Goal: Task Accomplishment & Management: Complete application form

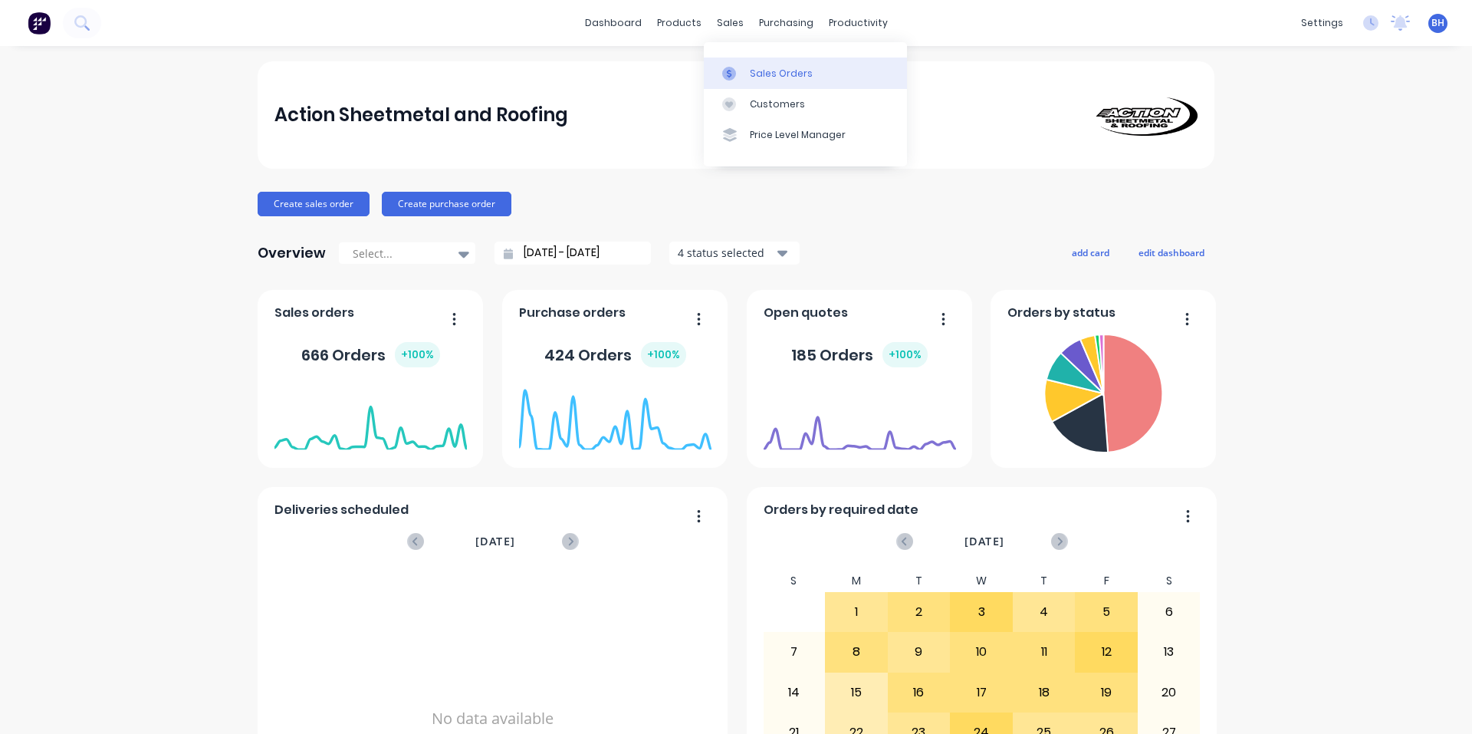
click at [762, 78] on div "Sales Orders" at bounding box center [781, 74] width 63 height 14
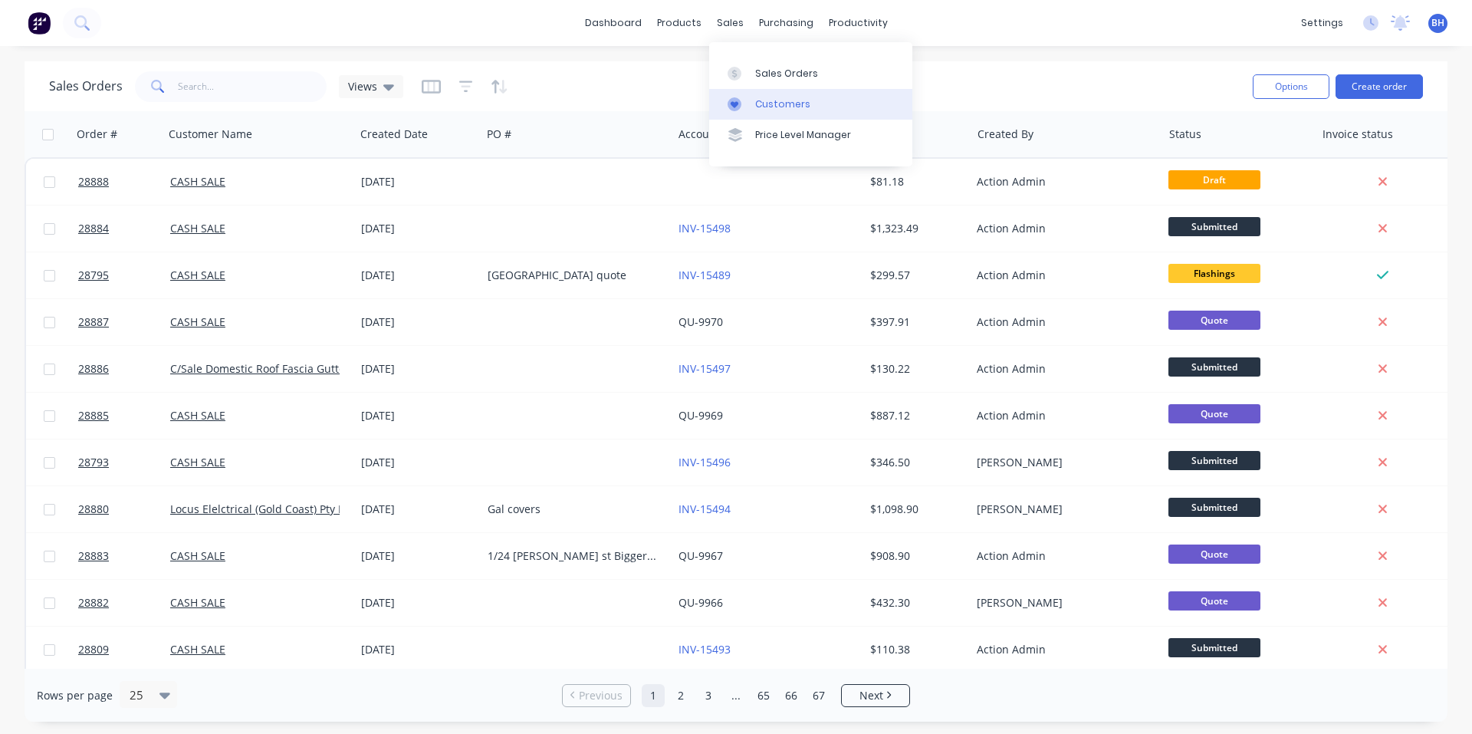
click at [772, 102] on div "Customers" at bounding box center [782, 104] width 55 height 14
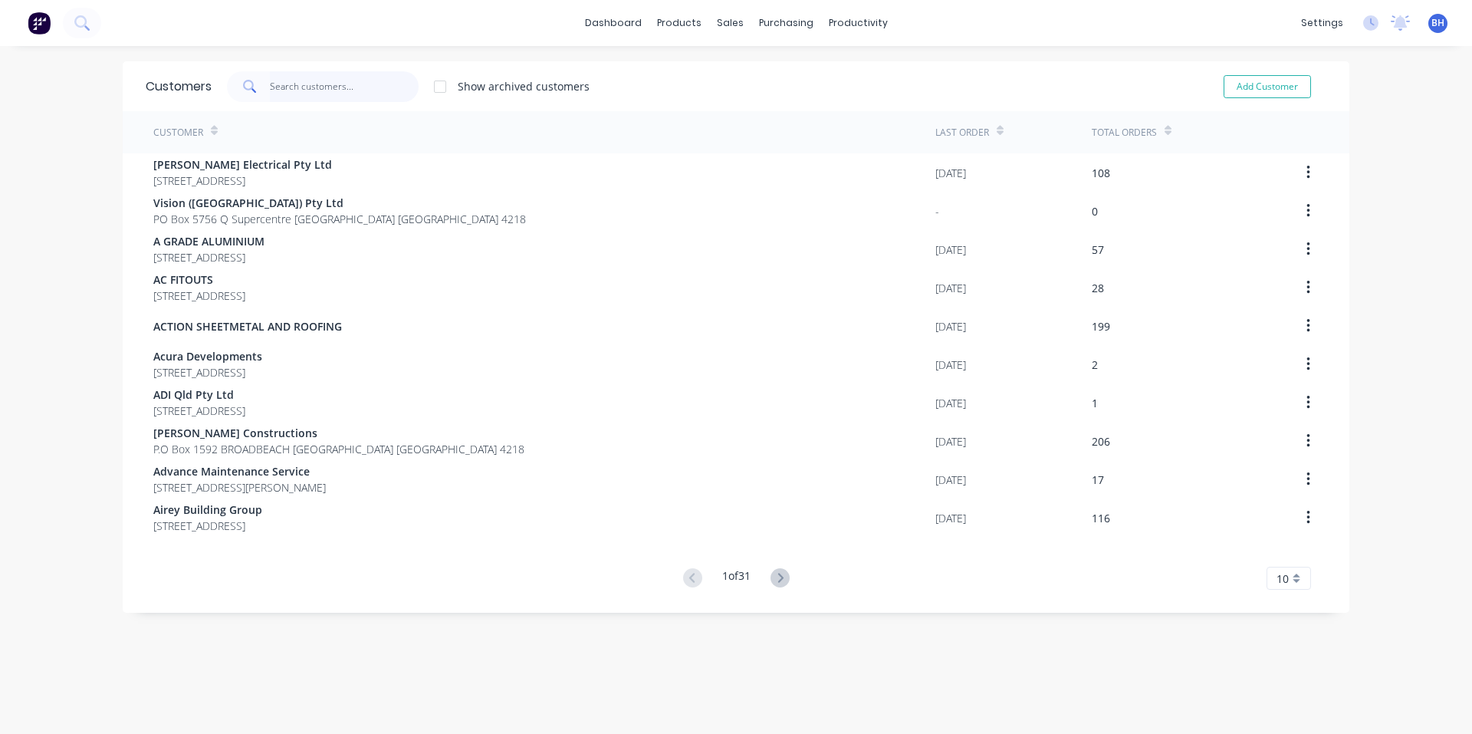
click at [304, 96] on input "text" at bounding box center [345, 86] width 150 height 31
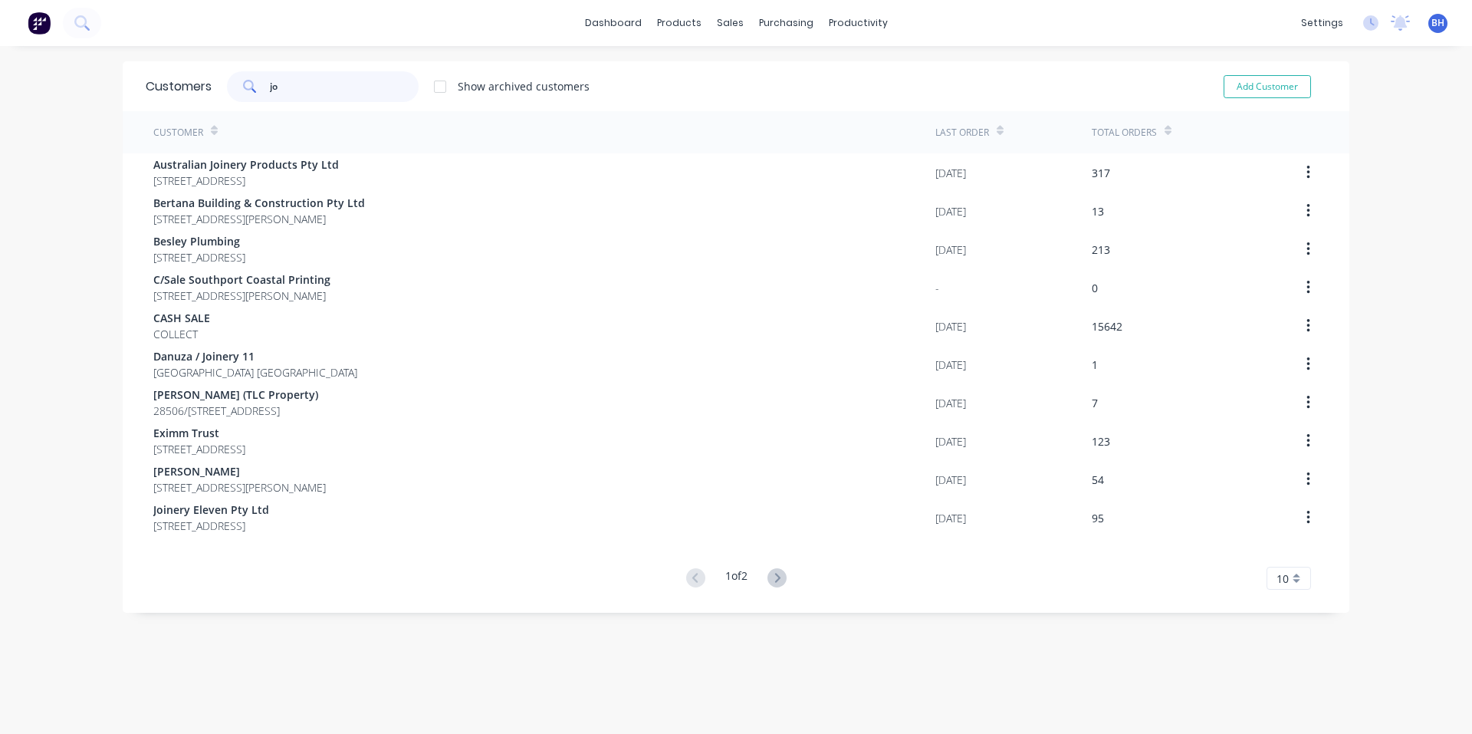
type input "j"
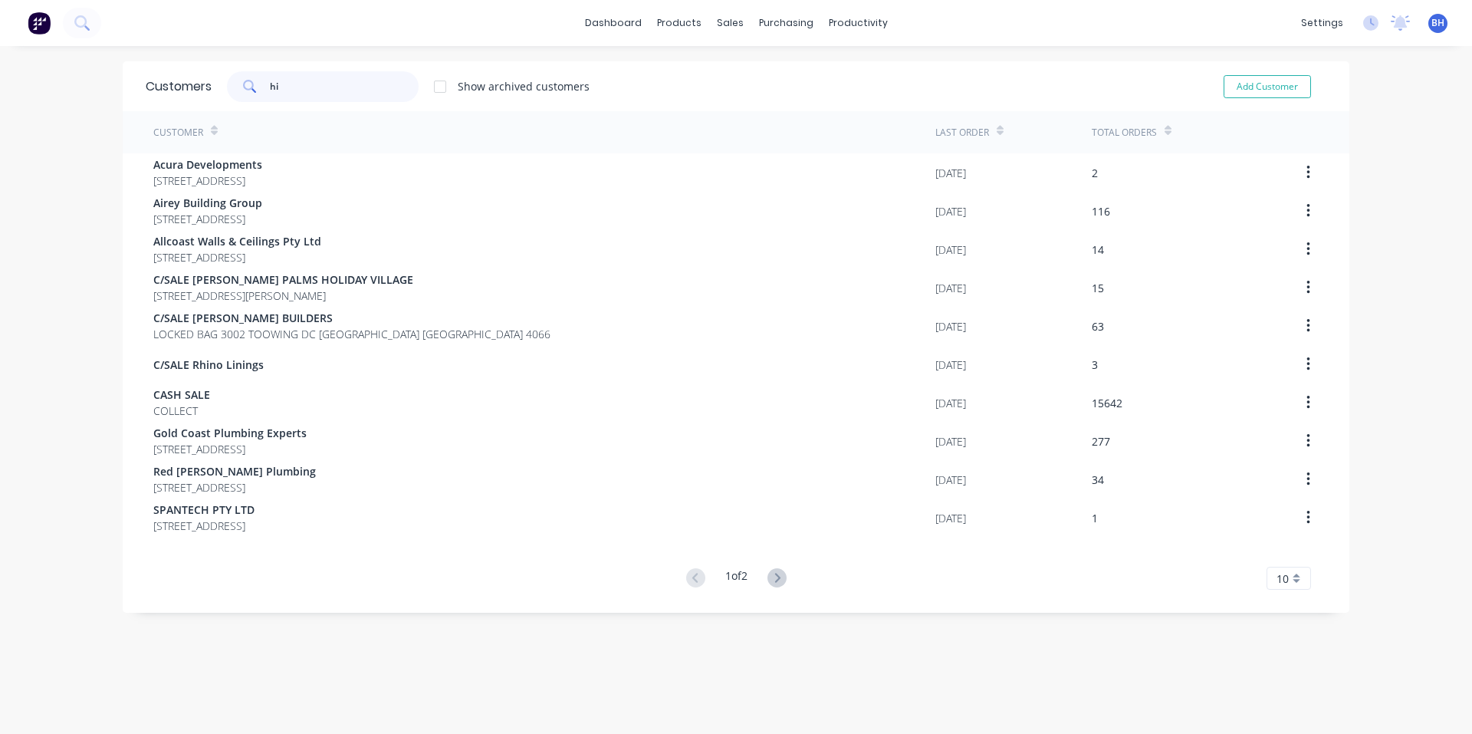
type input "h"
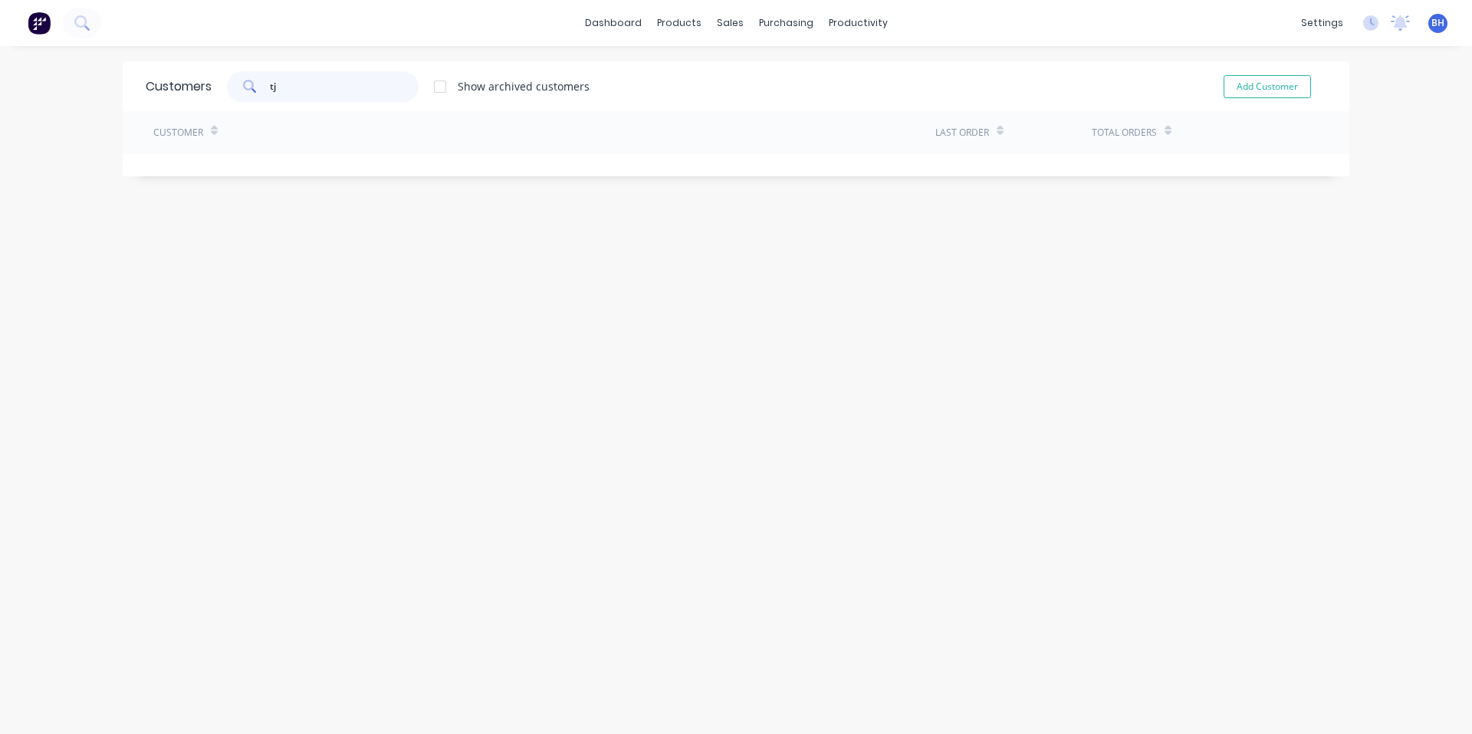
type input "t"
type input "T"
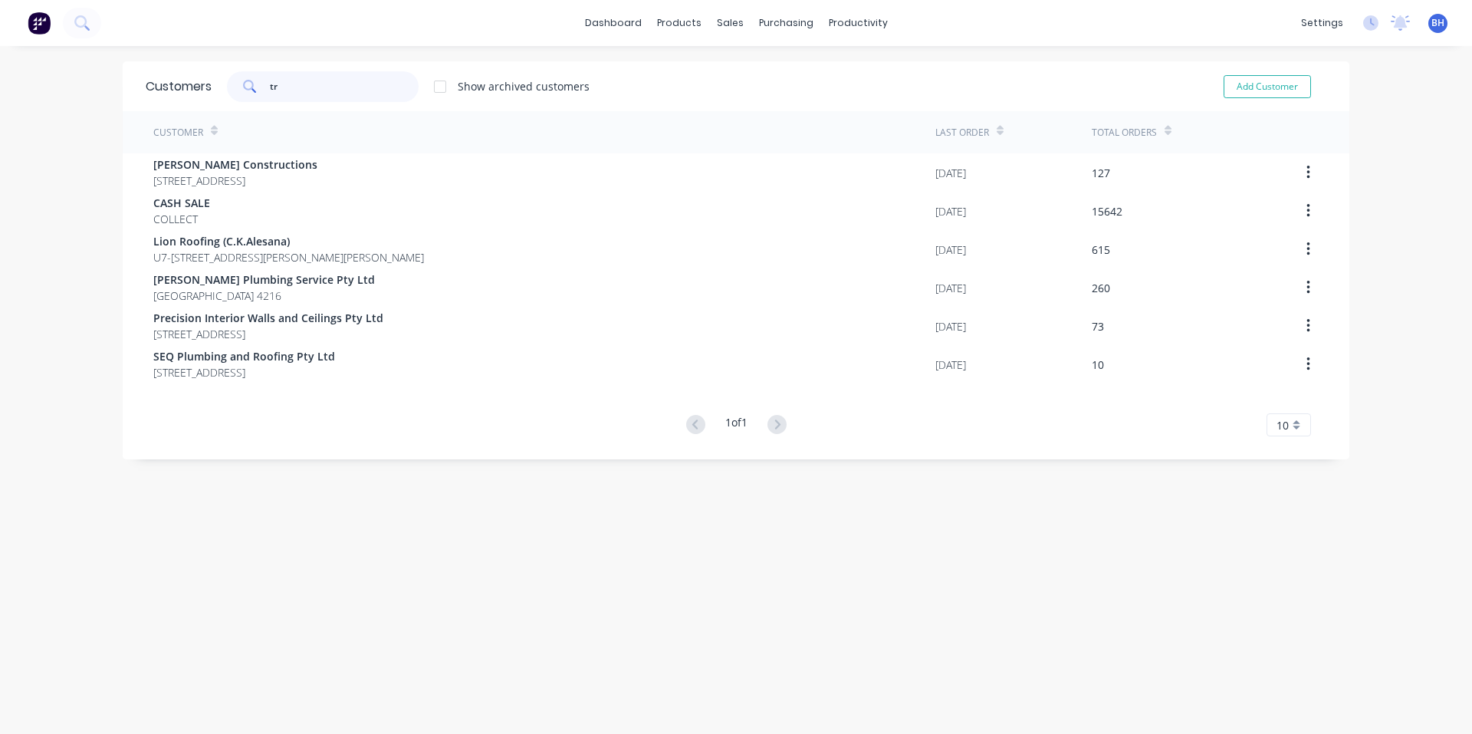
type input "t"
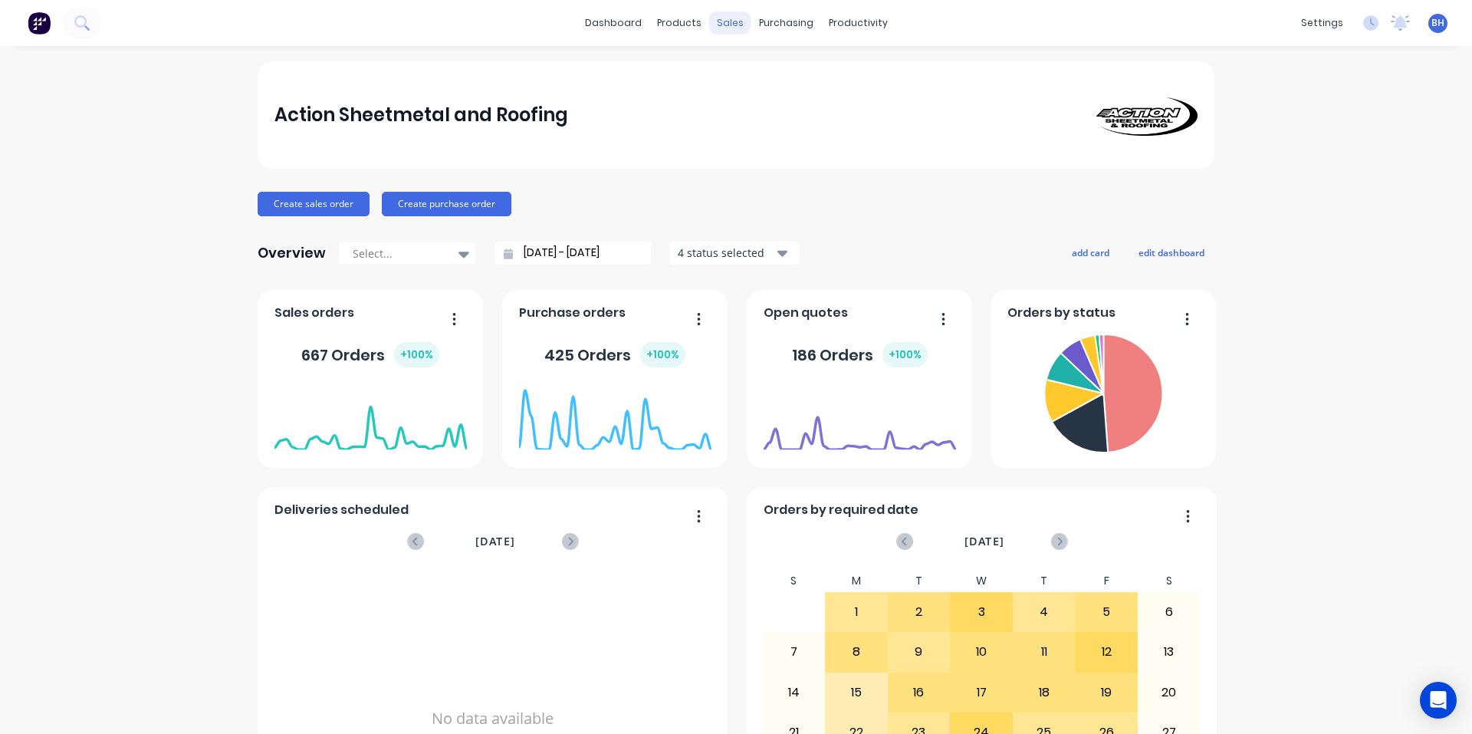
click at [719, 25] on div "sales" at bounding box center [730, 23] width 42 height 23
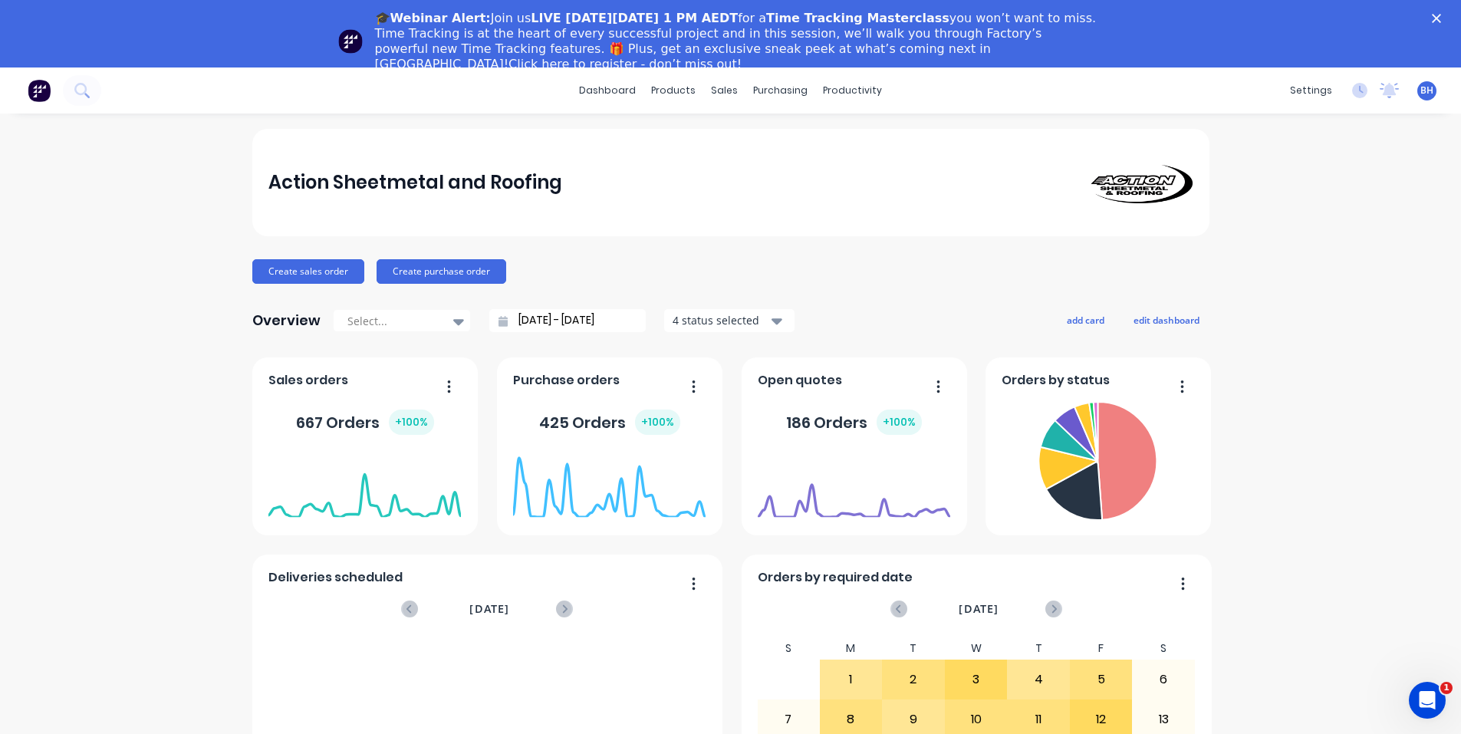
click at [1440, 18] on div "🎓Webinar Alert: Join us LIVE [DATE][DATE] 1 PM AEDT for a Time Tracking Masterc…" at bounding box center [730, 41] width 1461 height 71
click at [1441, 18] on icon "Close" at bounding box center [1436, 18] width 9 height 9
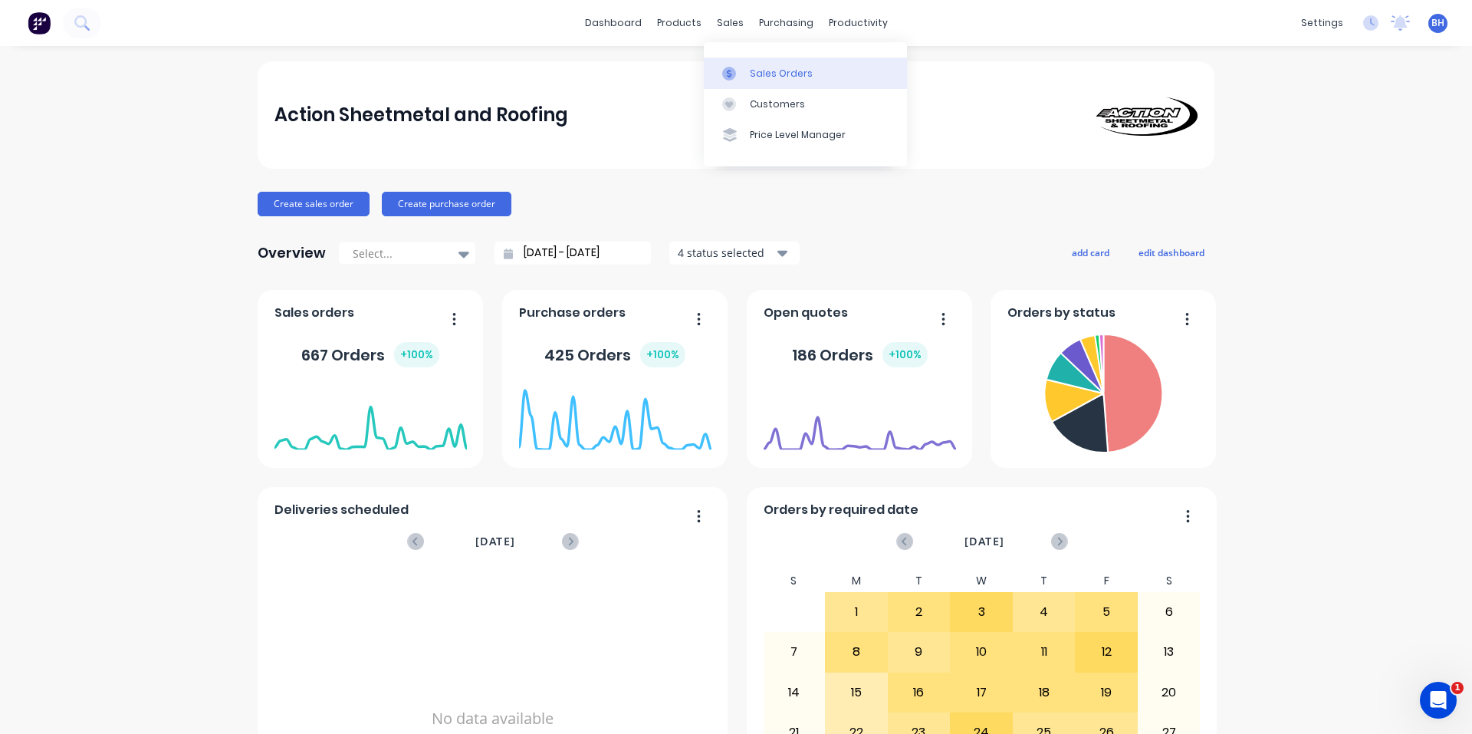
click at [772, 71] on div "Sales Orders" at bounding box center [781, 74] width 63 height 14
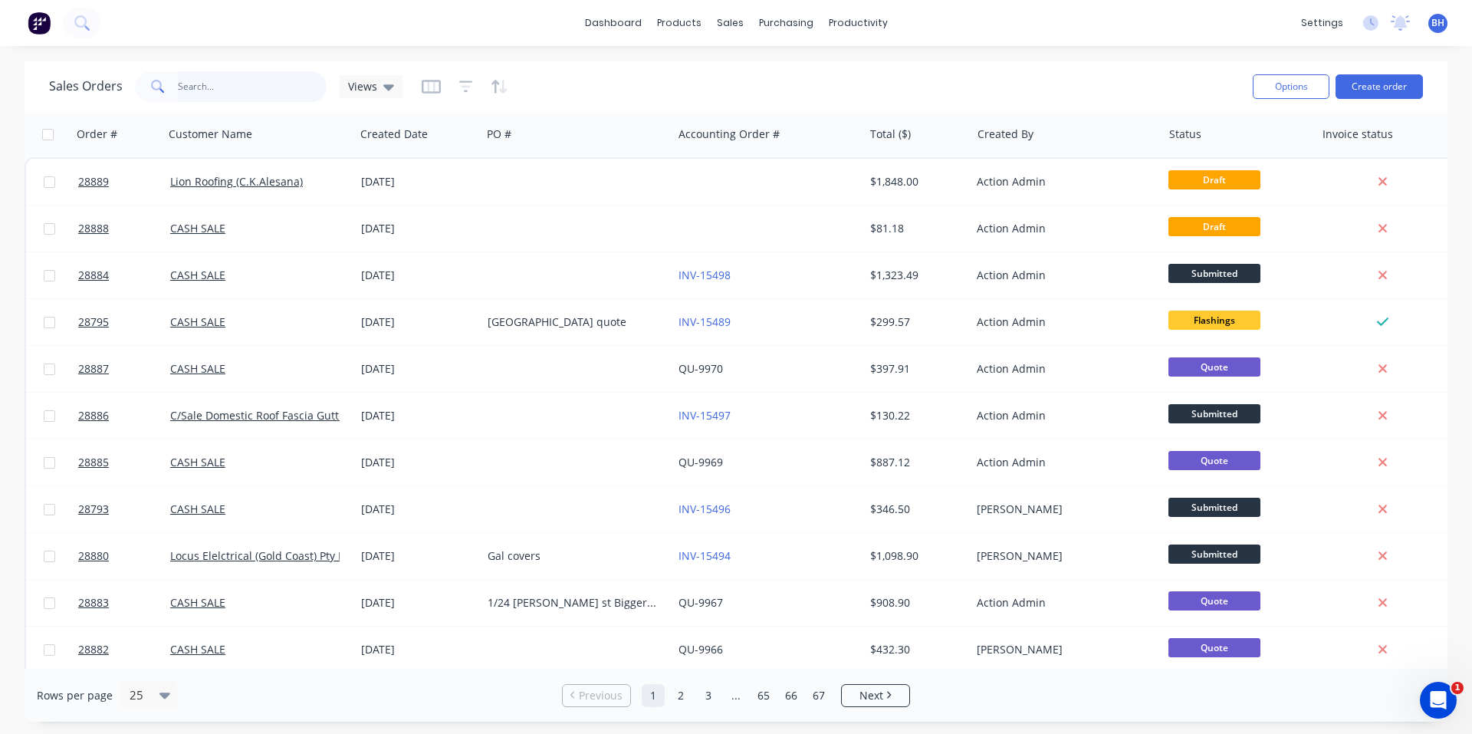
click at [210, 92] on input "text" at bounding box center [253, 86] width 150 height 31
click at [1380, 82] on button "Create order" at bounding box center [1379, 86] width 87 height 25
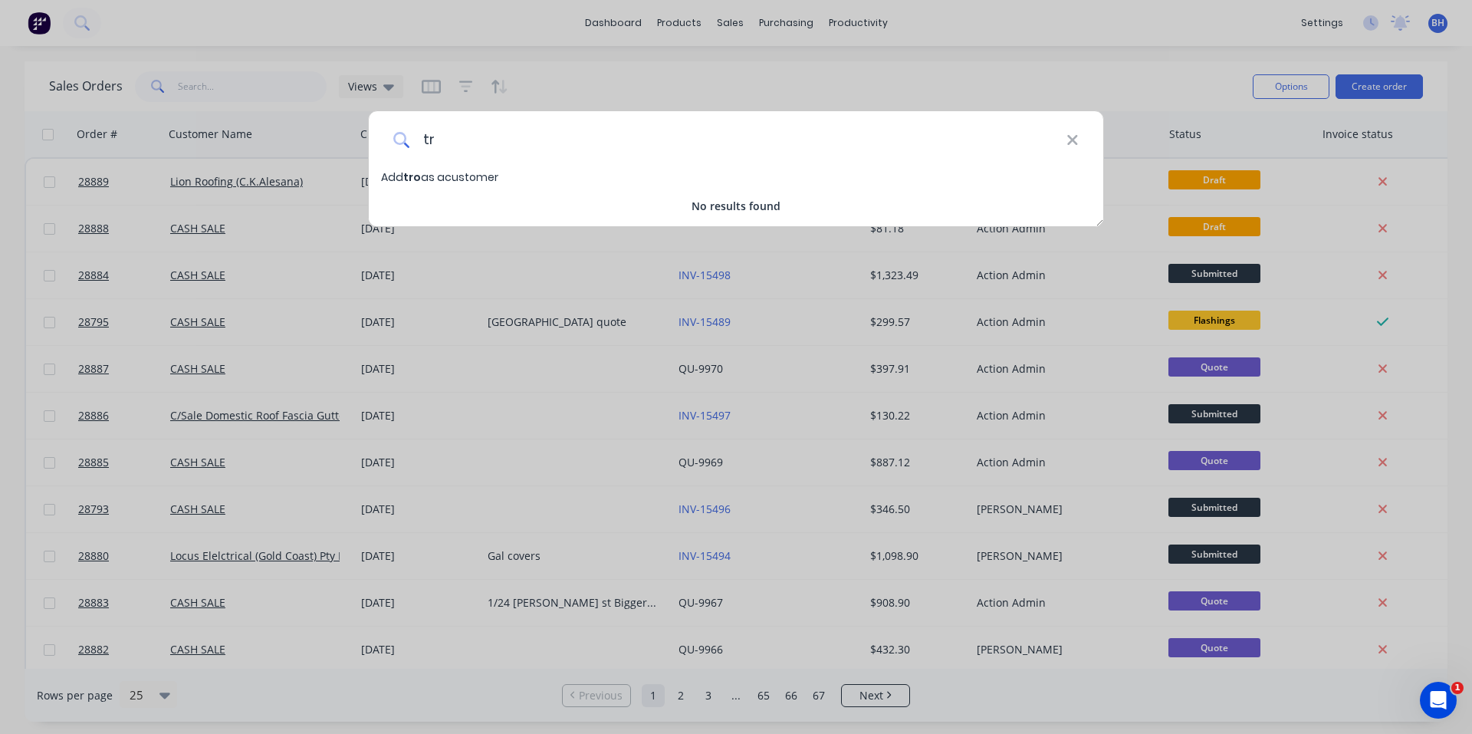
type input "t"
type input "T"
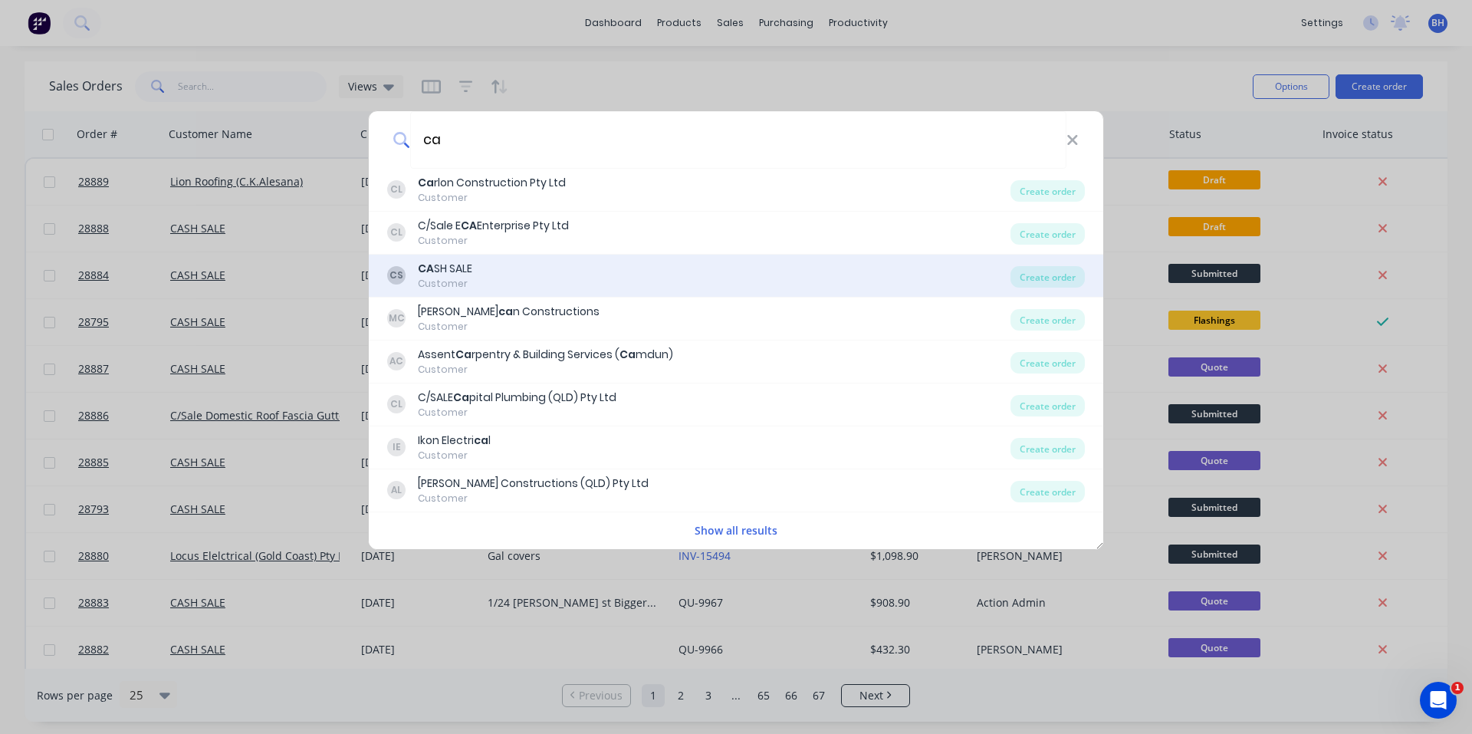
type input "ca"
click at [546, 270] on div "CS CA SH SALE Customer" at bounding box center [699, 276] width 624 height 30
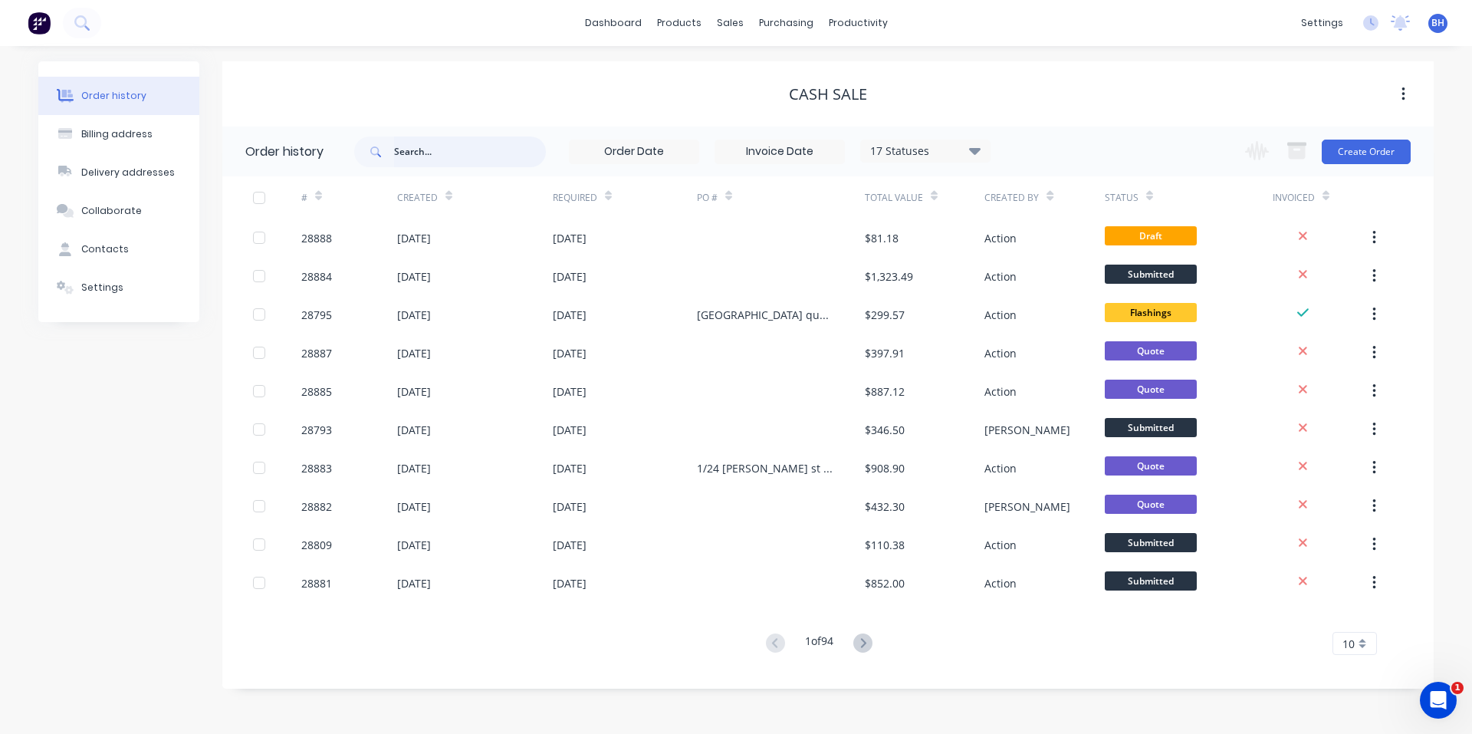
click at [453, 152] on input "text" at bounding box center [470, 152] width 152 height 31
click at [1385, 160] on button "Create Order" at bounding box center [1366, 152] width 89 height 25
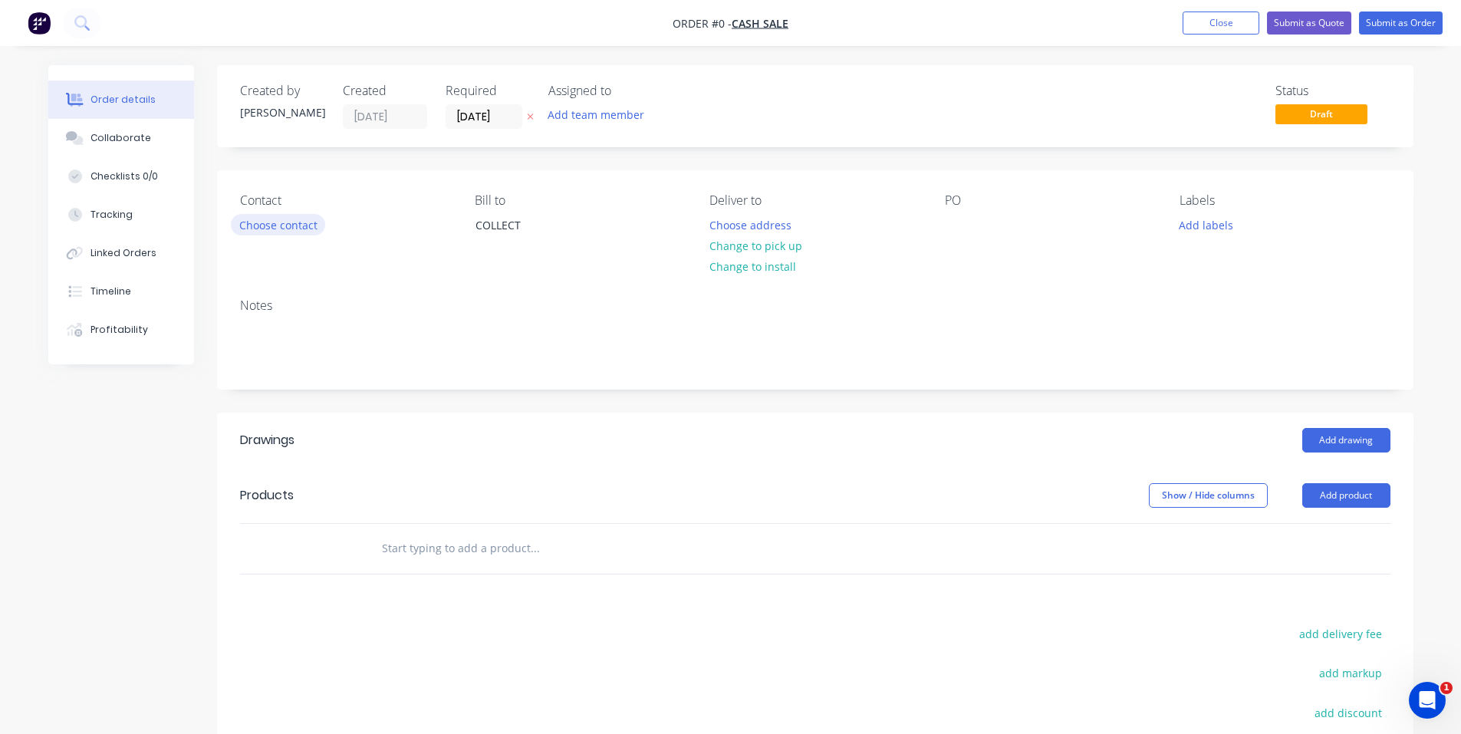
click at [294, 225] on button "Choose contact" at bounding box center [278, 224] width 94 height 21
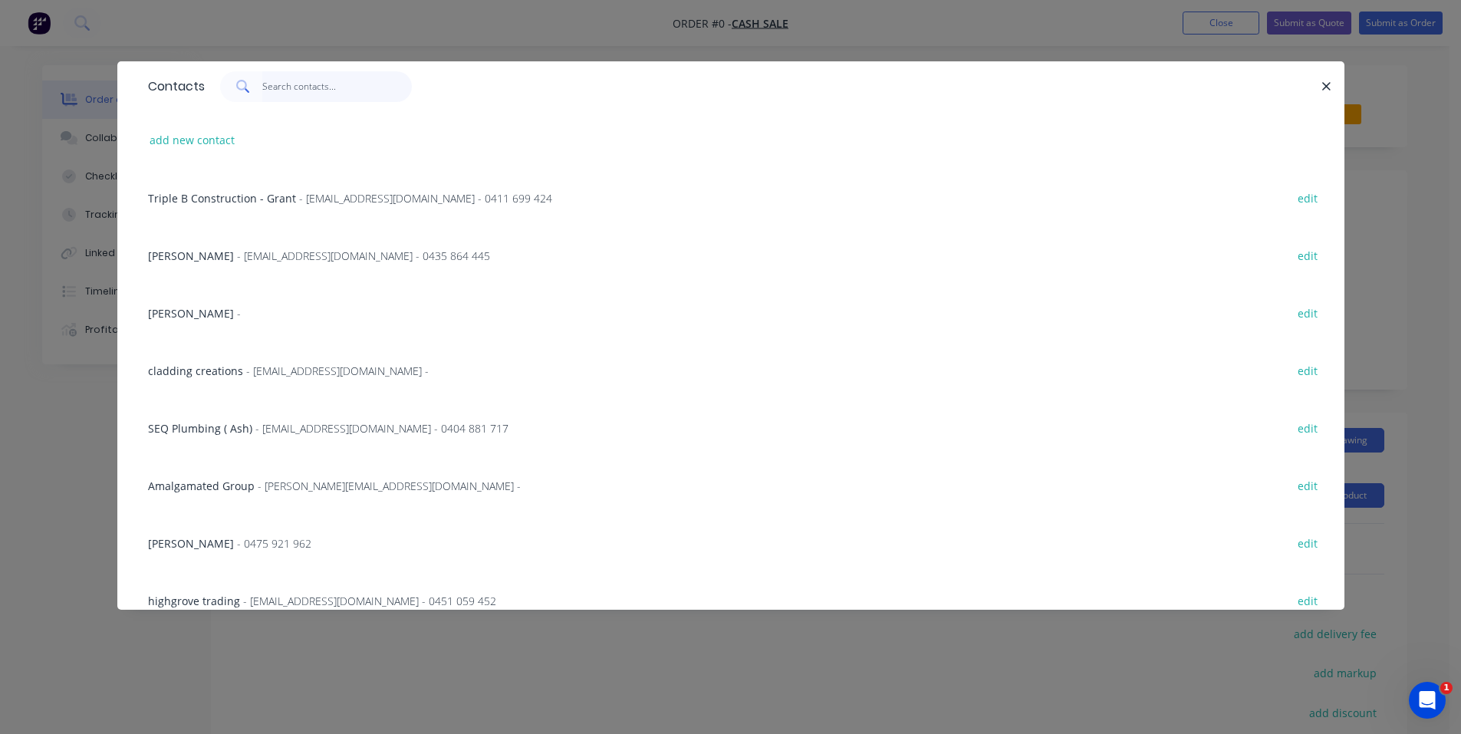
click at [372, 89] on input "text" at bounding box center [337, 86] width 150 height 31
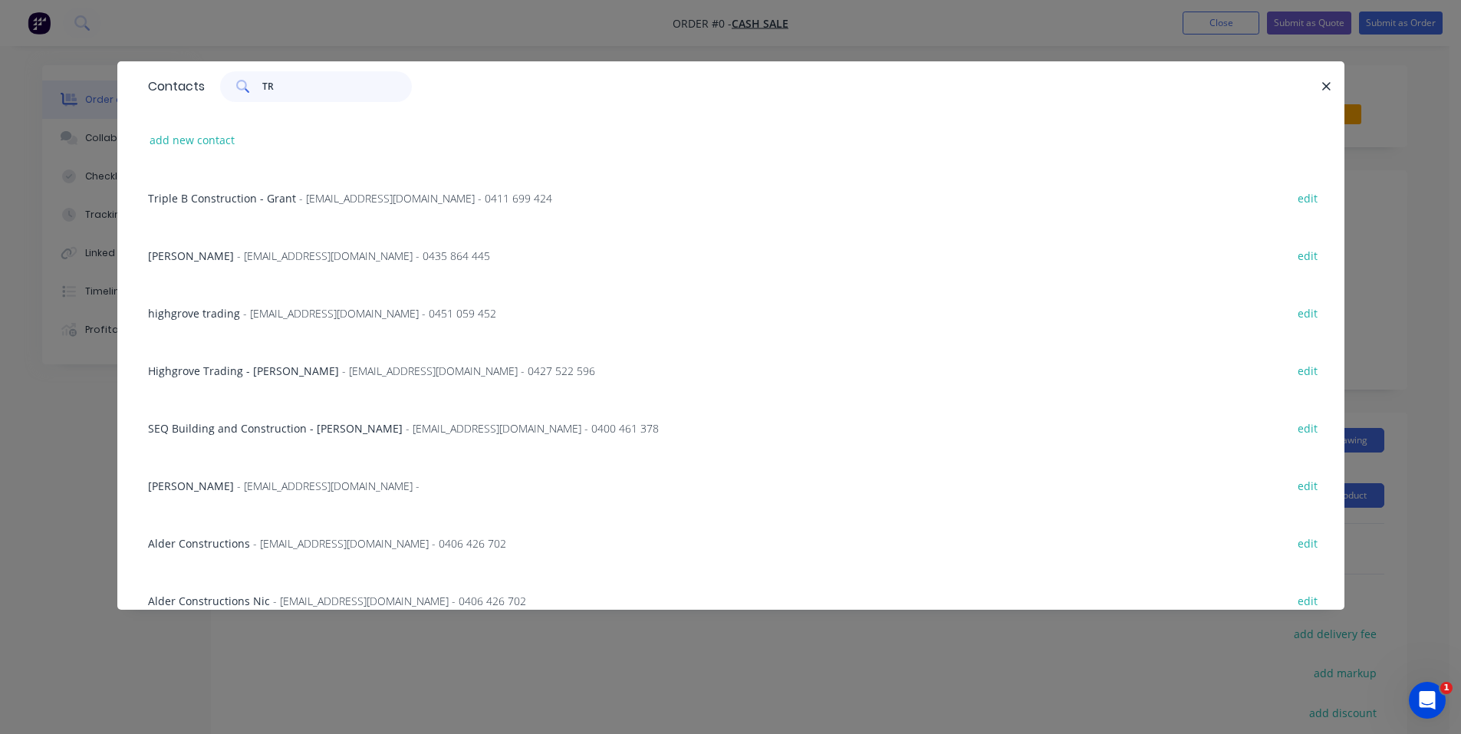
type input "T"
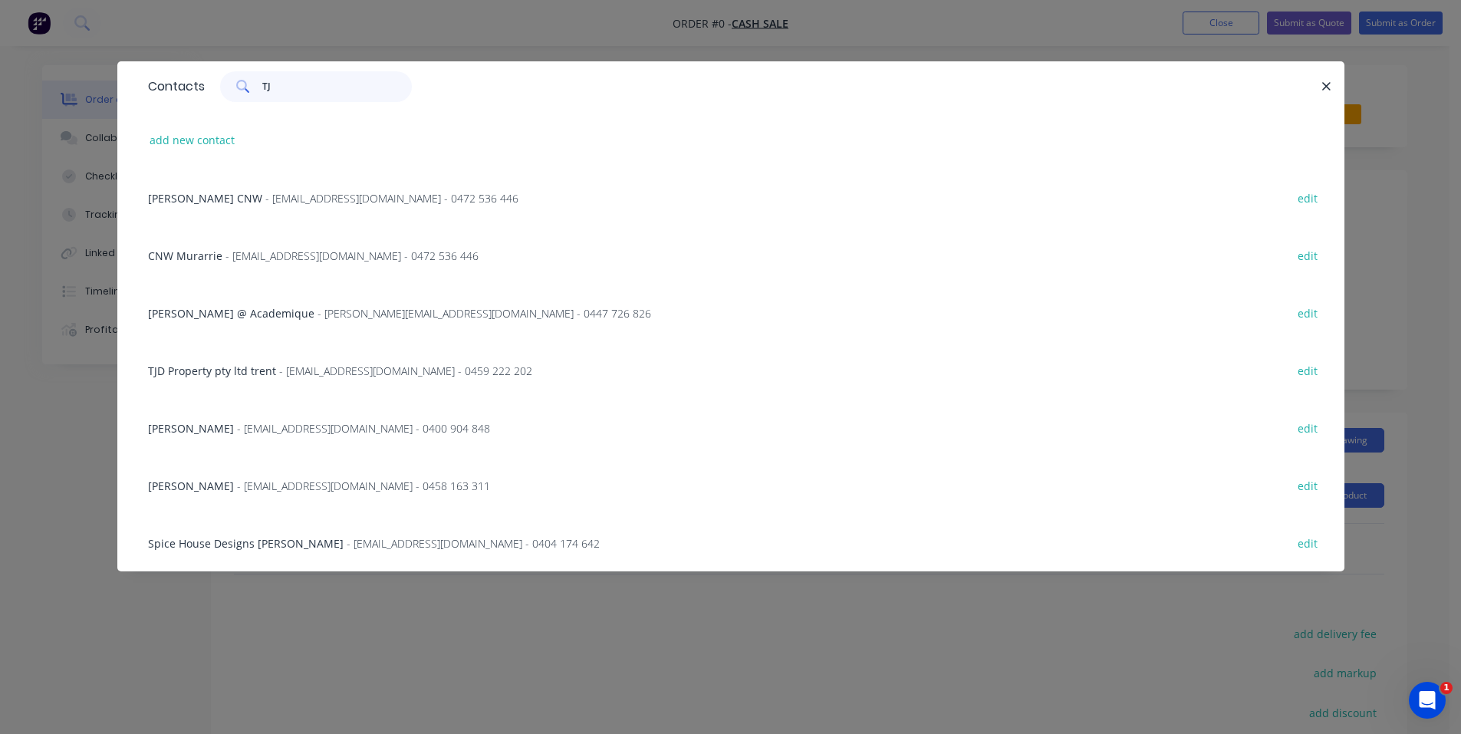
type input "T"
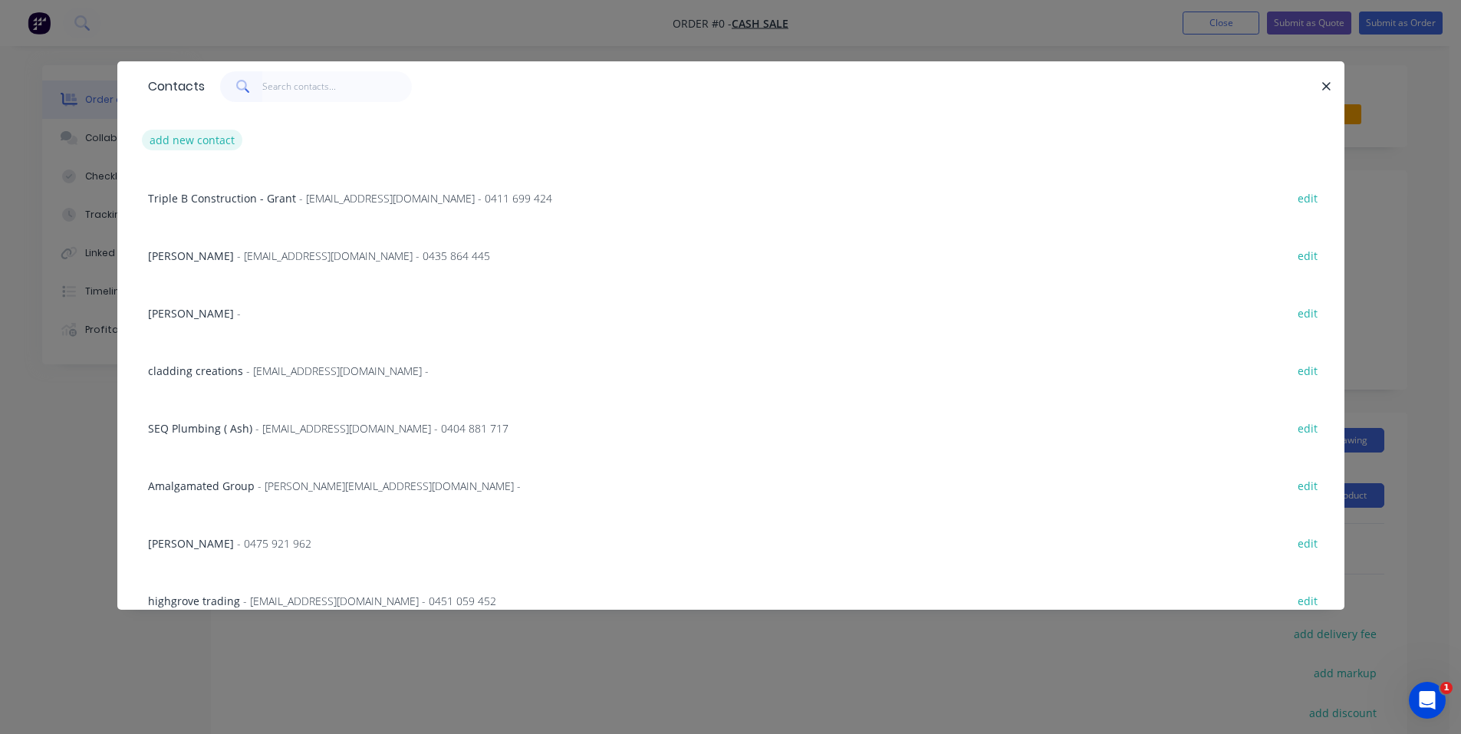
click at [201, 146] on button "add new contact" at bounding box center [192, 140] width 101 height 21
select select "AU"
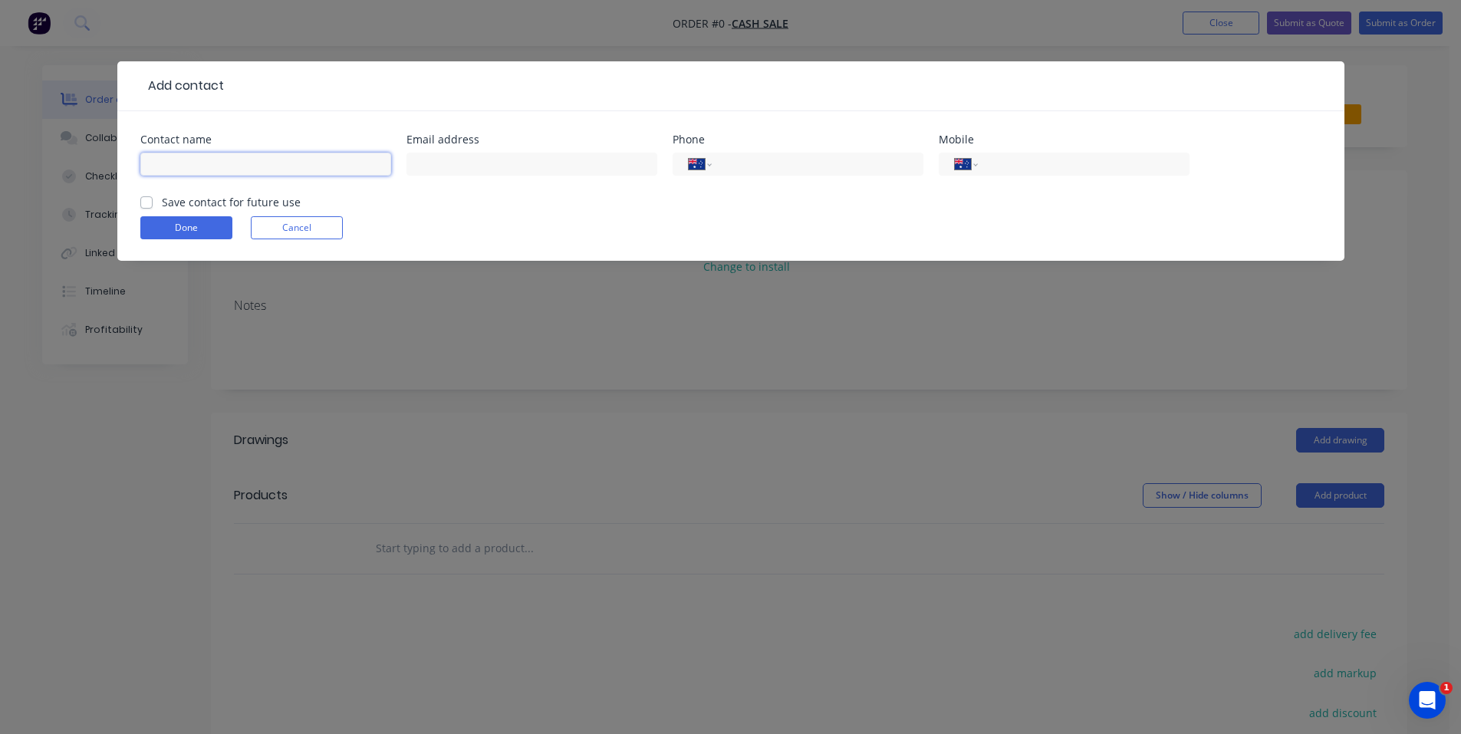
click at [222, 158] on input "text" at bounding box center [265, 164] width 251 height 23
type input "t"
type input "[PERSON_NAME]"
click at [452, 160] on input "text" at bounding box center [531, 164] width 251 height 23
type input "[EMAIL_ADDRESS][DOMAIN_NAME]"
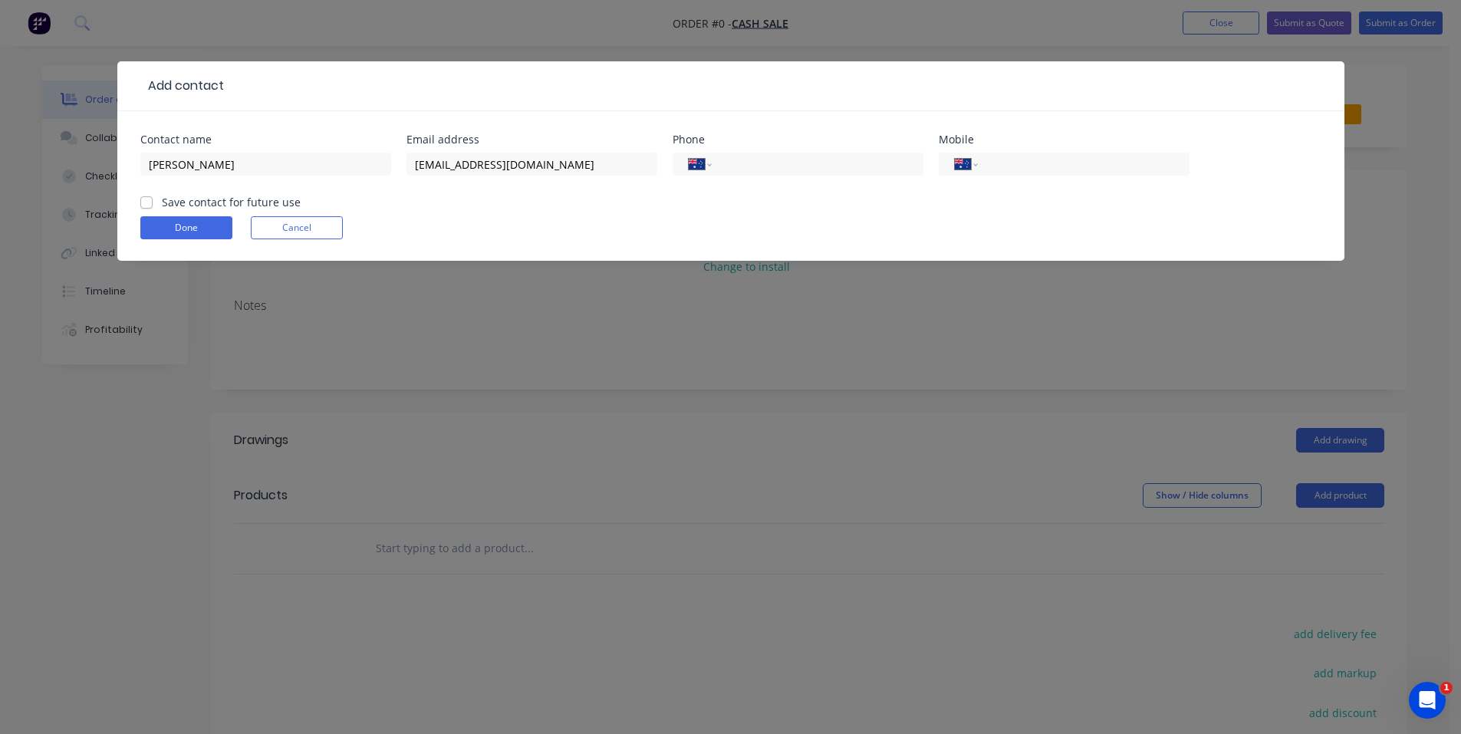
drag, startPoint x: 772, startPoint y: 165, endPoint x: 1027, endPoint y: 142, distance: 256.4
click at [777, 165] on input "tel" at bounding box center [814, 165] width 184 height 18
click at [1016, 164] on input "tel" at bounding box center [1081, 165] width 184 height 18
type input "0417 049 377"
click at [162, 204] on label "Save contact for future use" at bounding box center [231, 202] width 139 height 16
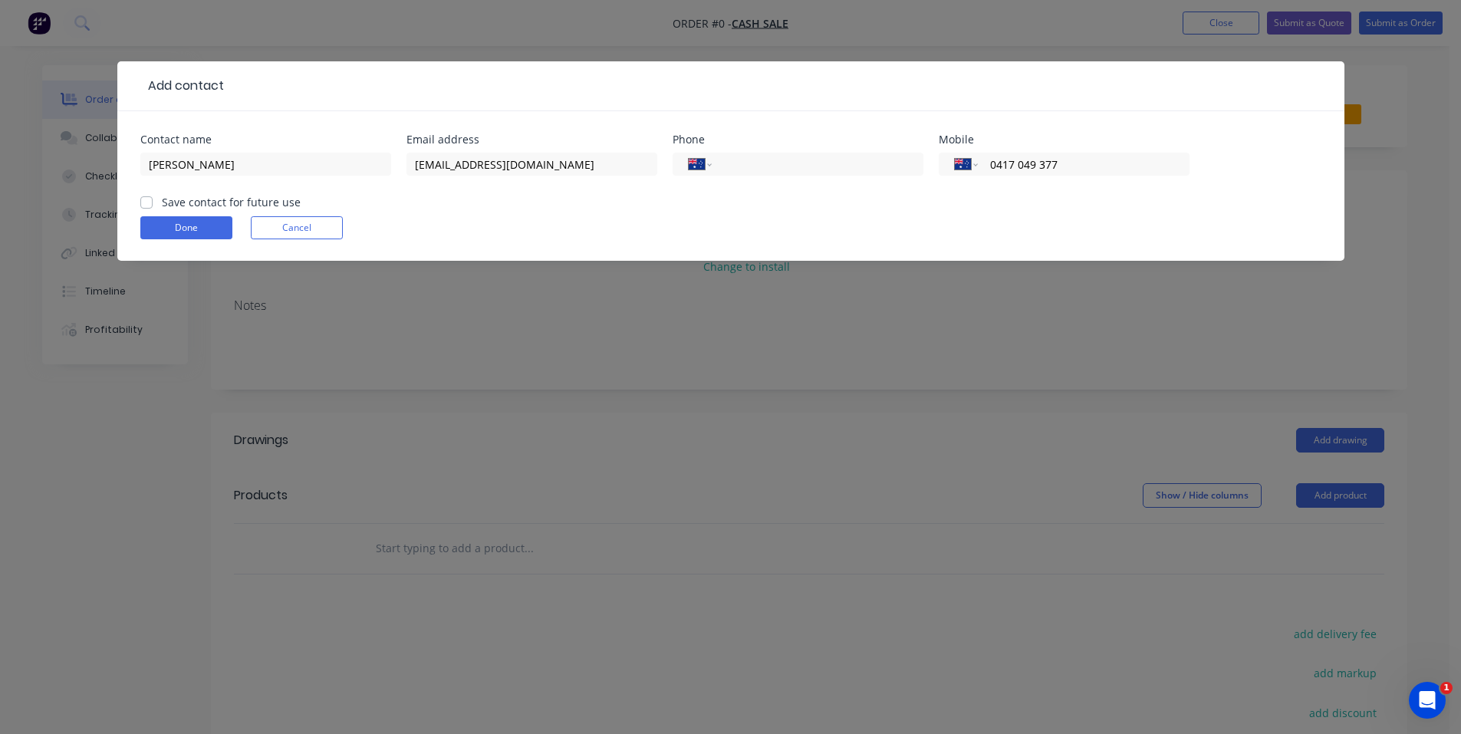
click at [147, 204] on input "Save contact for future use" at bounding box center [146, 201] width 12 height 15
checkbox input "true"
click at [196, 229] on button "Done" at bounding box center [186, 227] width 92 height 23
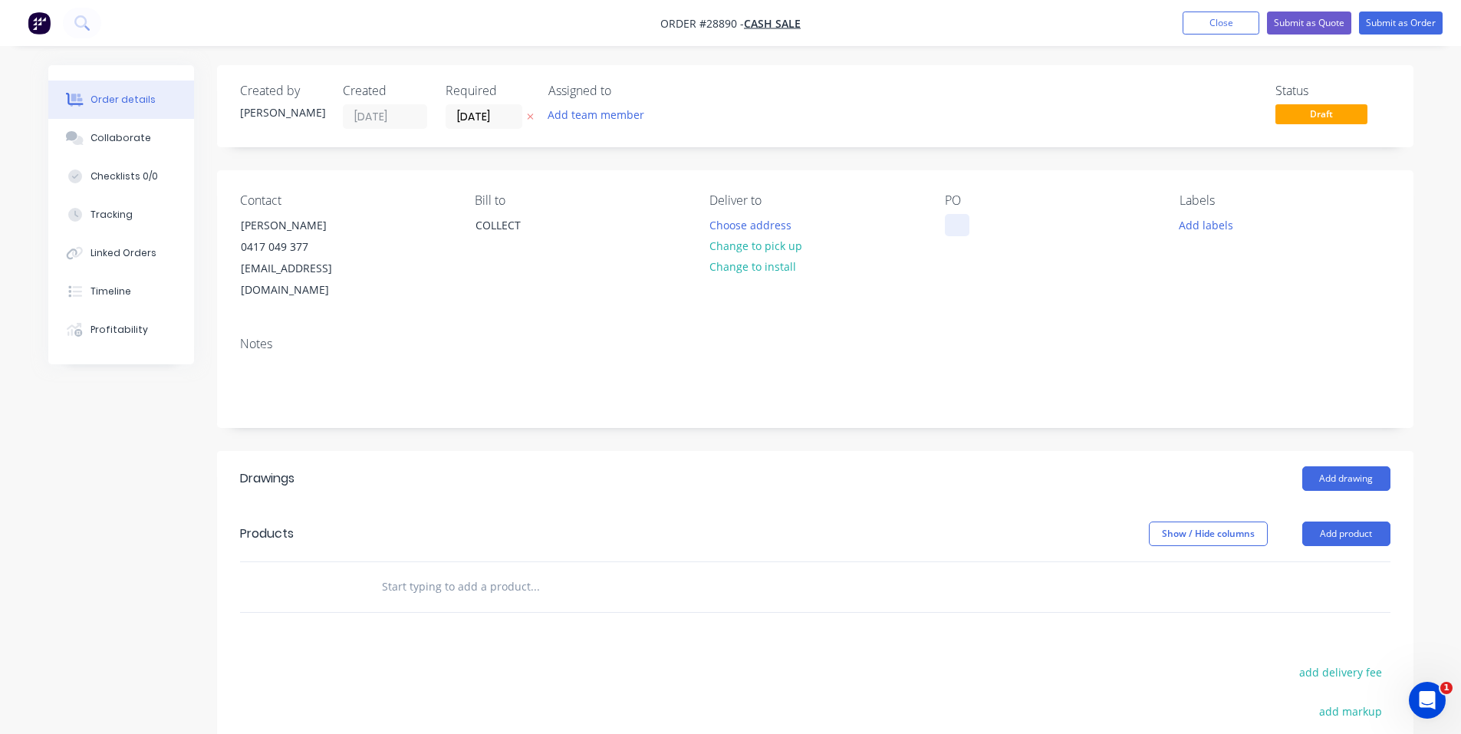
click at [962, 229] on div at bounding box center [957, 225] width 25 height 22
click at [1014, 271] on div "PO" at bounding box center [1050, 247] width 210 height 108
click at [1183, 221] on button "Add labels" at bounding box center [1206, 224] width 71 height 21
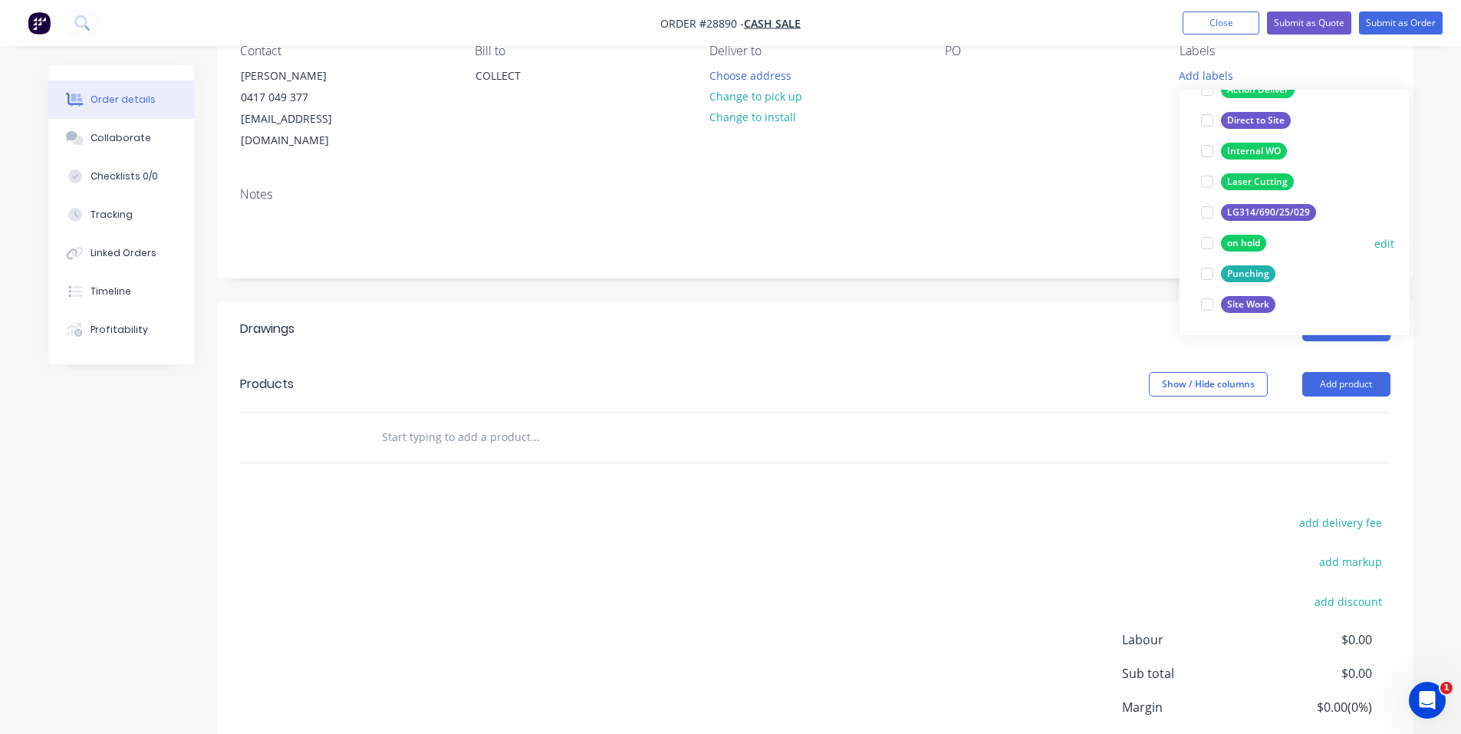
scroll to position [153, 0]
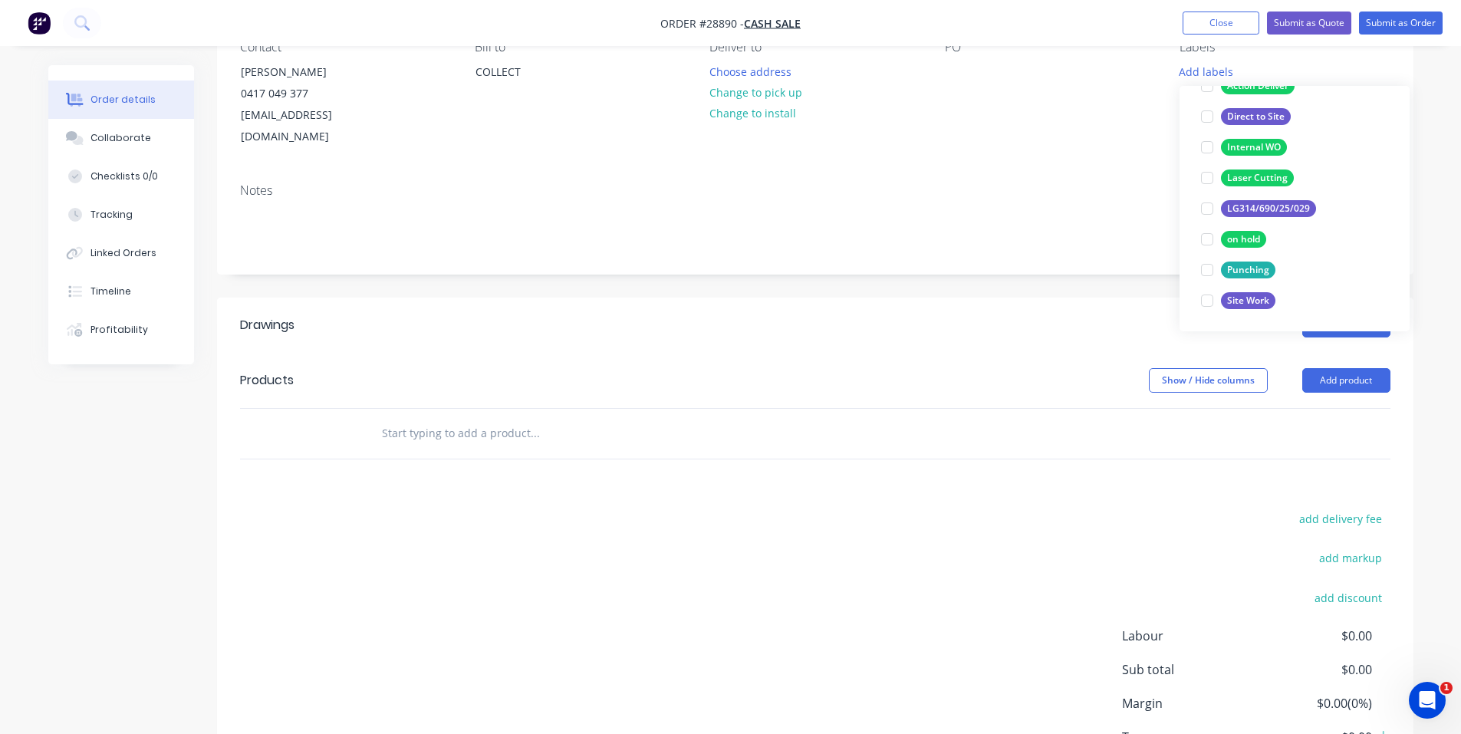
click at [1120, 236] on div "Notes" at bounding box center [815, 222] width 1196 height 103
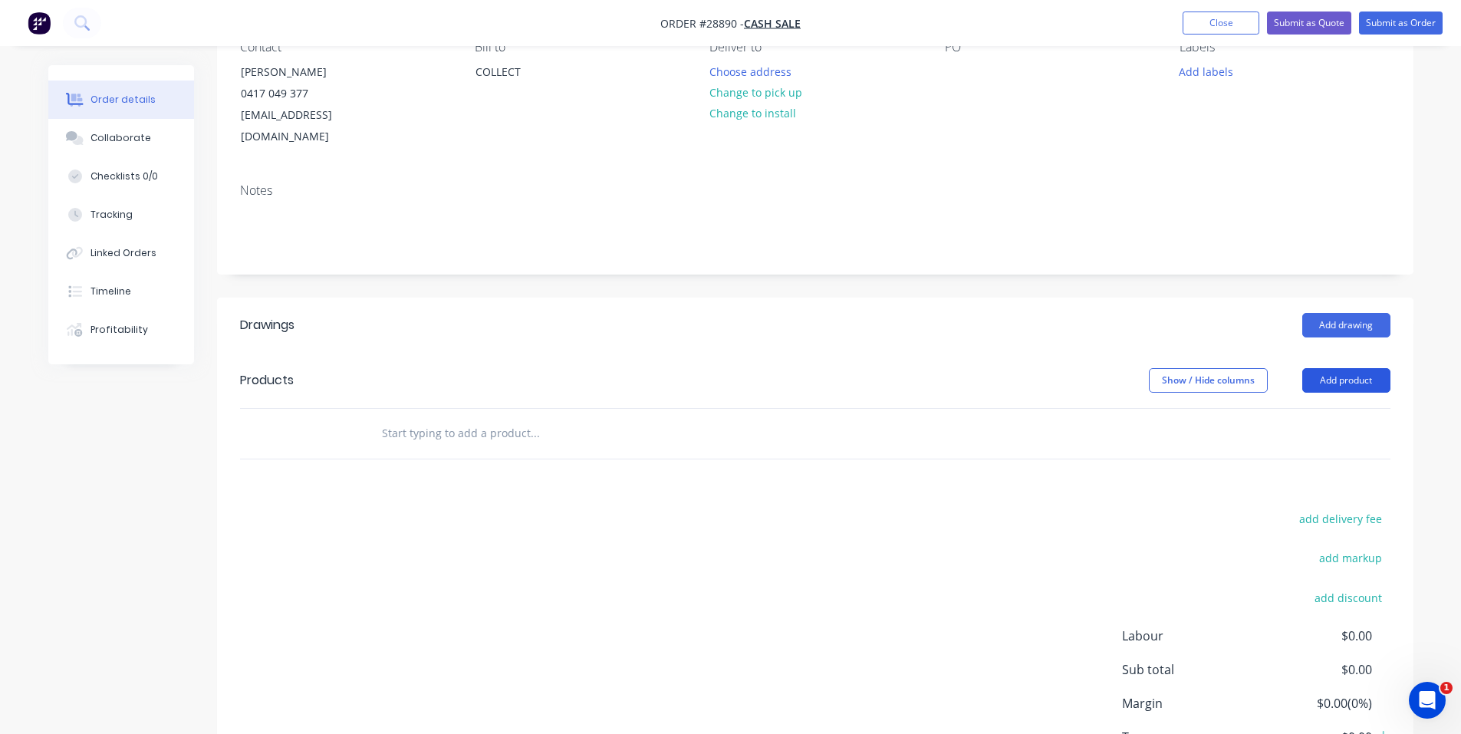
click at [1374, 368] on button "Add product" at bounding box center [1346, 380] width 88 height 25
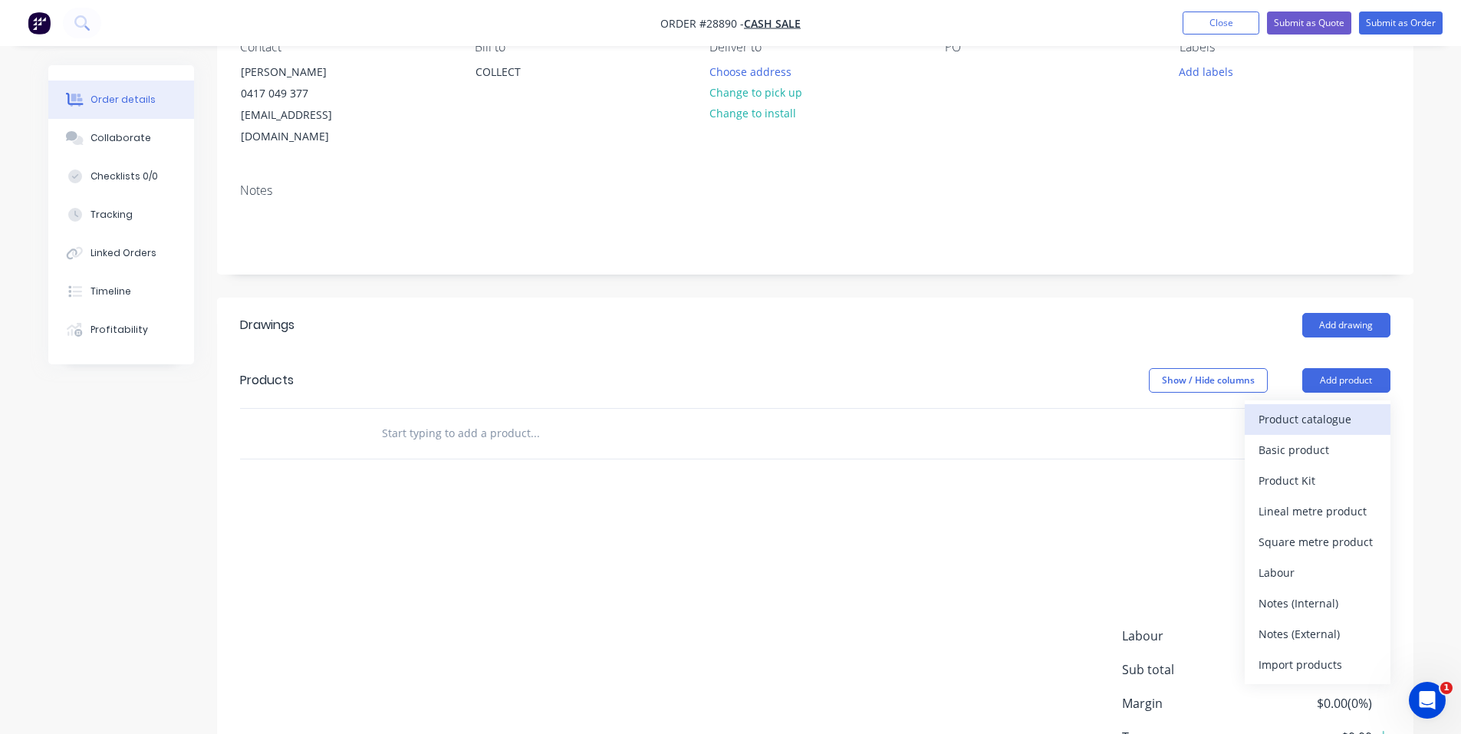
click at [1334, 408] on div "Product catalogue" at bounding box center [1318, 419] width 118 height 22
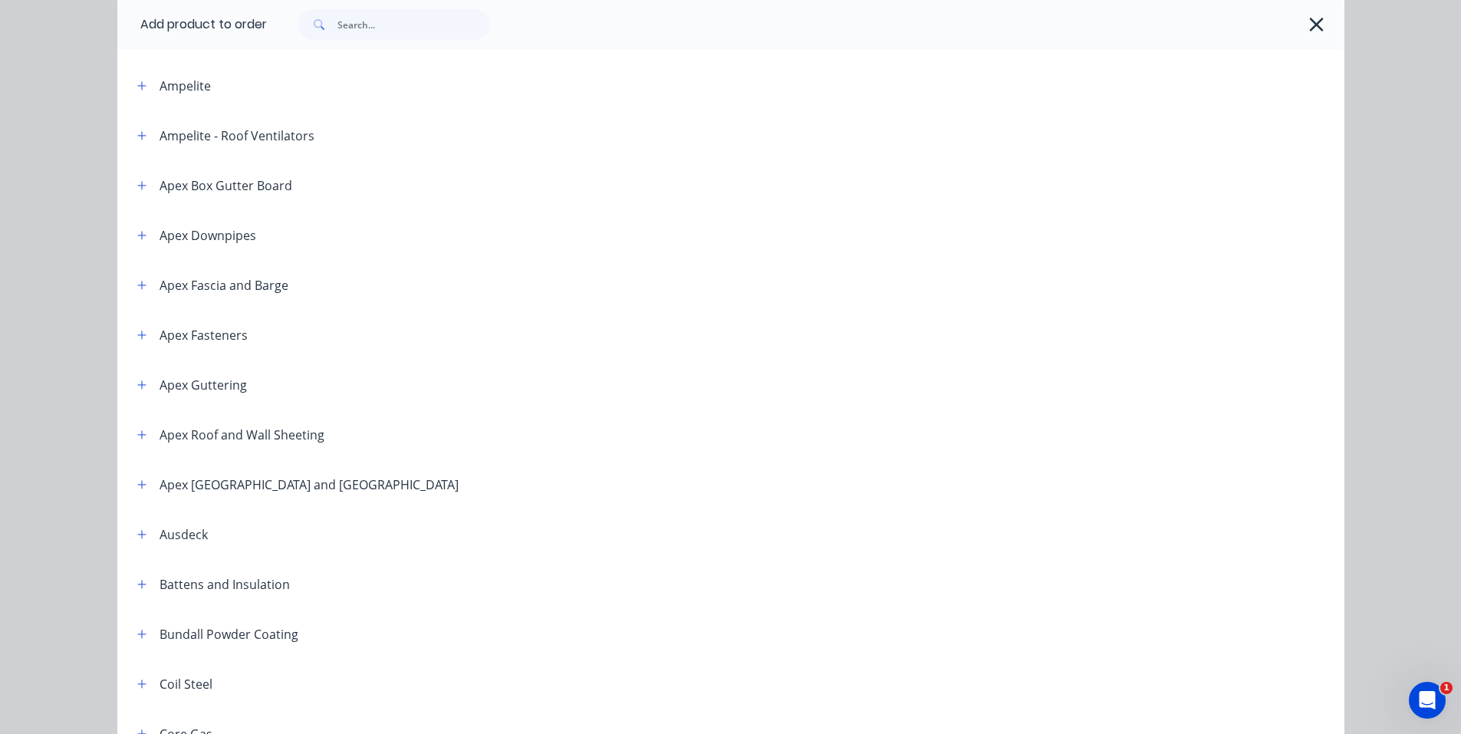
scroll to position [537, 0]
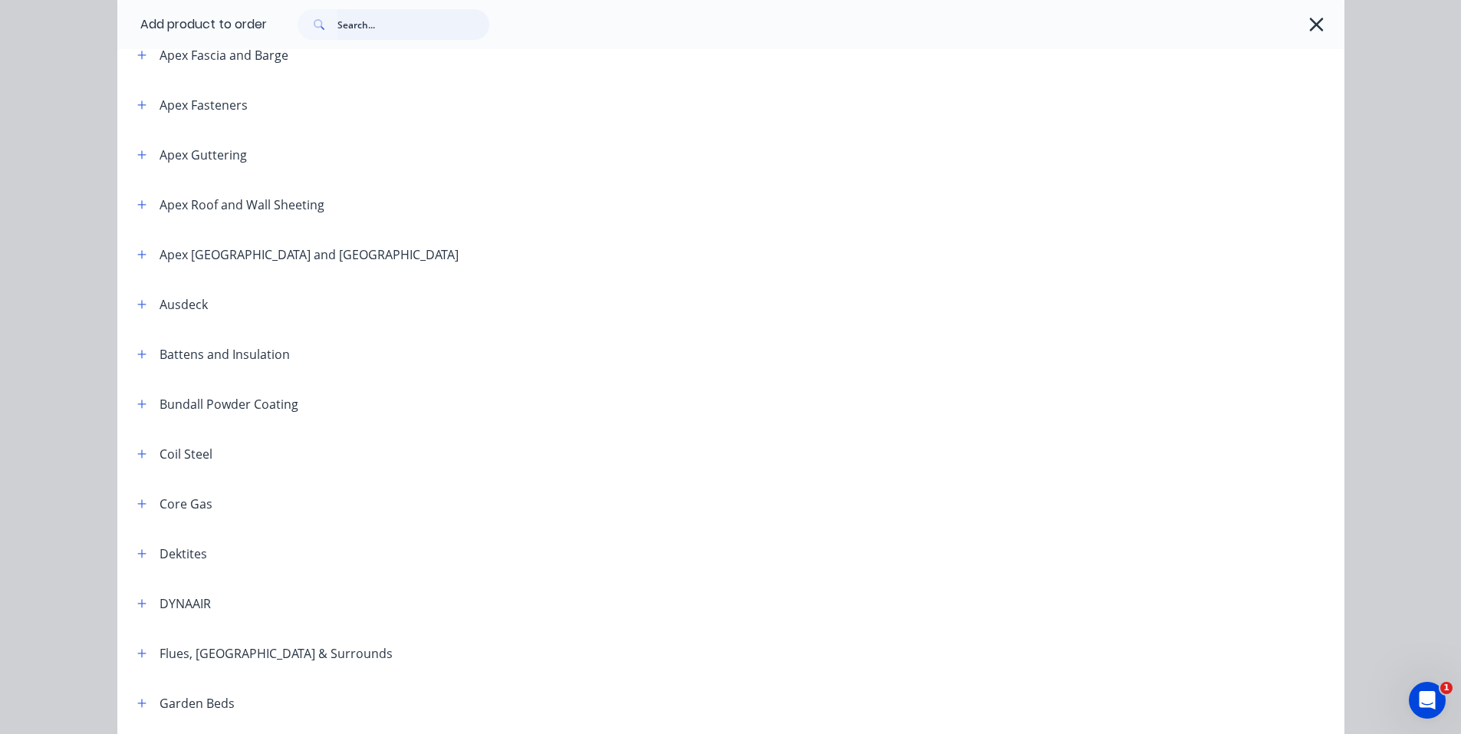
click at [366, 27] on input "text" at bounding box center [413, 24] width 152 height 31
type input "s"
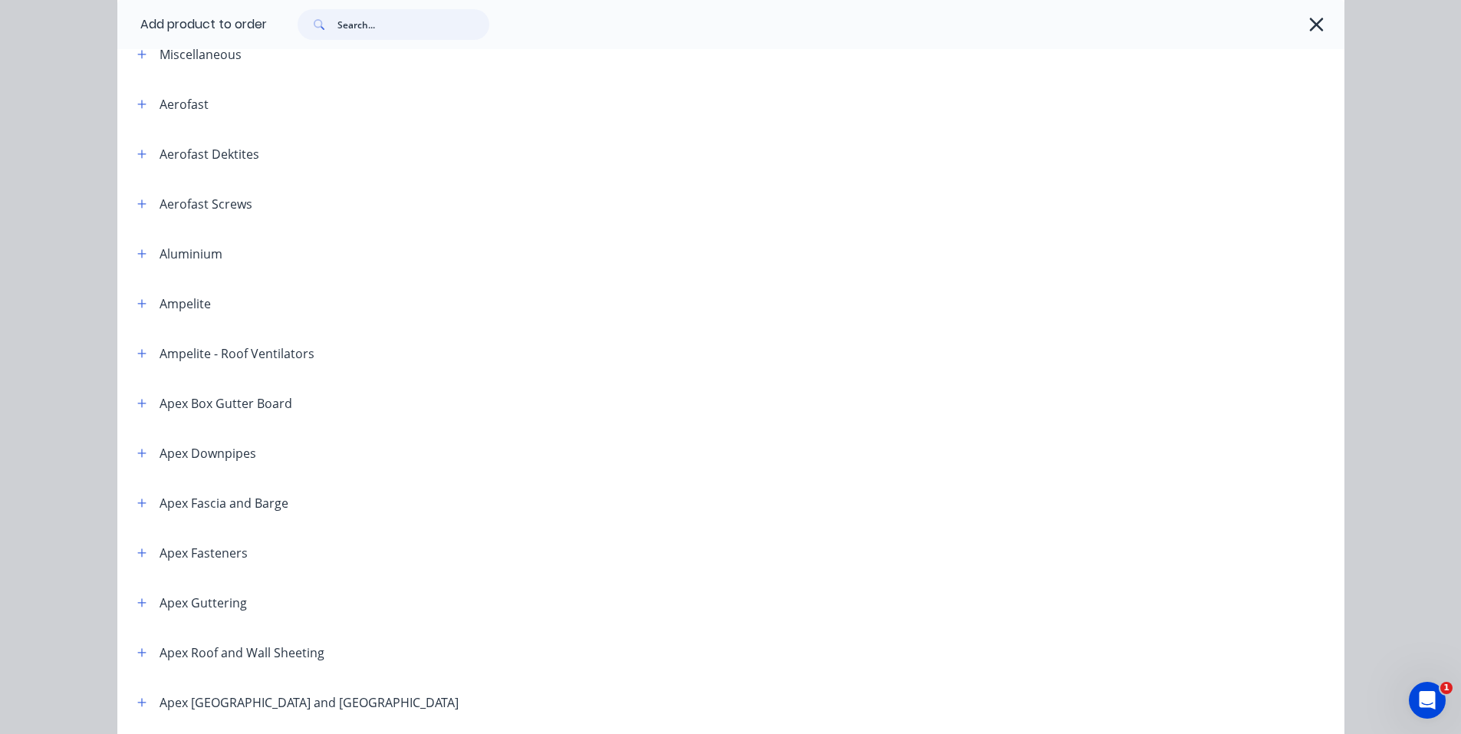
scroll to position [0, 0]
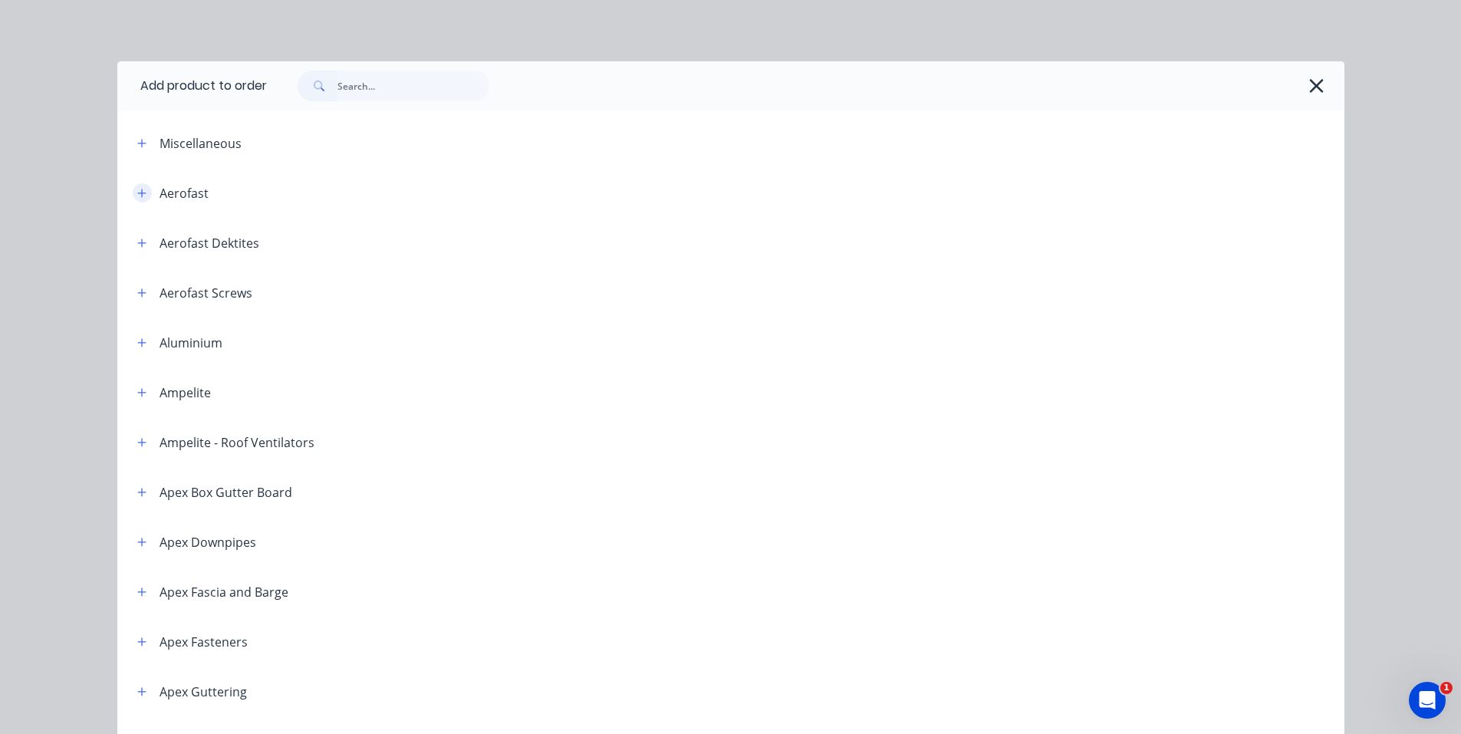
click at [133, 196] on button "button" at bounding box center [142, 192] width 19 height 19
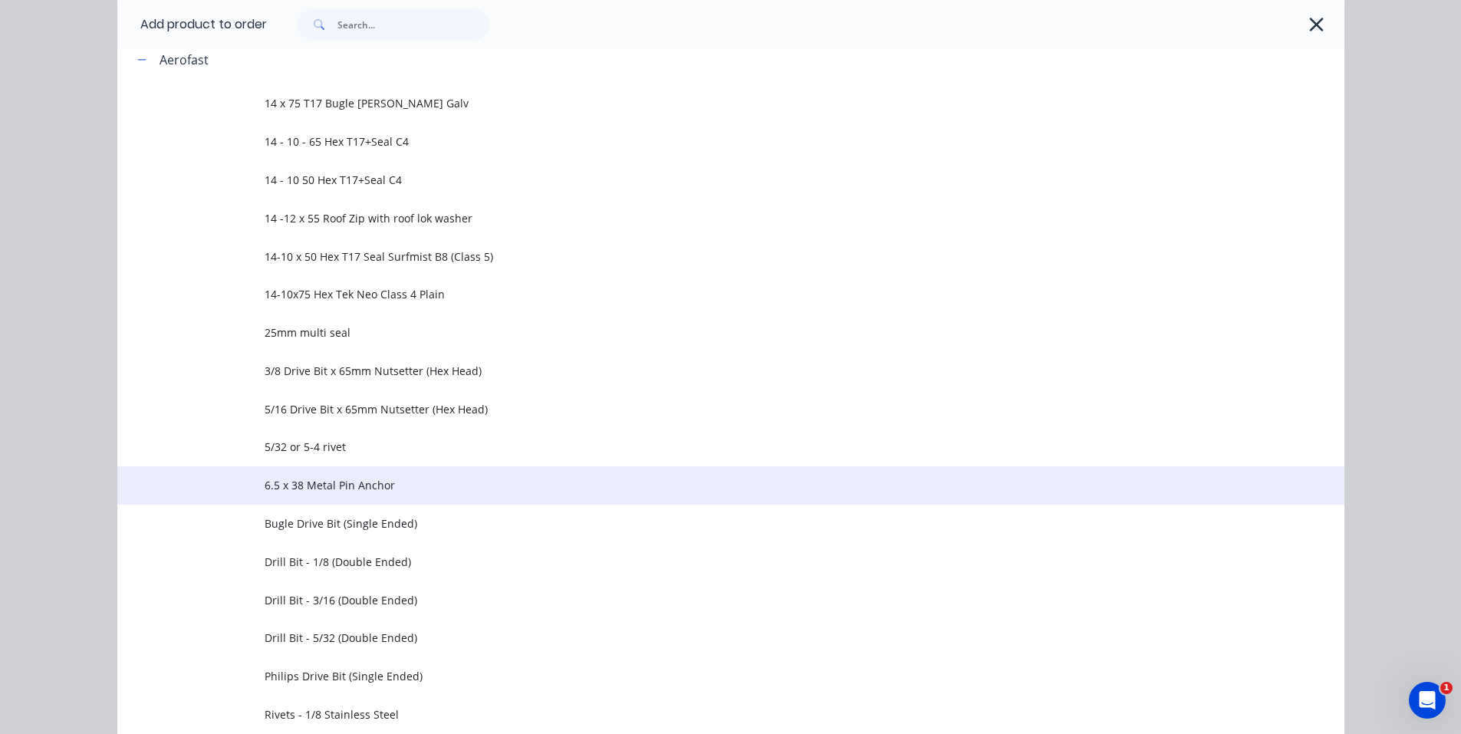
scroll to position [77, 0]
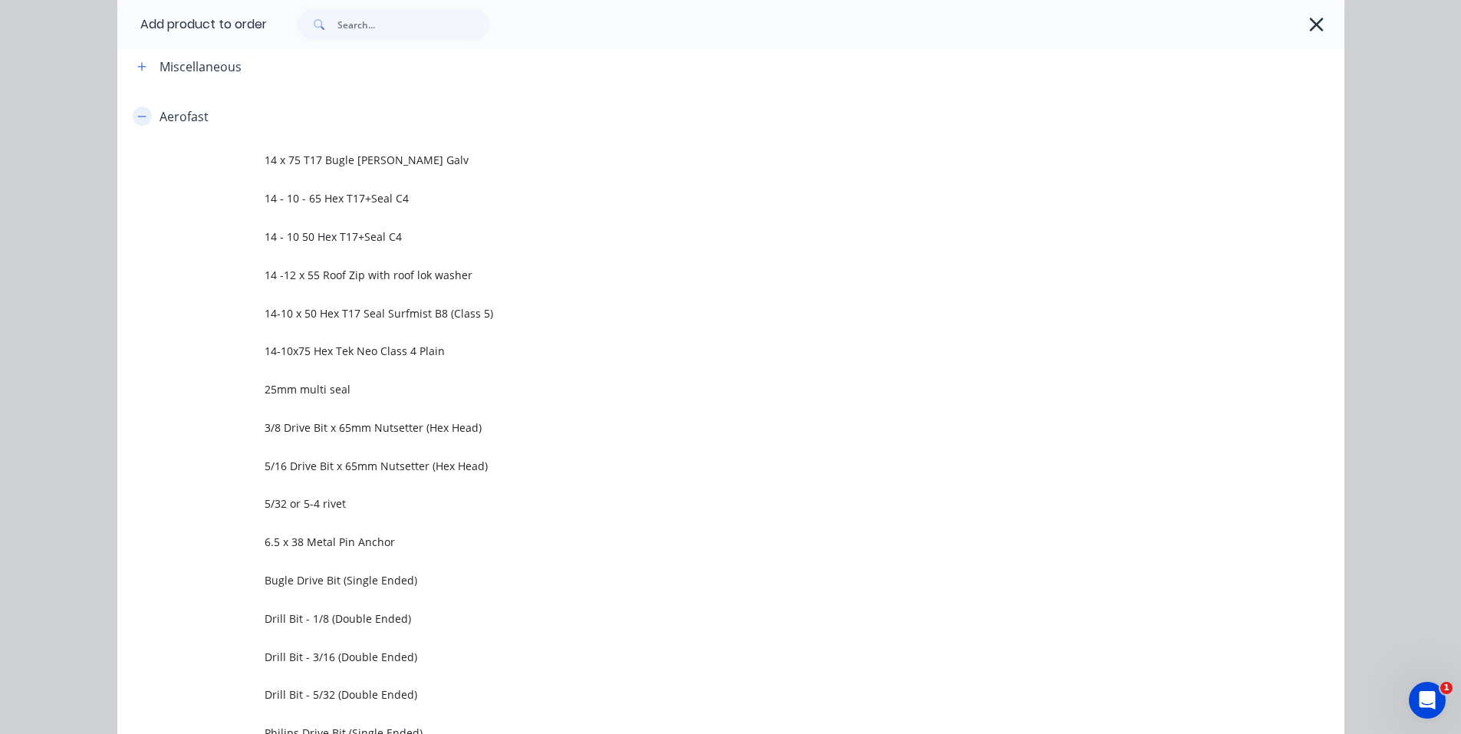
click at [138, 120] on icon "button" at bounding box center [141, 116] width 9 height 11
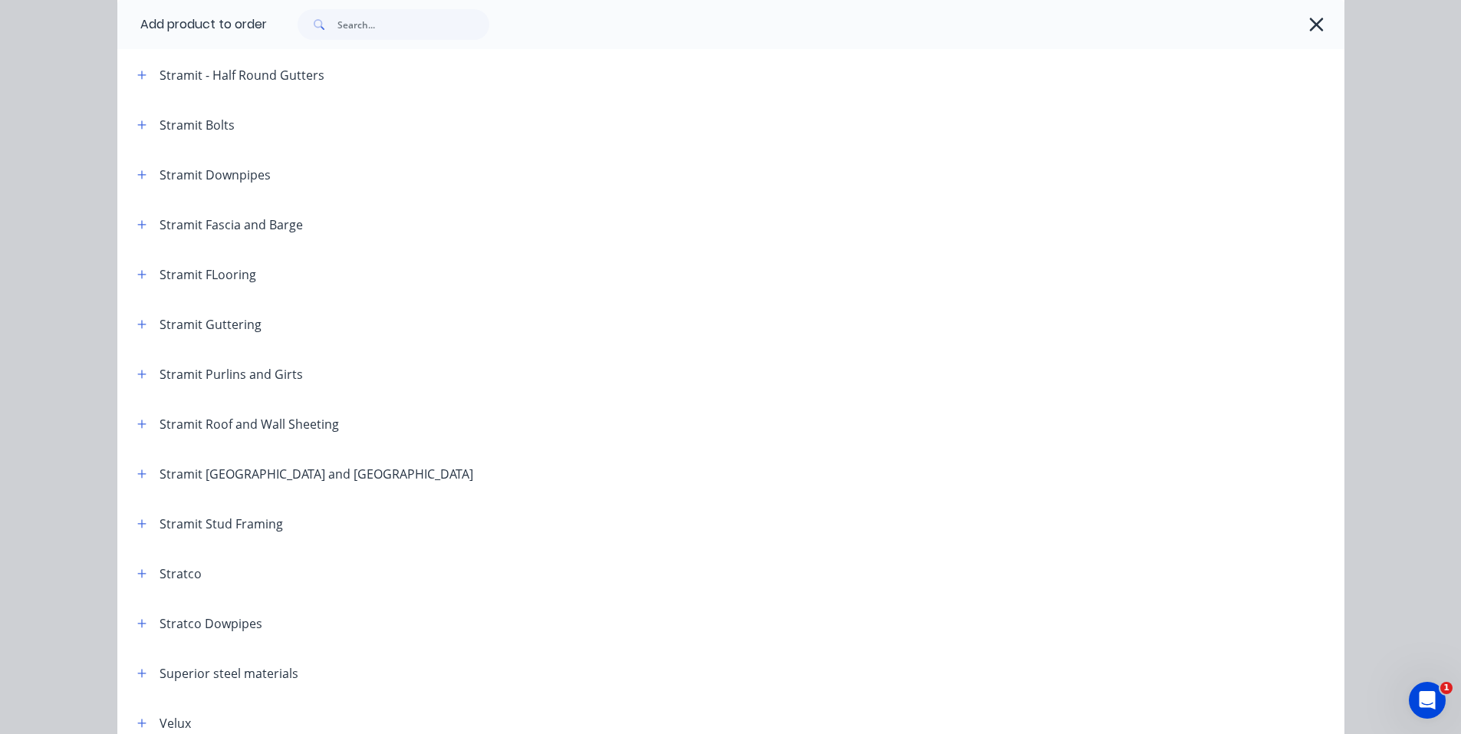
scroll to position [2466, 0]
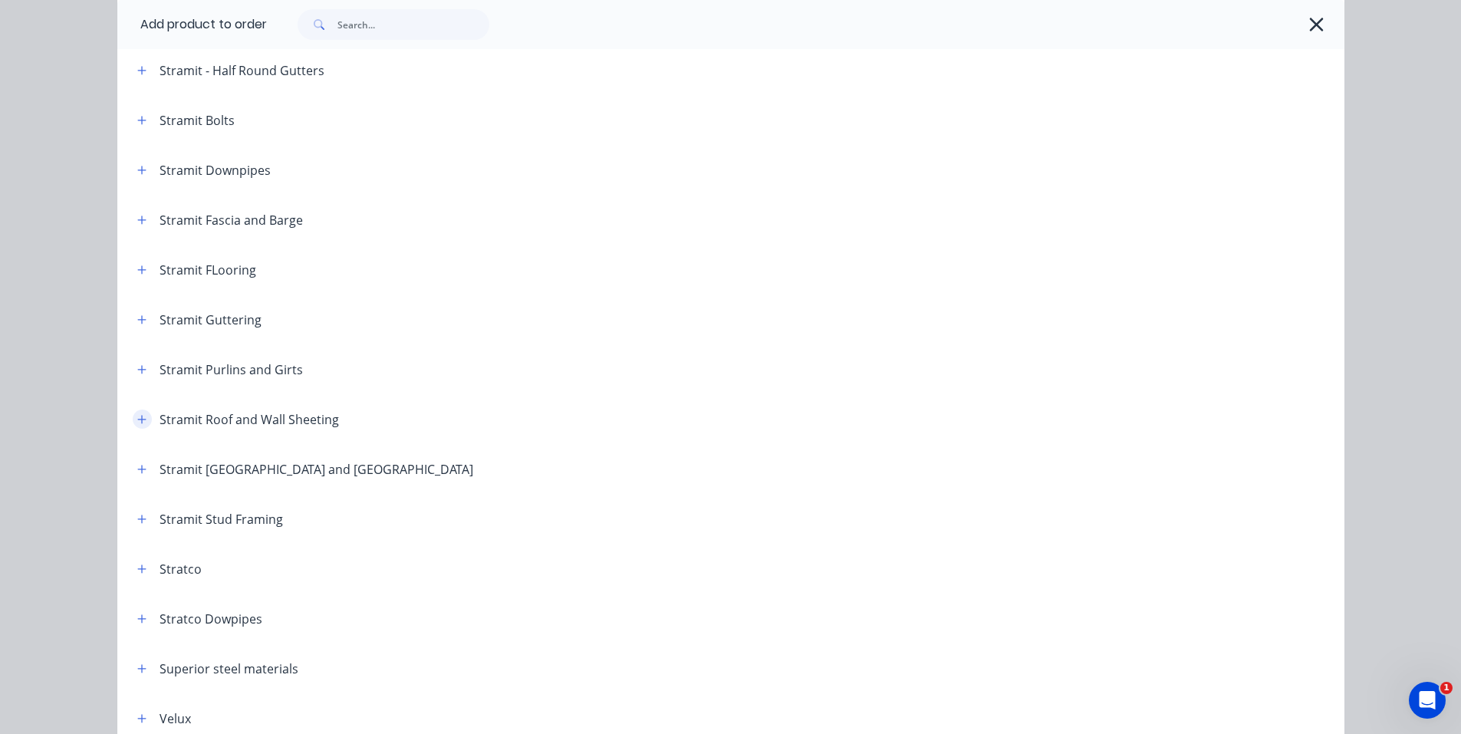
click at [137, 414] on icon "button" at bounding box center [141, 419] width 9 height 11
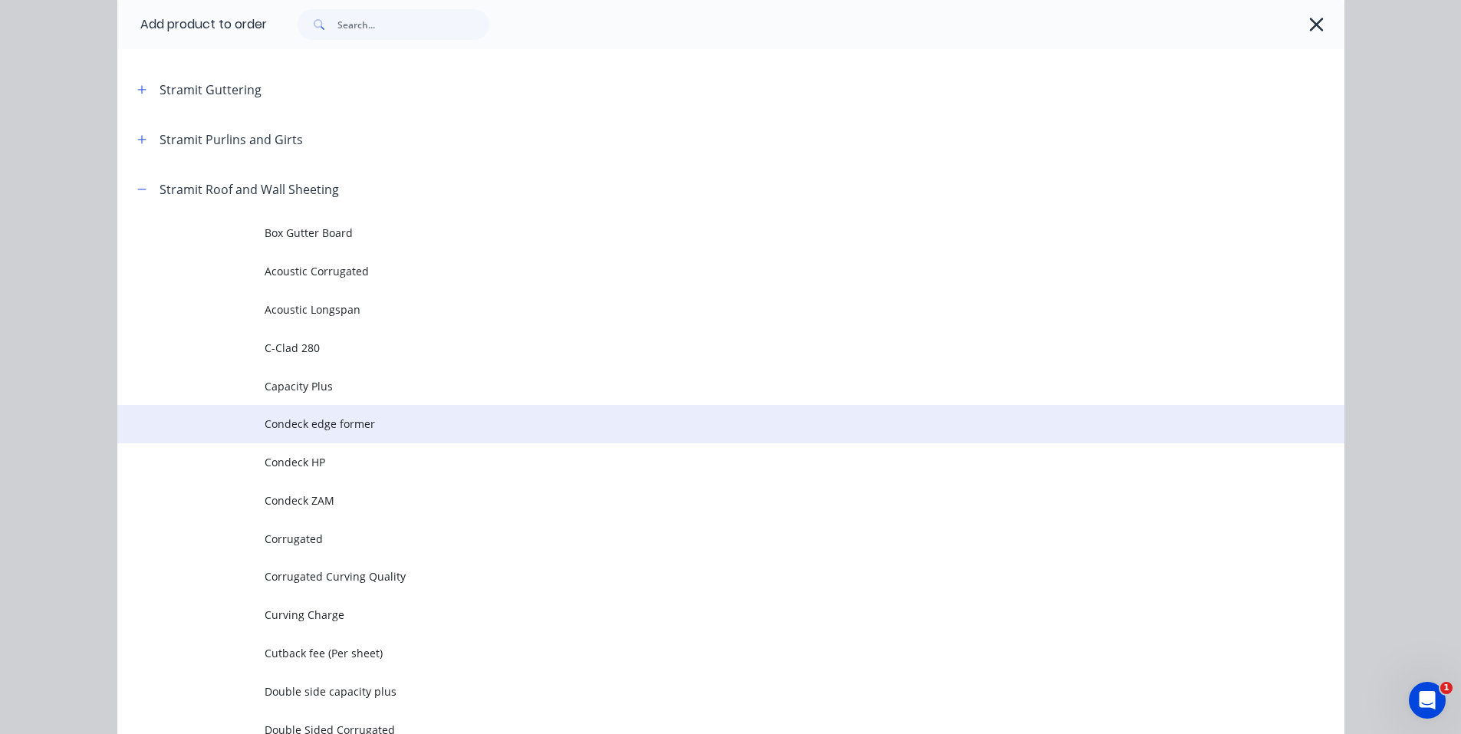
scroll to position [2772, 0]
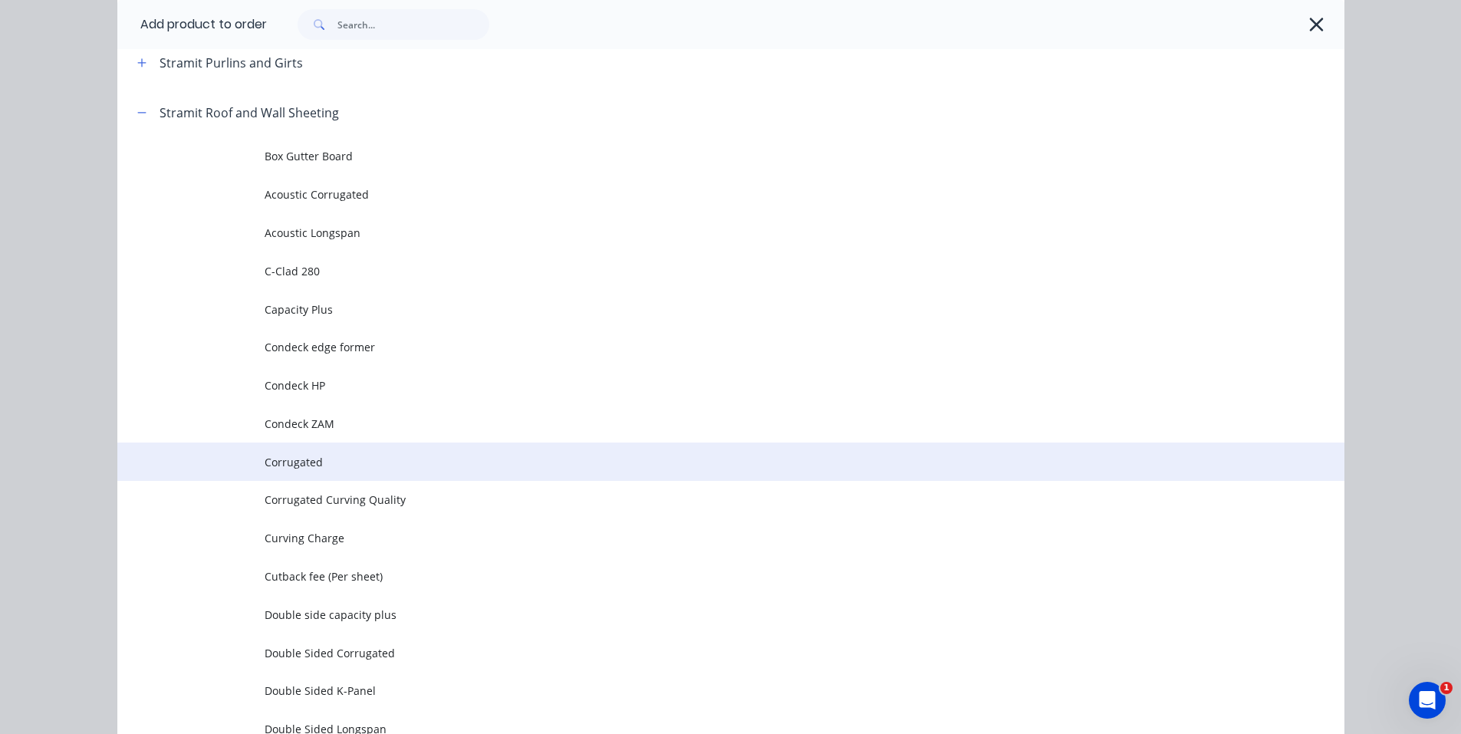
click at [367, 467] on span "Corrugated" at bounding box center [697, 462] width 864 height 16
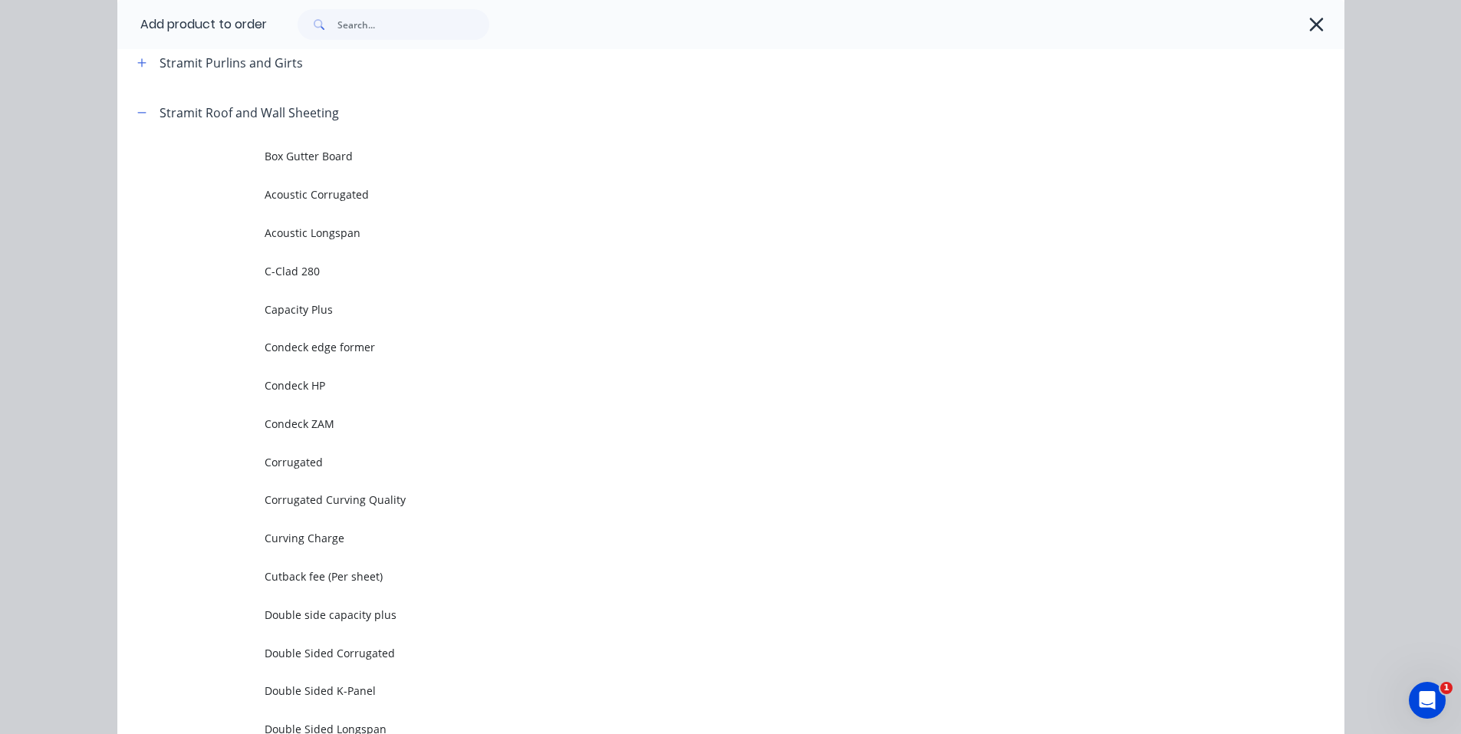
scroll to position [0, 0]
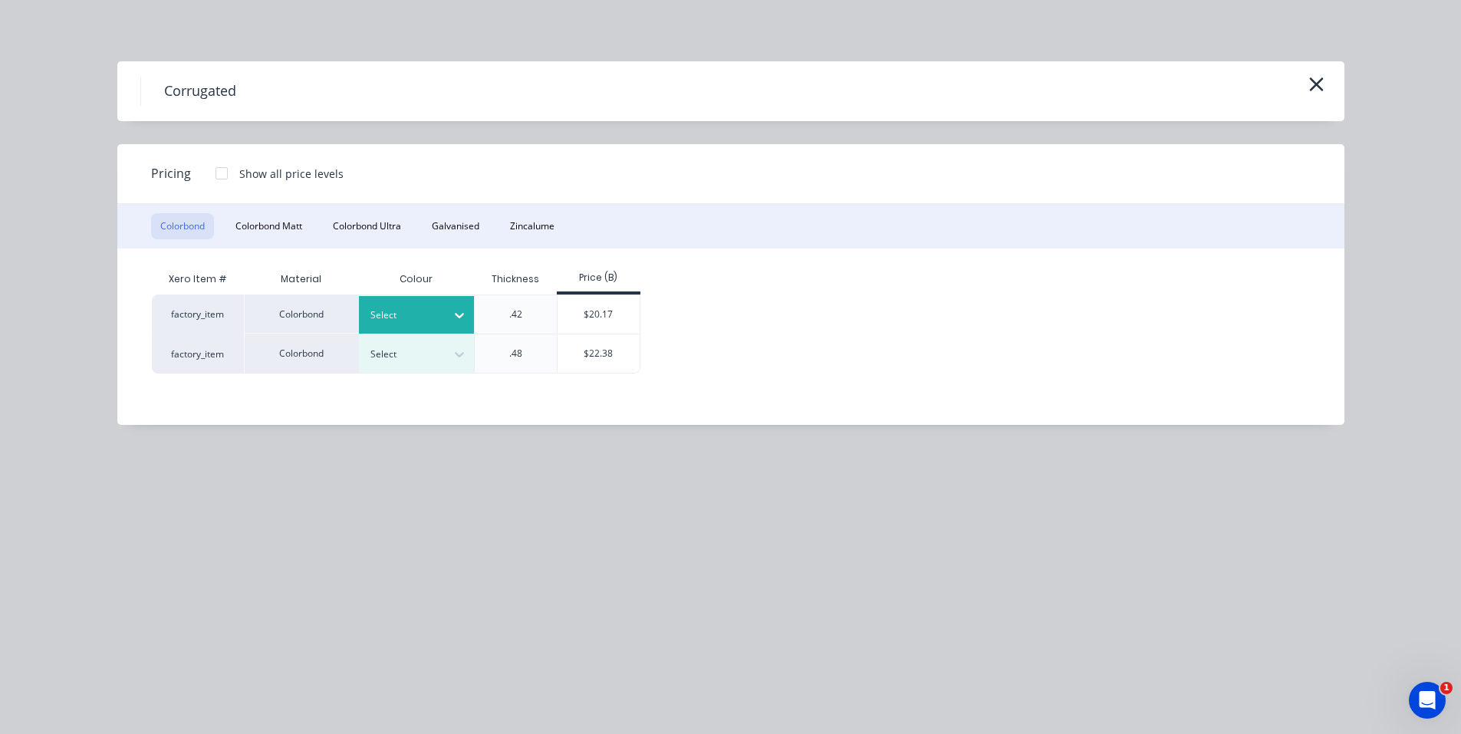
click at [459, 319] on icon at bounding box center [459, 315] width 15 height 15
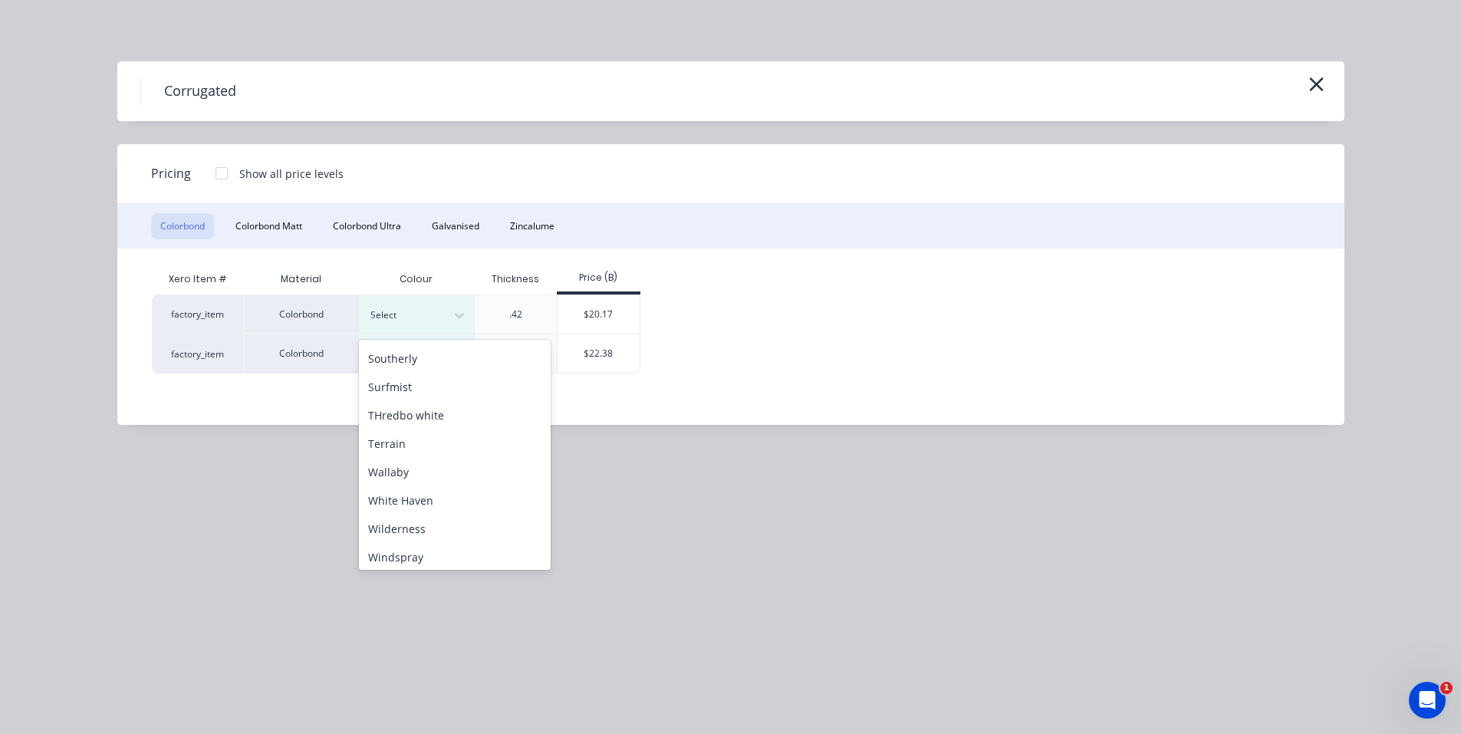
scroll to position [684, 0]
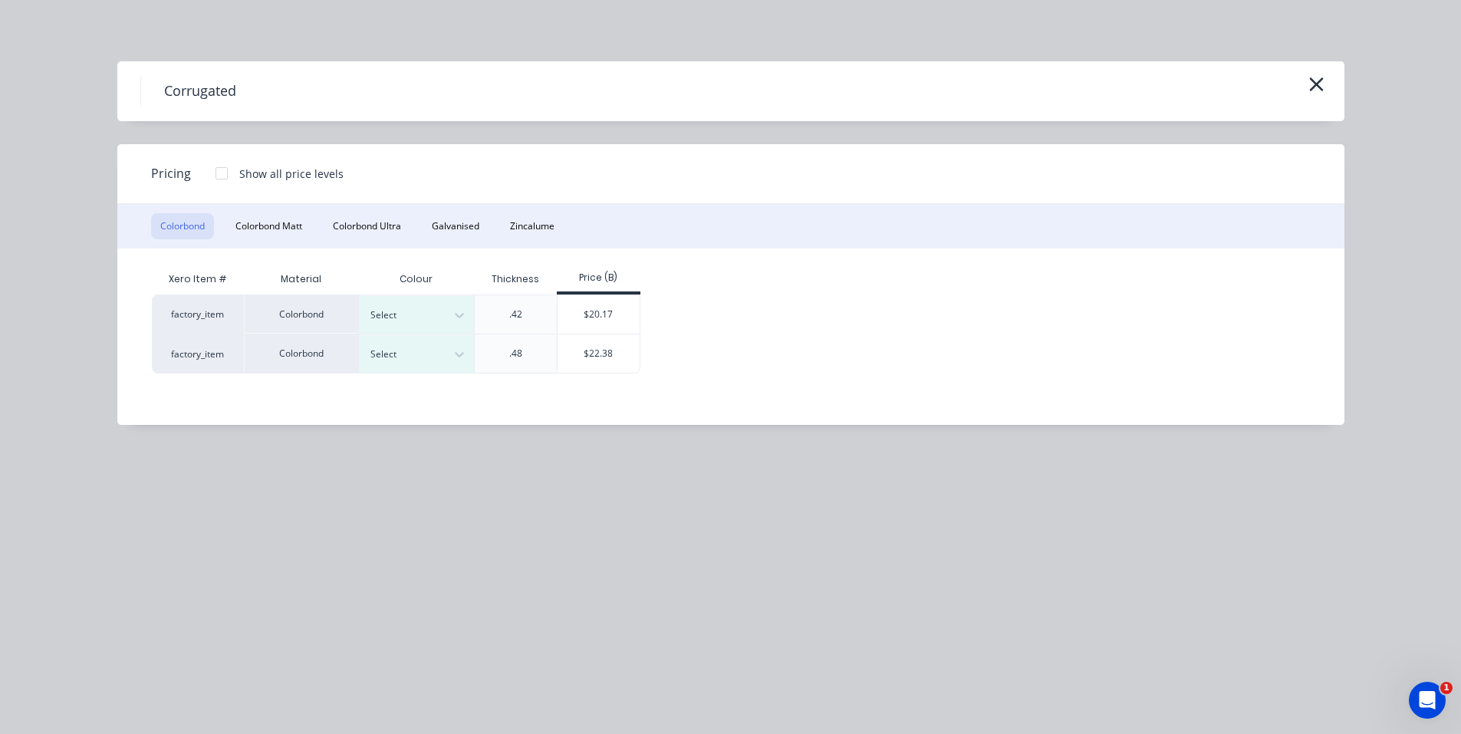
click at [246, 497] on div "Corrugated Pricing Show all price levels Colorbond Colorbond Matt Colorbond Ult…" at bounding box center [730, 367] width 1461 height 734
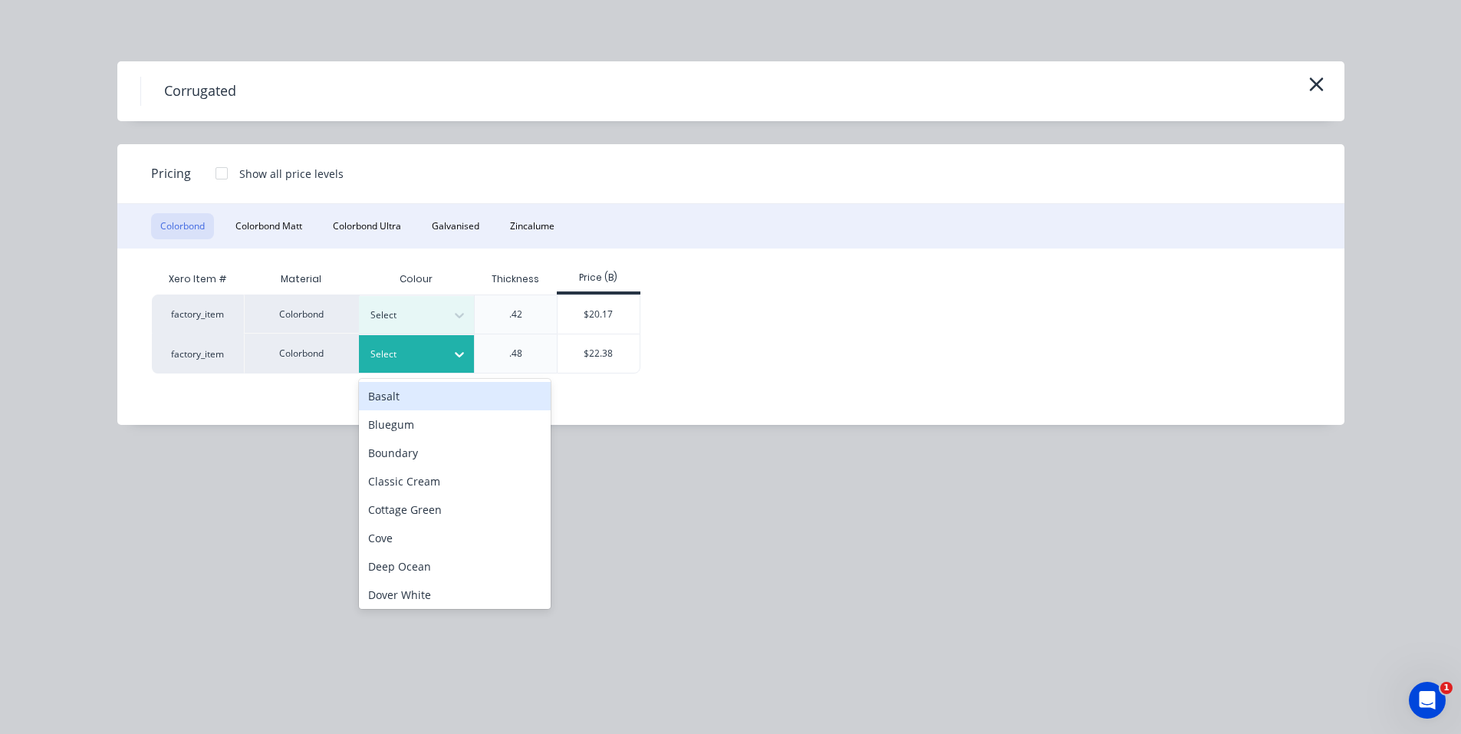
click at [437, 357] on div at bounding box center [404, 354] width 69 height 17
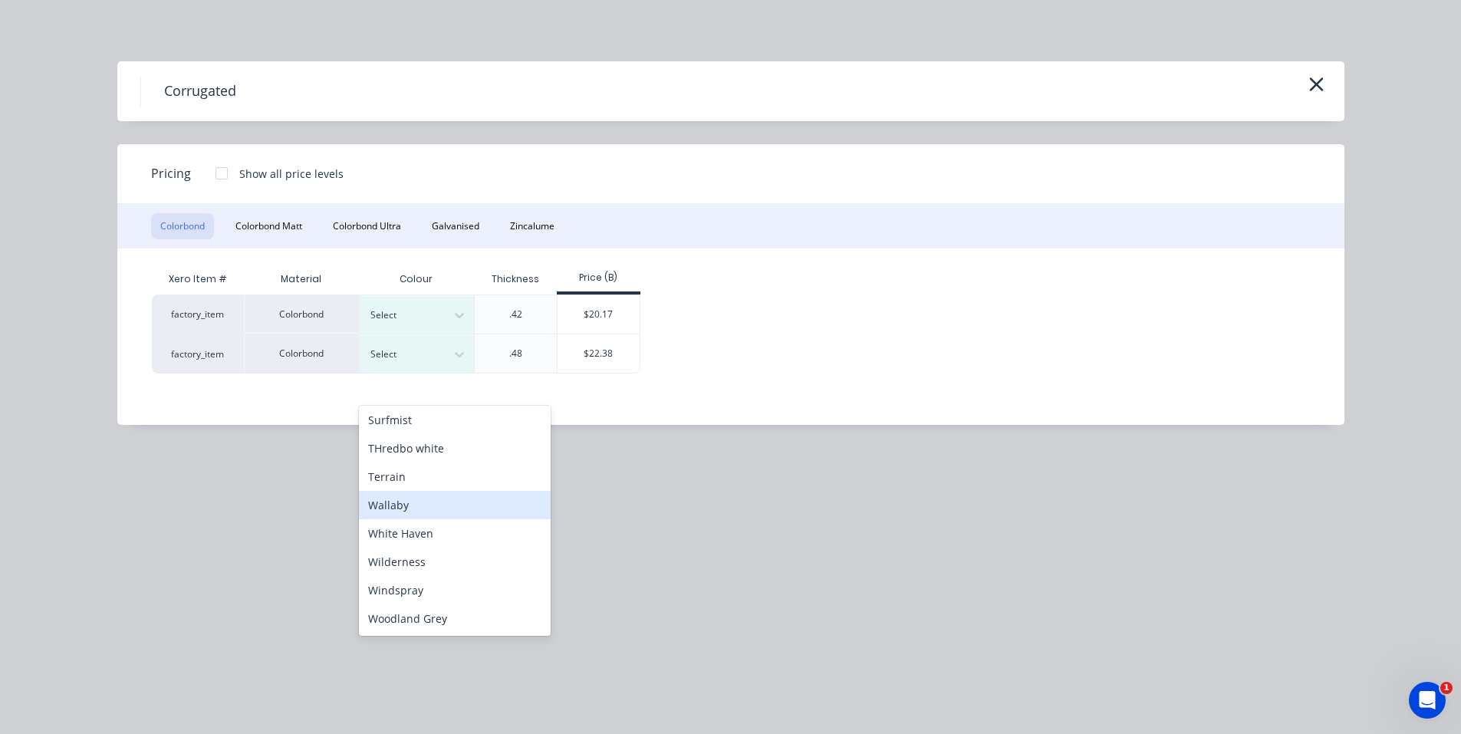
scroll to position [117, 0]
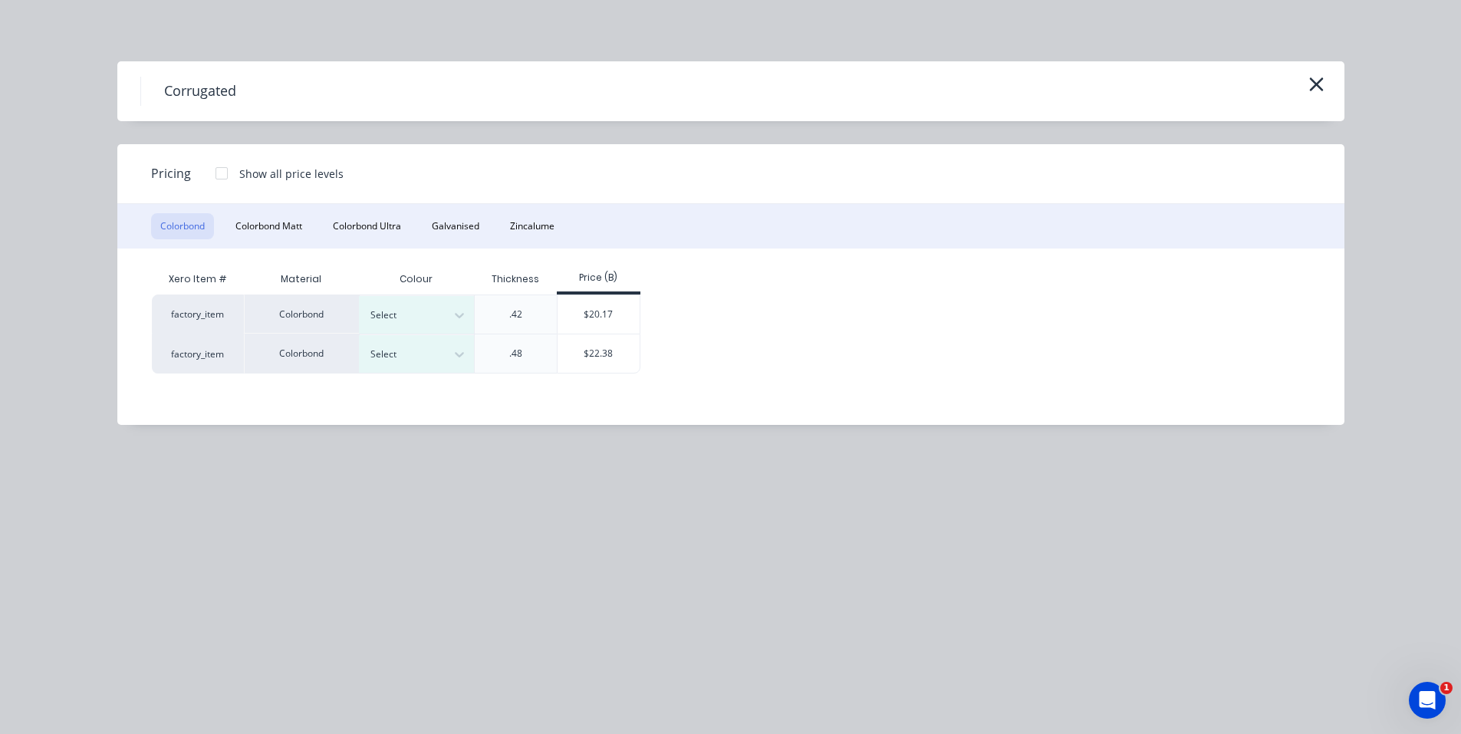
drag, startPoint x: 257, startPoint y: 508, endPoint x: 258, endPoint y: 450, distance: 57.5
click at [255, 508] on div "Corrugated Pricing Show all price levels Colorbond Colorbond Matt Colorbond Ult…" at bounding box center [730, 367] width 1461 height 734
click at [449, 228] on button "Galvanised" at bounding box center [456, 226] width 66 height 26
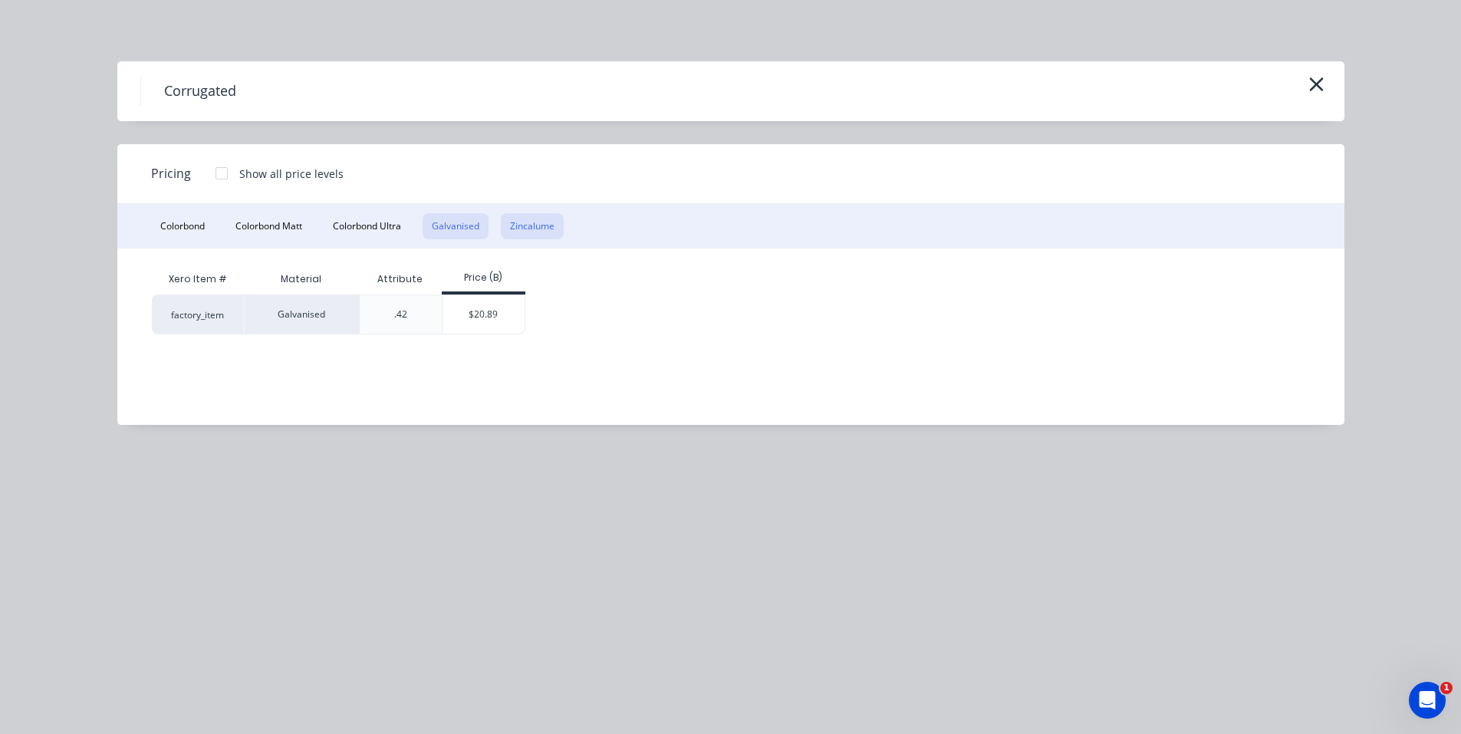
click at [535, 229] on button "Zincalume" at bounding box center [532, 226] width 63 height 26
drag, startPoint x: 443, startPoint y: 229, endPoint x: 502, endPoint y: 221, distance: 59.7
click at [444, 229] on button "Galvanised" at bounding box center [456, 226] width 66 height 26
click at [513, 218] on button "Zincalume" at bounding box center [532, 226] width 63 height 26
drag, startPoint x: 505, startPoint y: 311, endPoint x: 513, endPoint y: 311, distance: 7.7
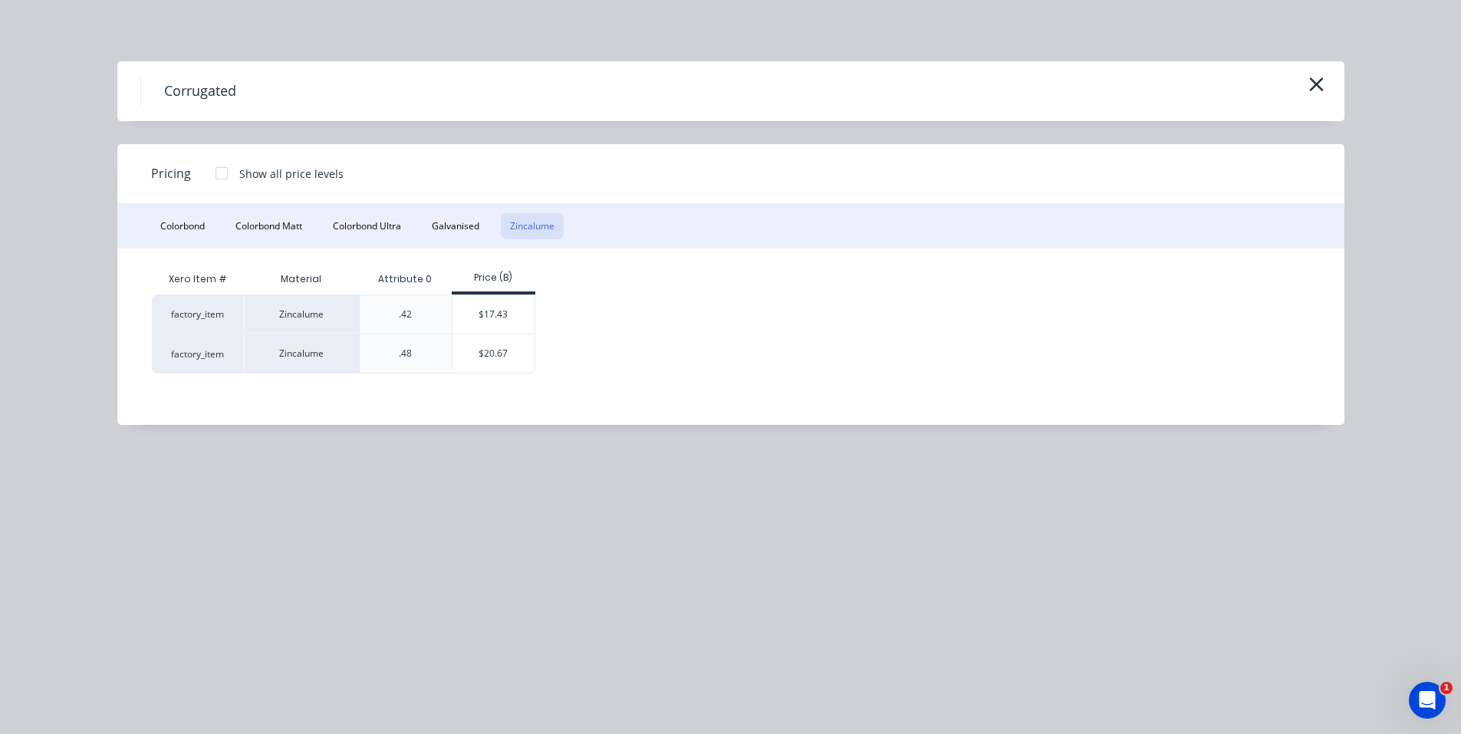
click at [506, 311] on div "$17.43" at bounding box center [493, 314] width 82 height 38
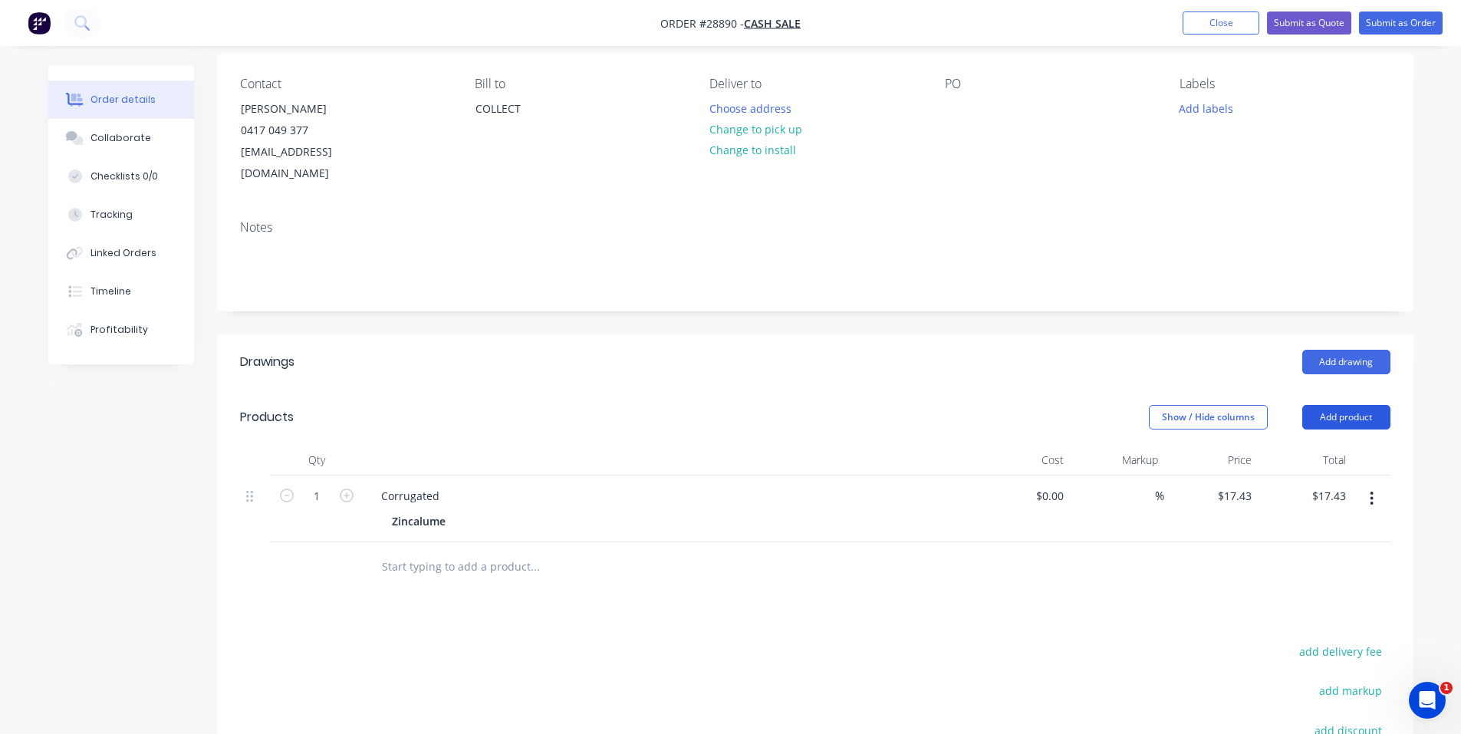
drag, startPoint x: 1368, startPoint y: 390, endPoint x: 1354, endPoint y: 396, distance: 15.1
click at [1364, 405] on button "Add product" at bounding box center [1346, 417] width 88 height 25
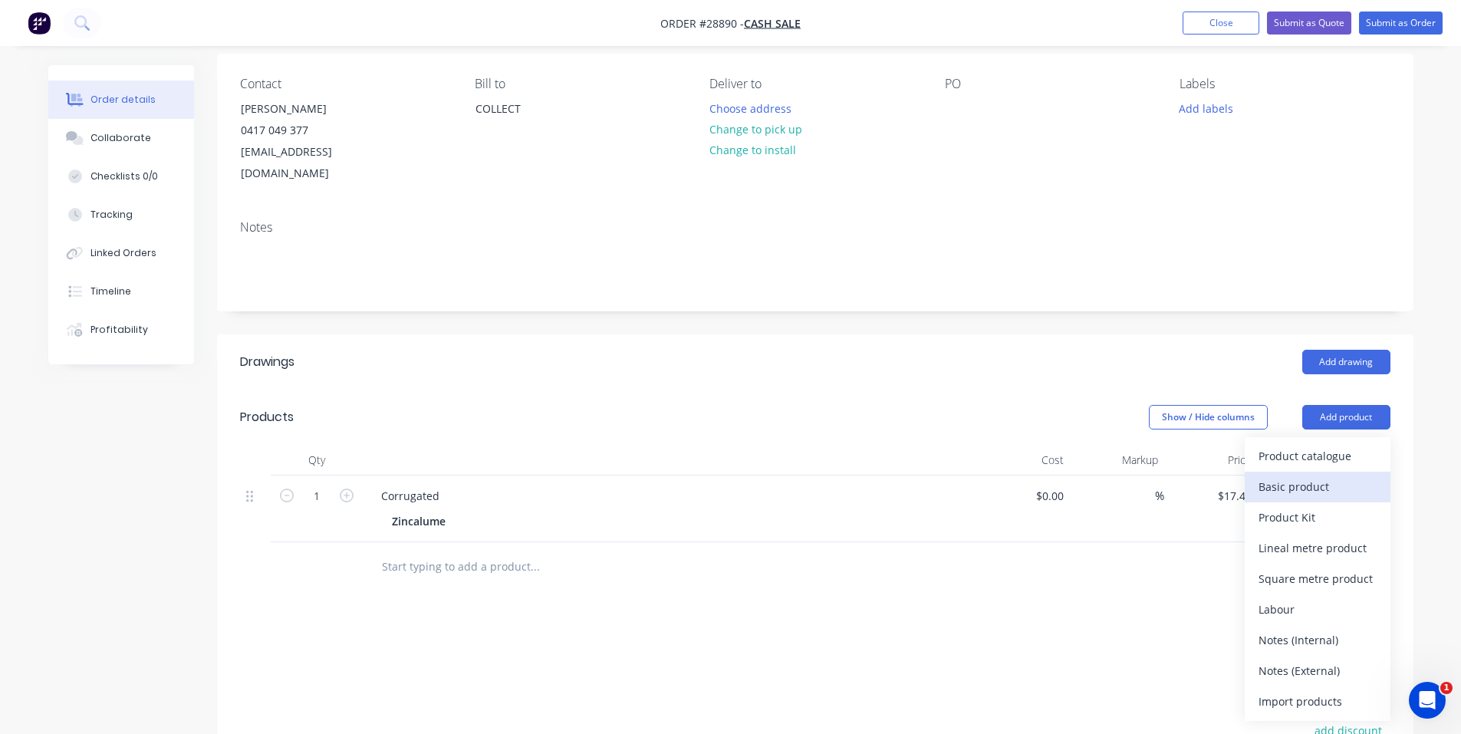
click at [1315, 475] on div "Basic product" at bounding box center [1318, 486] width 118 height 22
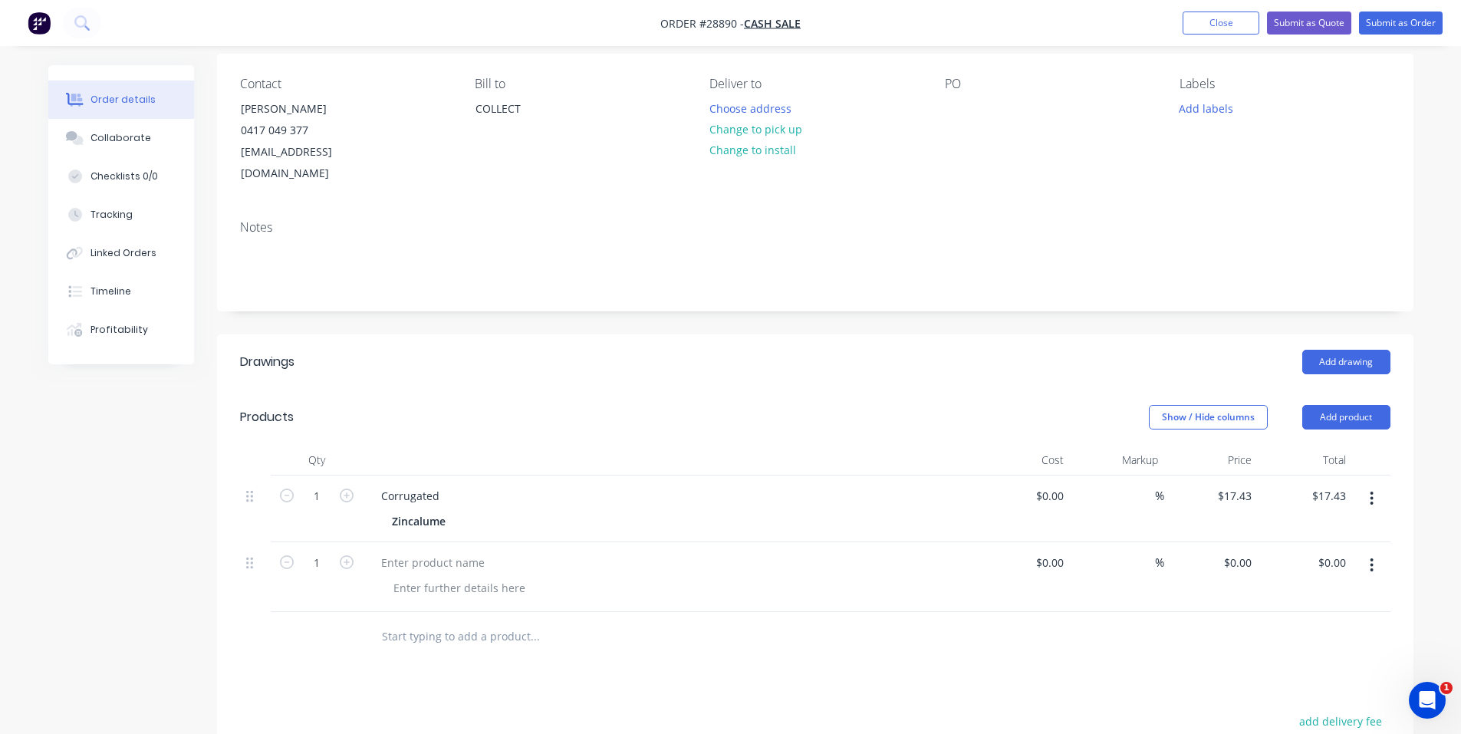
click at [1371, 557] on icon "button" at bounding box center [1372, 565] width 4 height 17
click at [1298, 686] on div "Delete" at bounding box center [1318, 697] width 118 height 22
click at [1357, 405] on button "Add product" at bounding box center [1346, 417] width 88 height 25
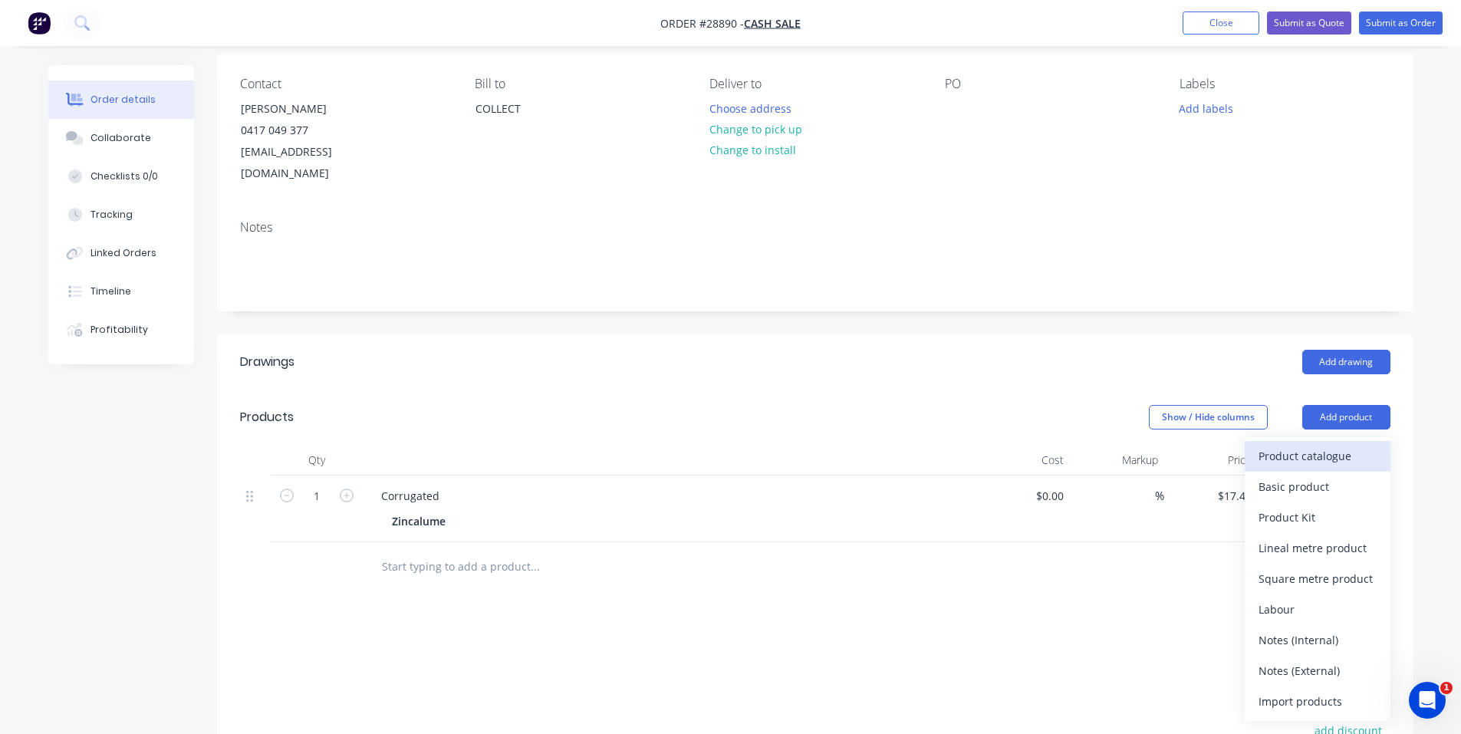
click at [1331, 446] on button "Product catalogue" at bounding box center [1318, 456] width 146 height 31
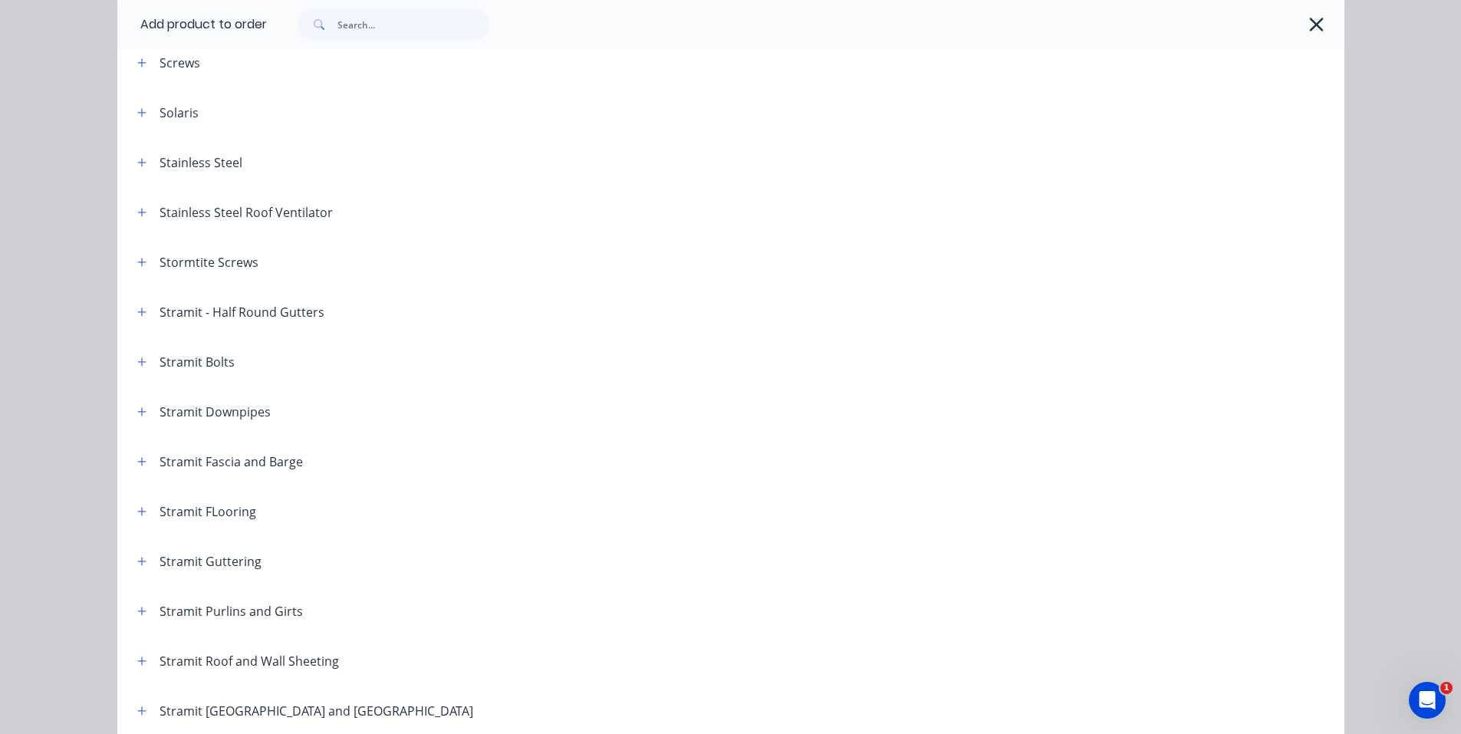
scroll to position [2301, 0]
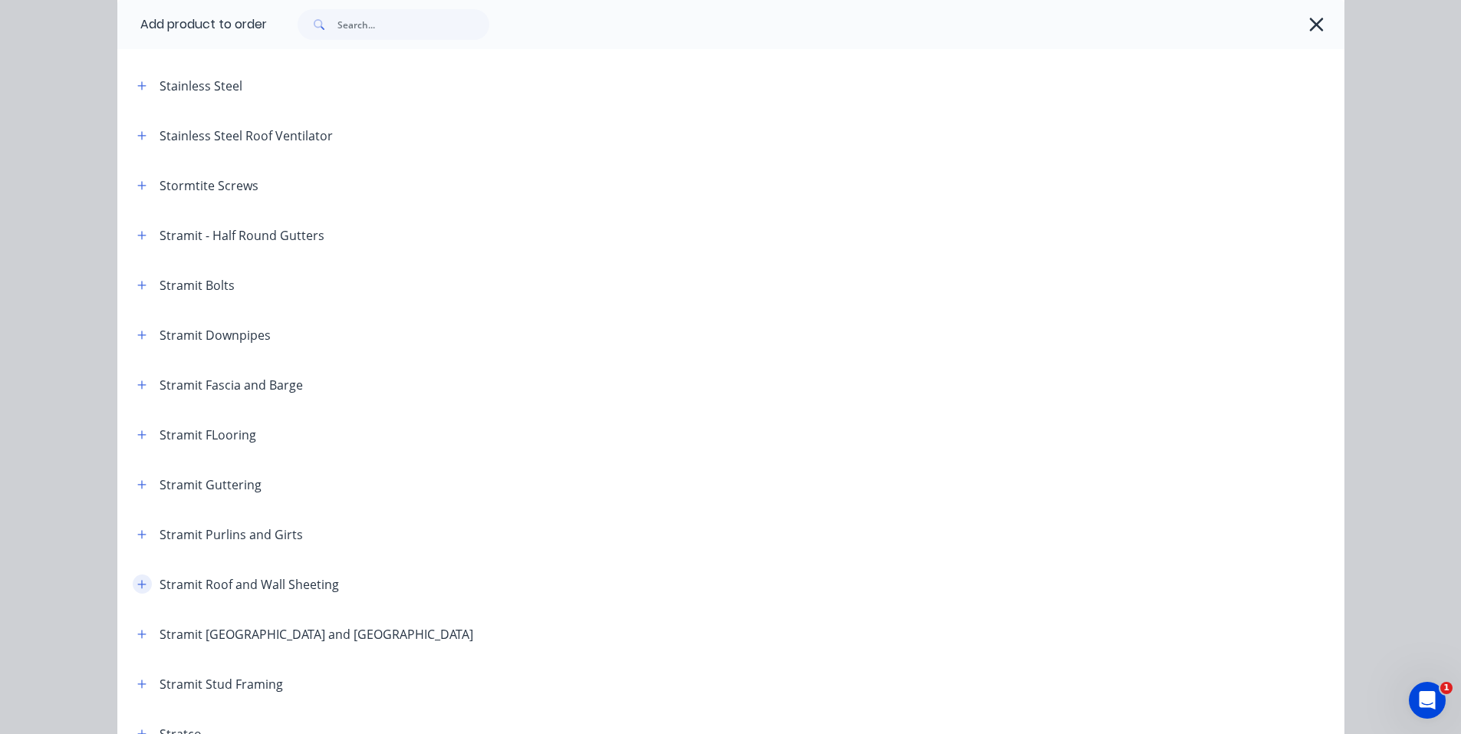
click at [136, 591] on button "button" at bounding box center [142, 583] width 19 height 19
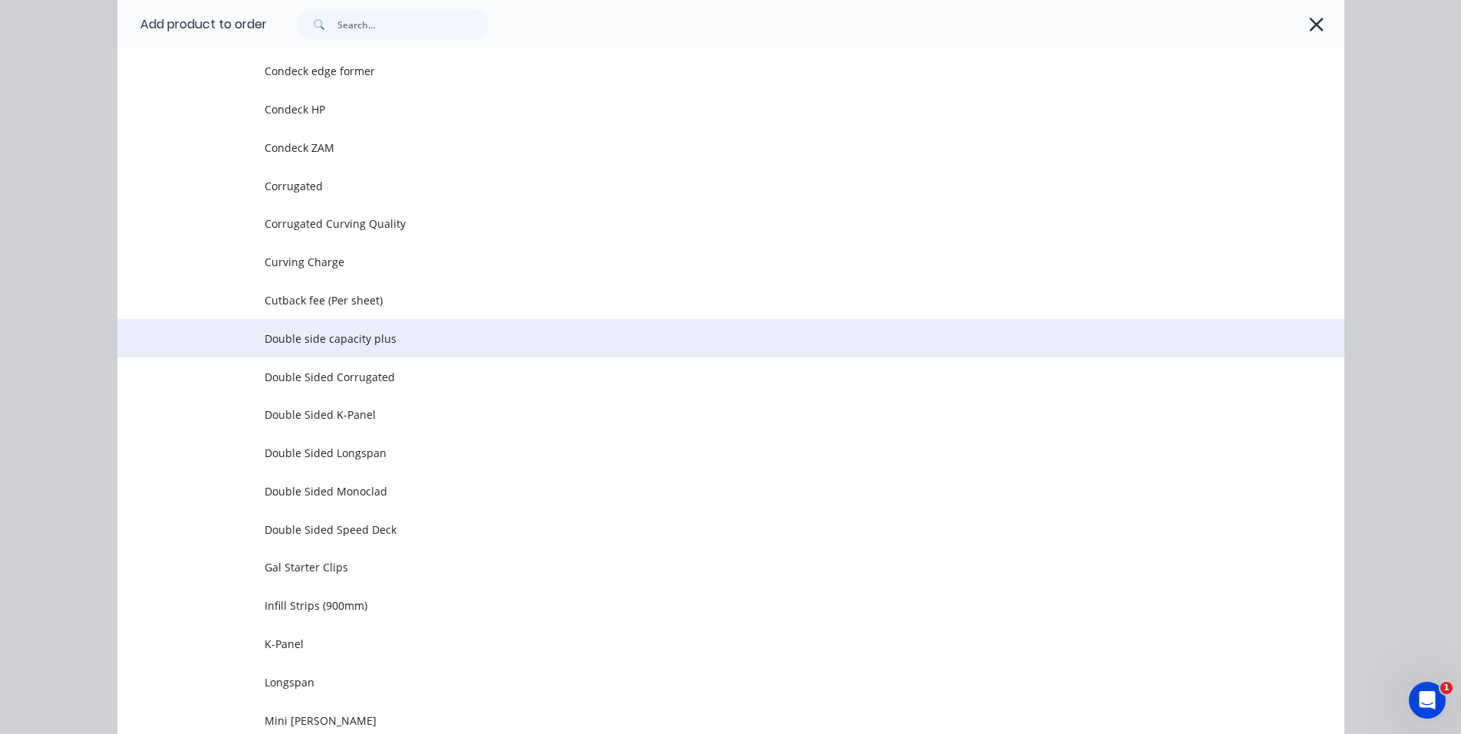
scroll to position [3144, 0]
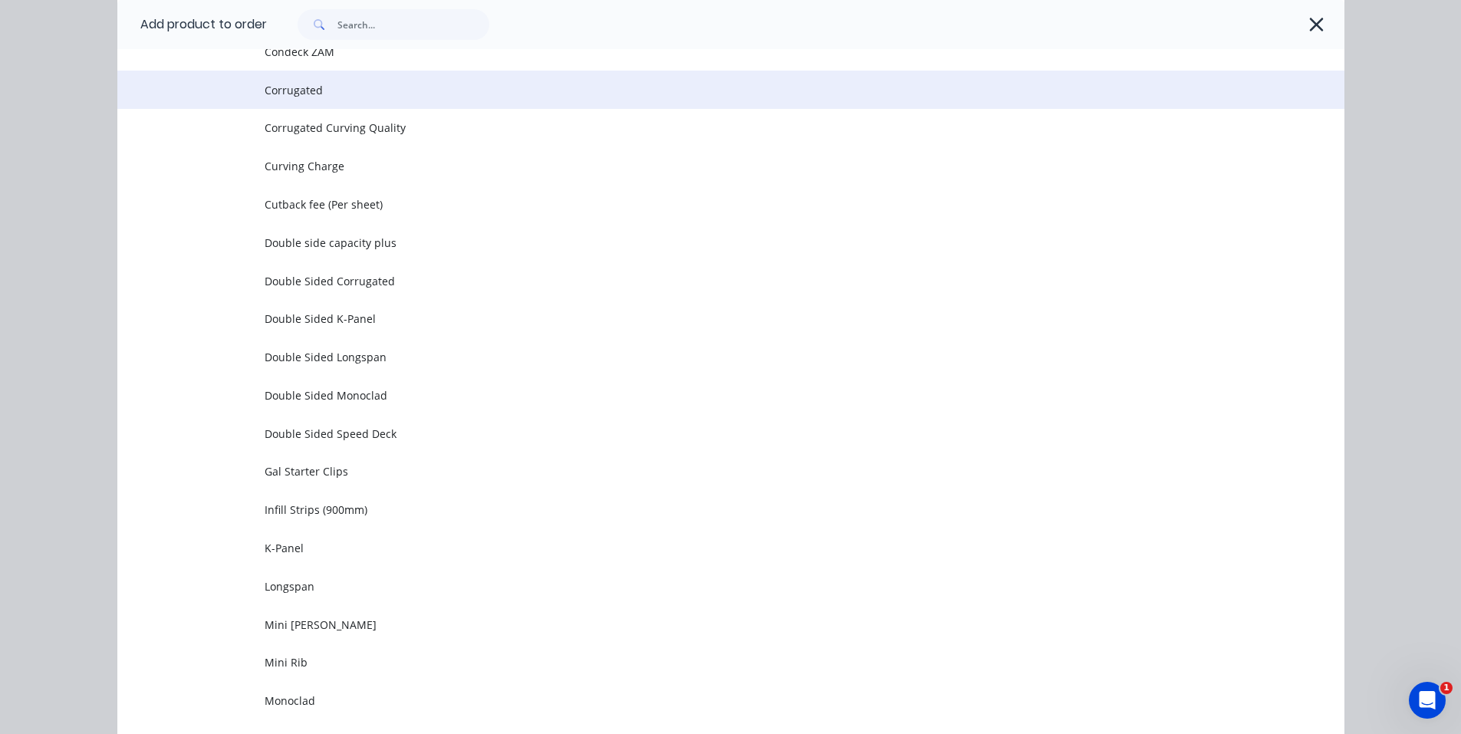
click at [351, 88] on span "Corrugated" at bounding box center [697, 90] width 864 height 16
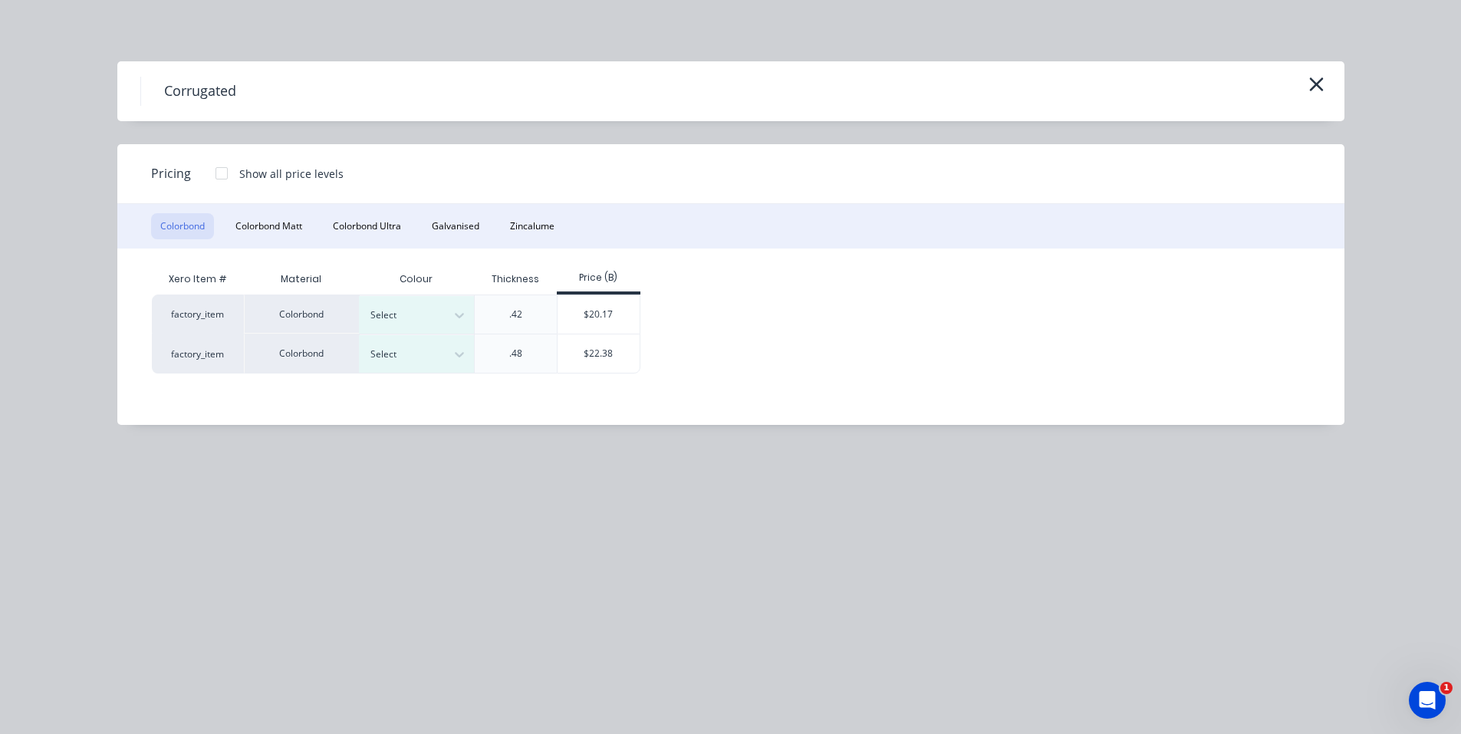
scroll to position [117, 0]
click at [469, 315] on div at bounding box center [460, 315] width 28 height 25
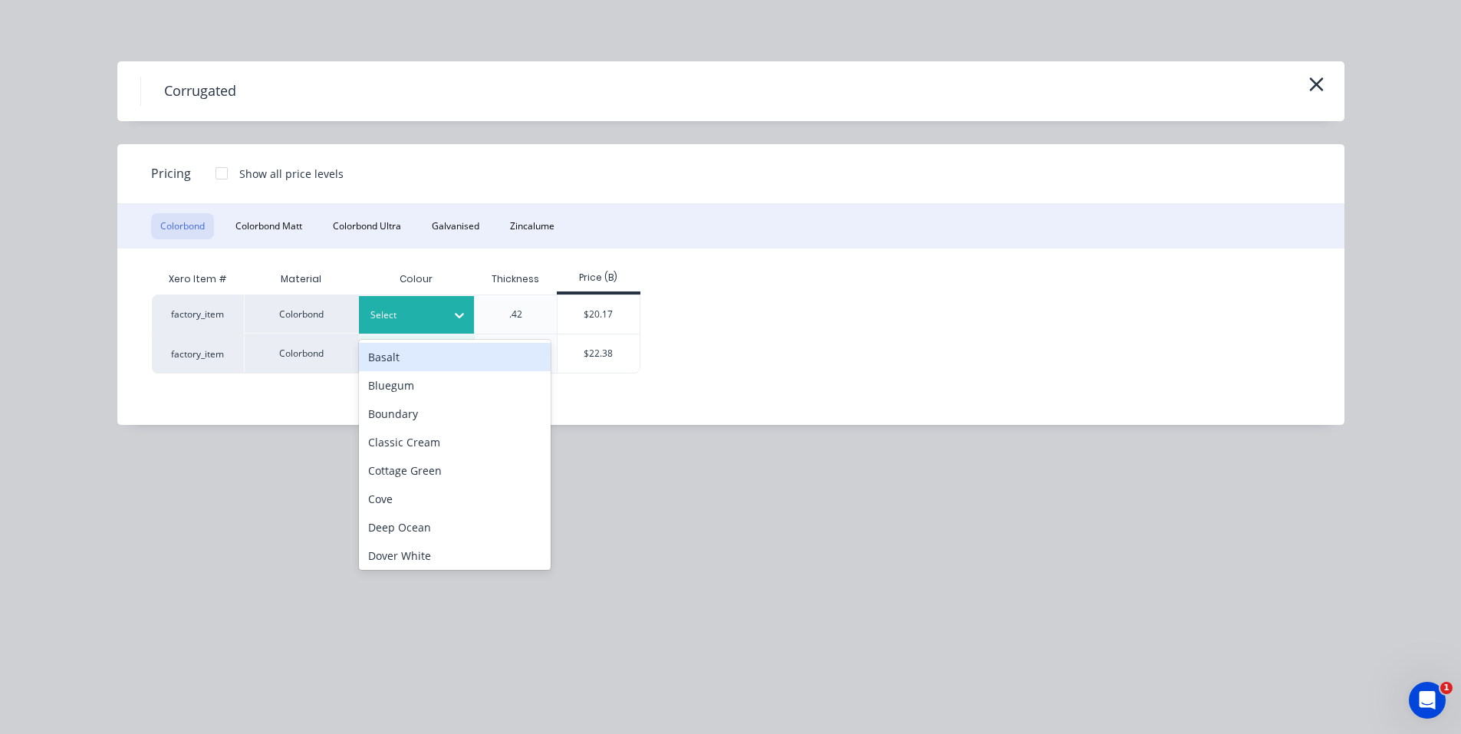
click at [468, 315] on div at bounding box center [460, 315] width 28 height 25
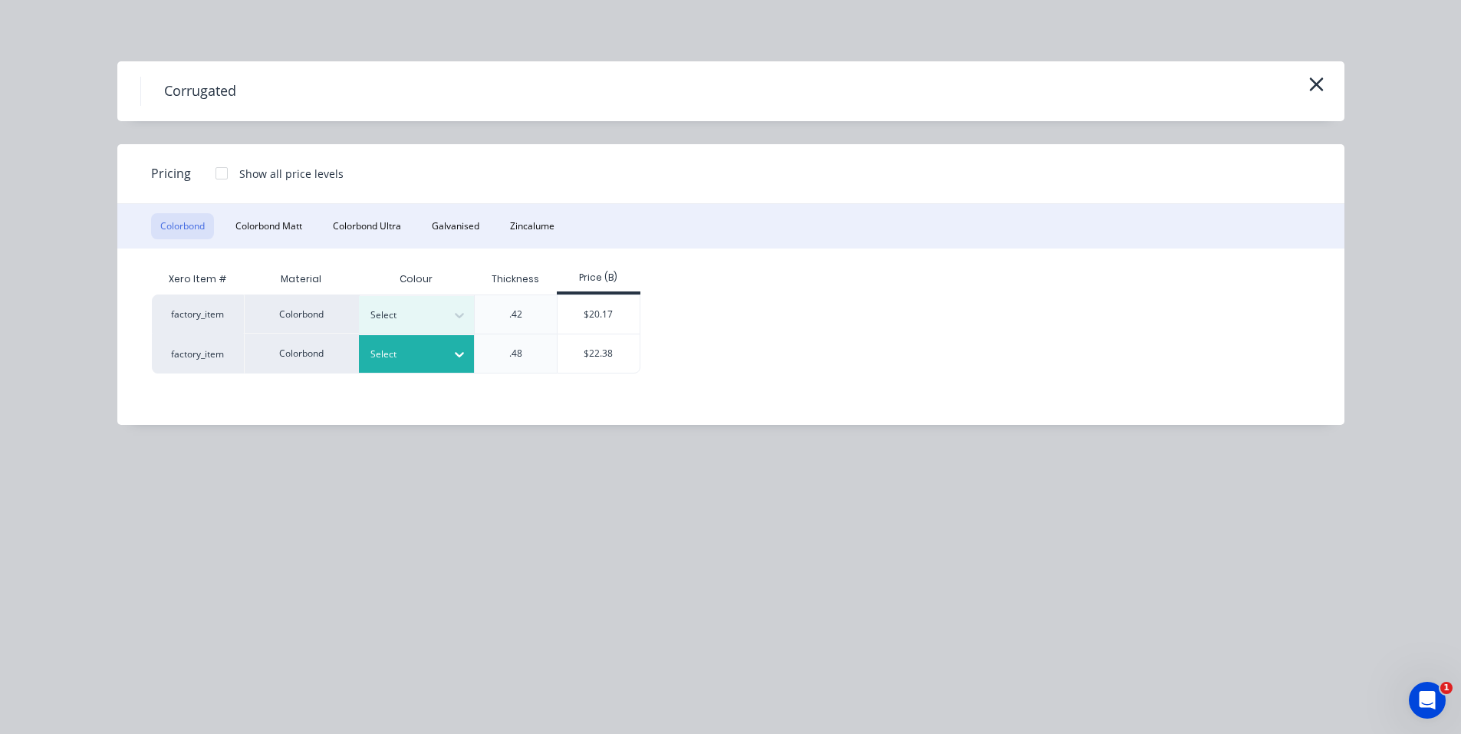
click at [456, 348] on icon at bounding box center [459, 354] width 15 height 15
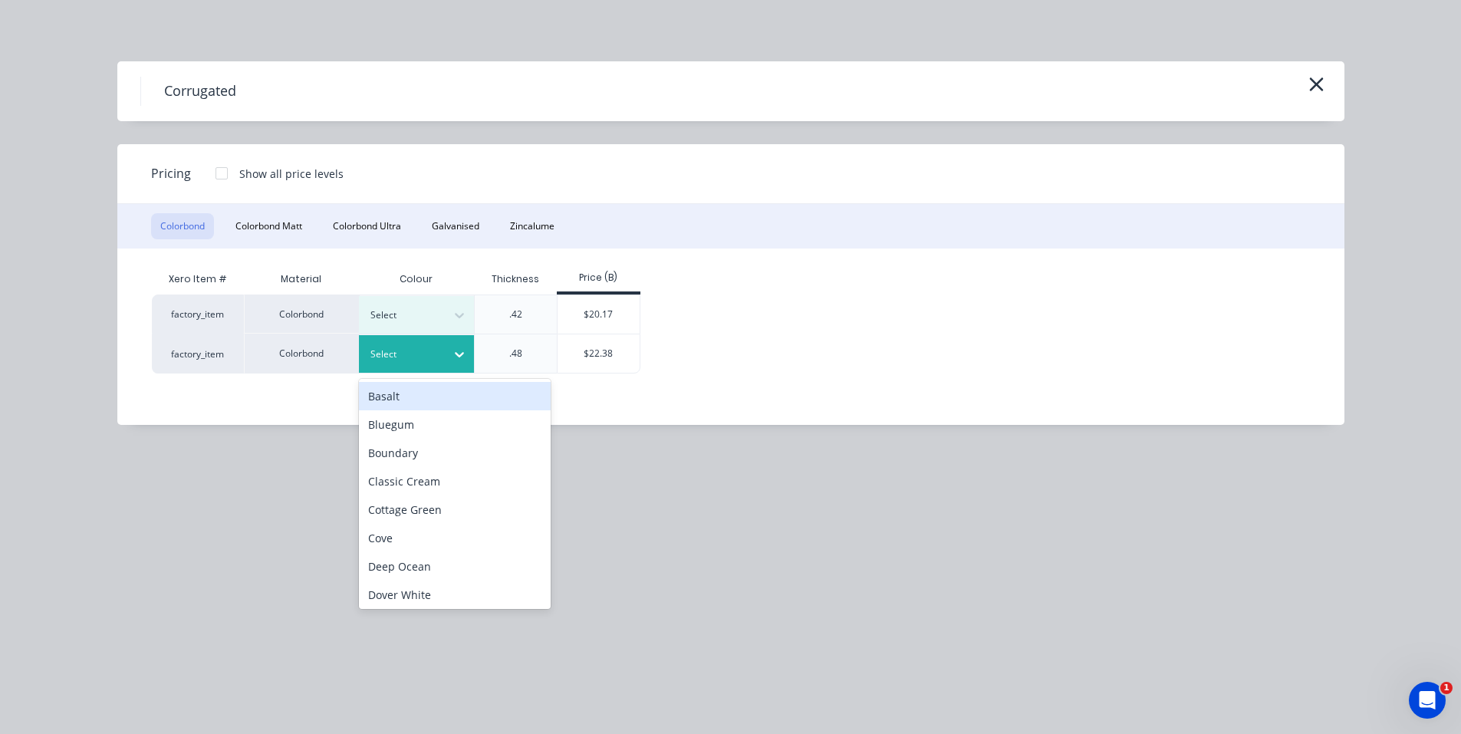
click at [456, 348] on icon at bounding box center [459, 354] width 15 height 15
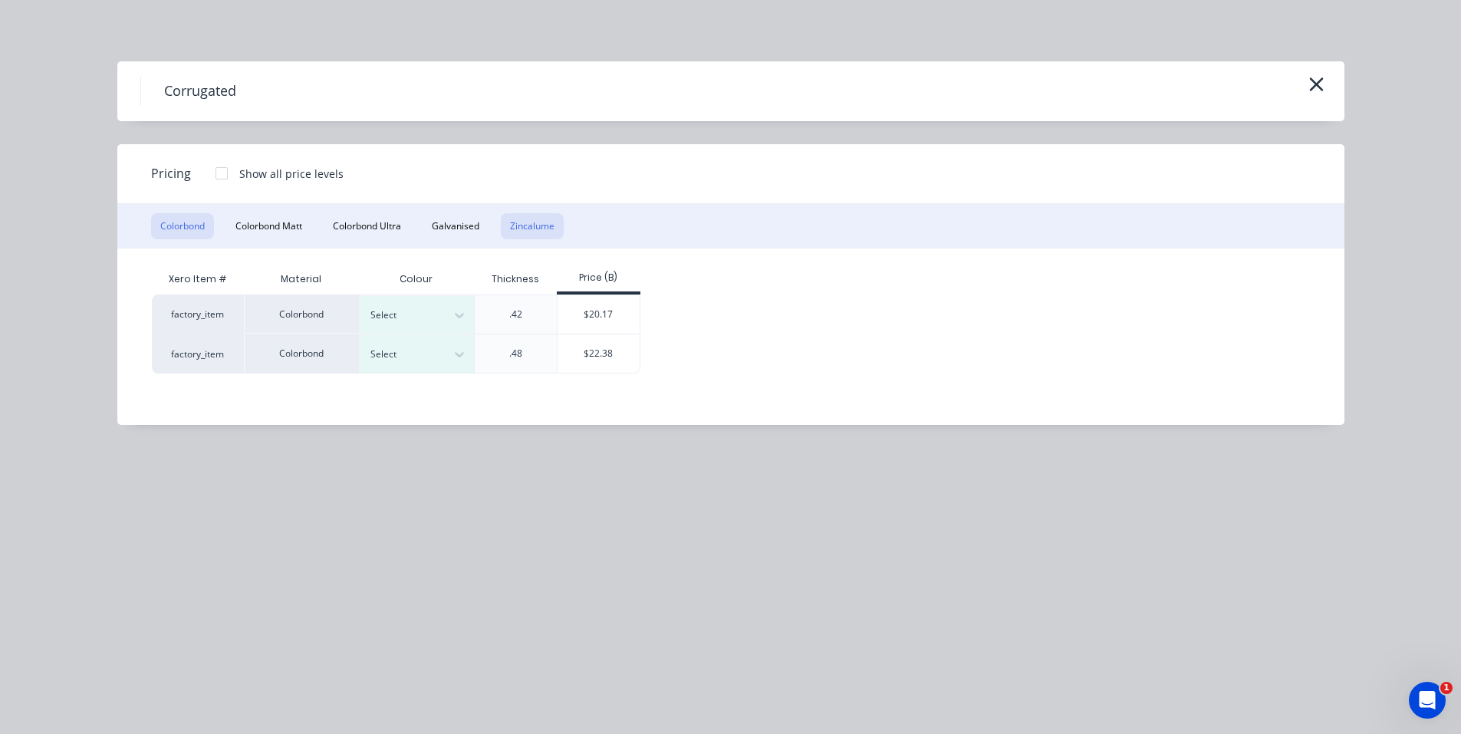
click at [522, 225] on button "Zincalume" at bounding box center [532, 226] width 63 height 26
click at [178, 225] on button "Colorbond" at bounding box center [182, 226] width 63 height 26
click at [265, 230] on button "Colorbond Matt" at bounding box center [268, 226] width 85 height 26
click at [209, 223] on button "Colorbond" at bounding box center [182, 226] width 63 height 26
click at [527, 222] on button "Zincalume" at bounding box center [532, 226] width 63 height 26
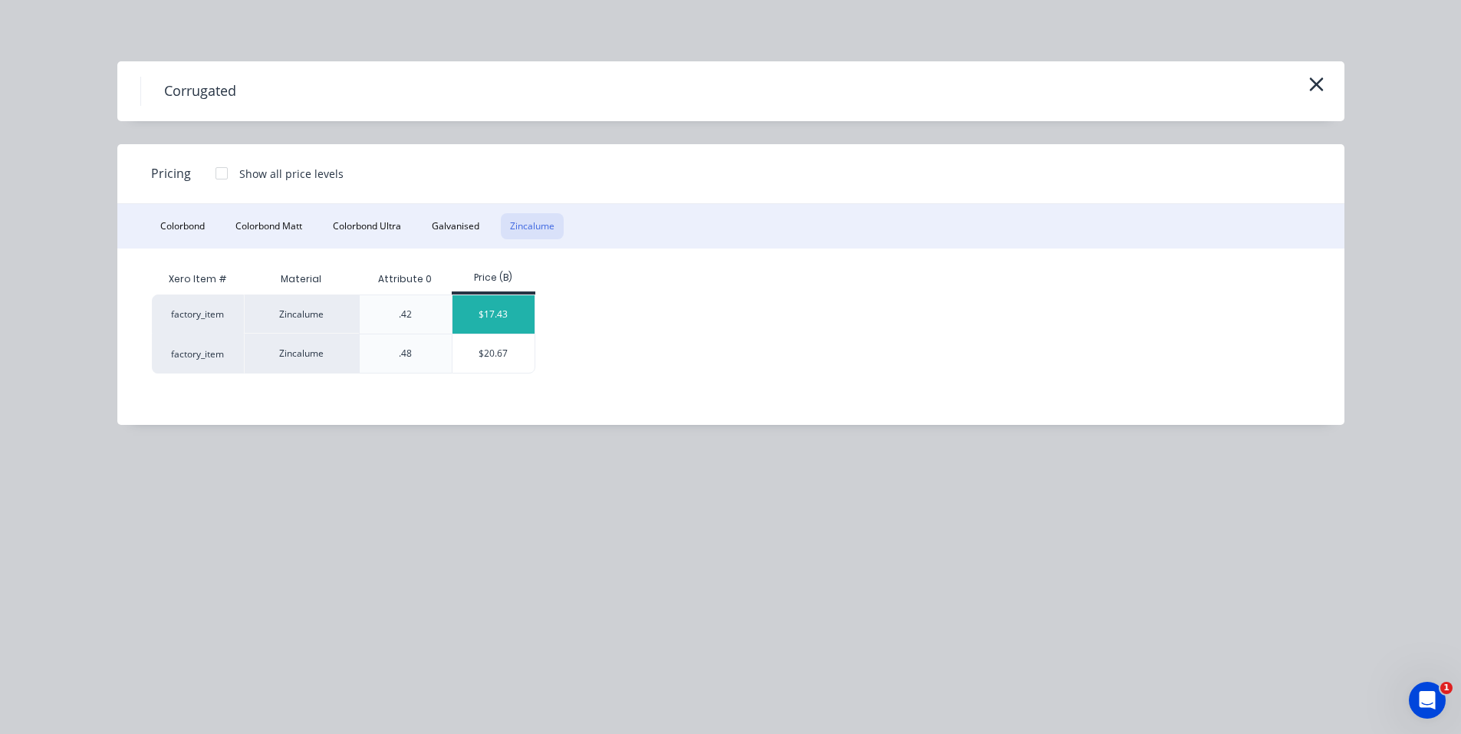
click at [478, 312] on div "$17.43" at bounding box center [493, 314] width 82 height 38
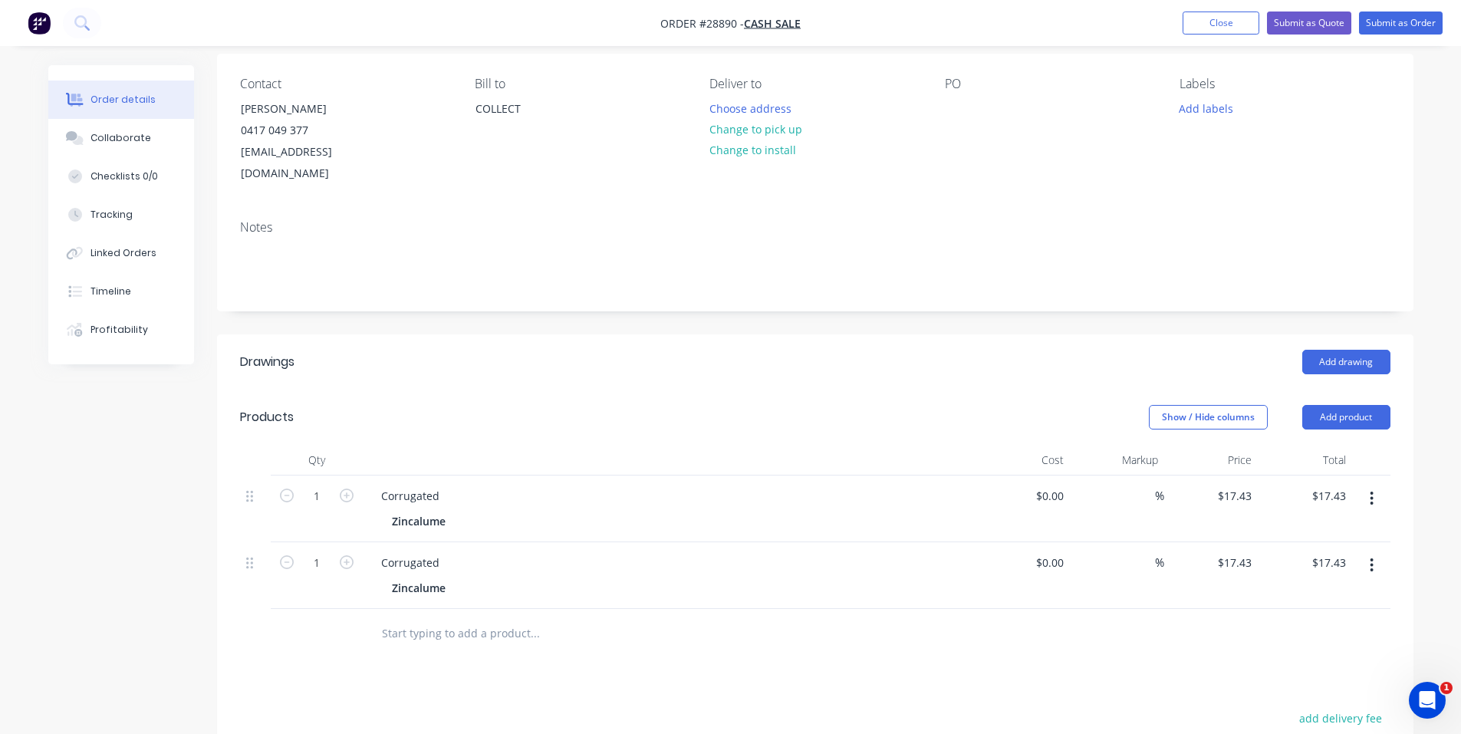
click at [1367, 485] on button "button" at bounding box center [1372, 499] width 36 height 28
click at [1296, 620] on div "Delete" at bounding box center [1318, 631] width 118 height 22
click at [1045, 475] on div at bounding box center [1023, 508] width 94 height 67
type input "$0.00"
type input "0"
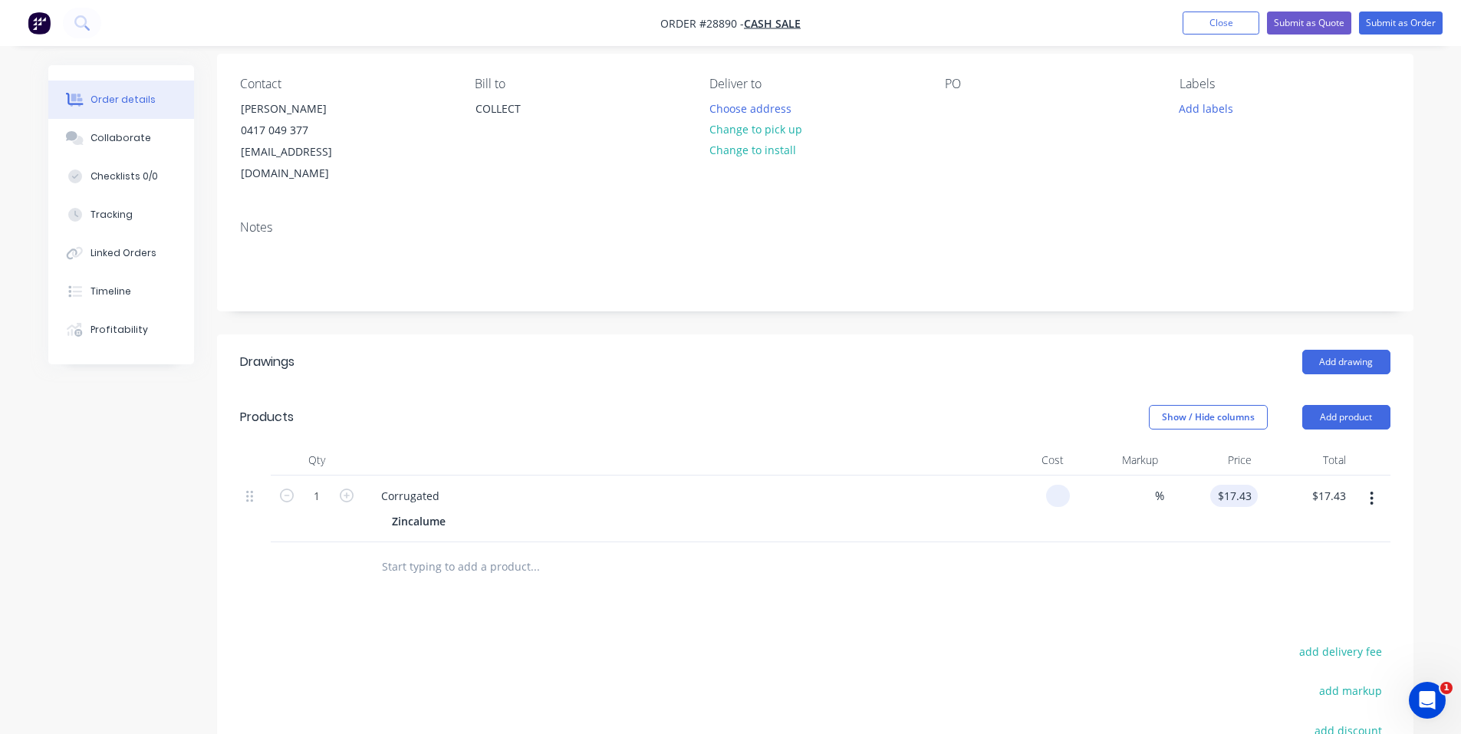
type input "$0.00"
click at [1240, 485] on input "0" at bounding box center [1249, 496] width 18 height 22
type input "$0.00"
type input "160.02"
click at [454, 420] on header "Products Show / Hide columns Add product" at bounding box center [815, 417] width 1196 height 55
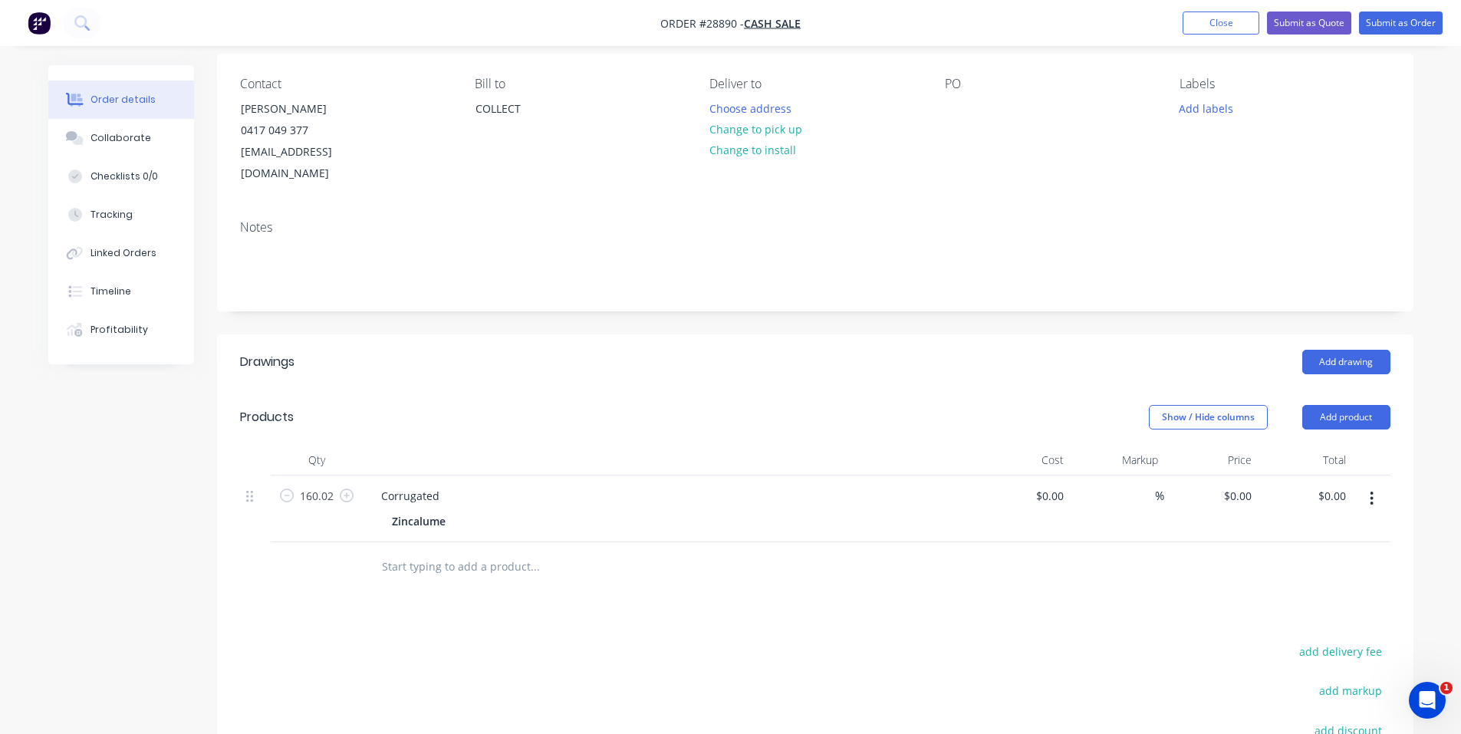
click at [1364, 485] on button "button" at bounding box center [1372, 499] width 36 height 28
click at [1287, 620] on div "Delete" at bounding box center [1318, 631] width 118 height 22
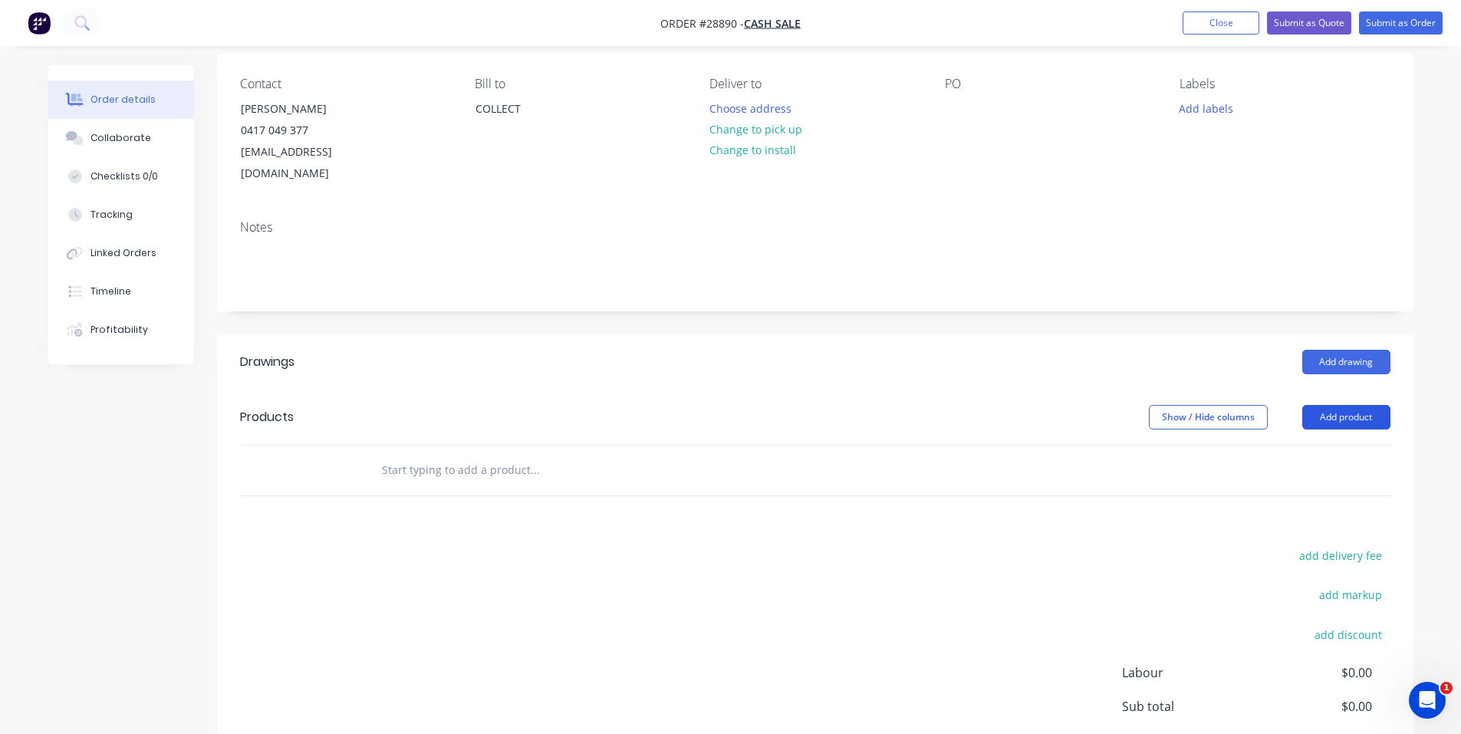
click at [1367, 405] on button "Add product" at bounding box center [1346, 417] width 88 height 25
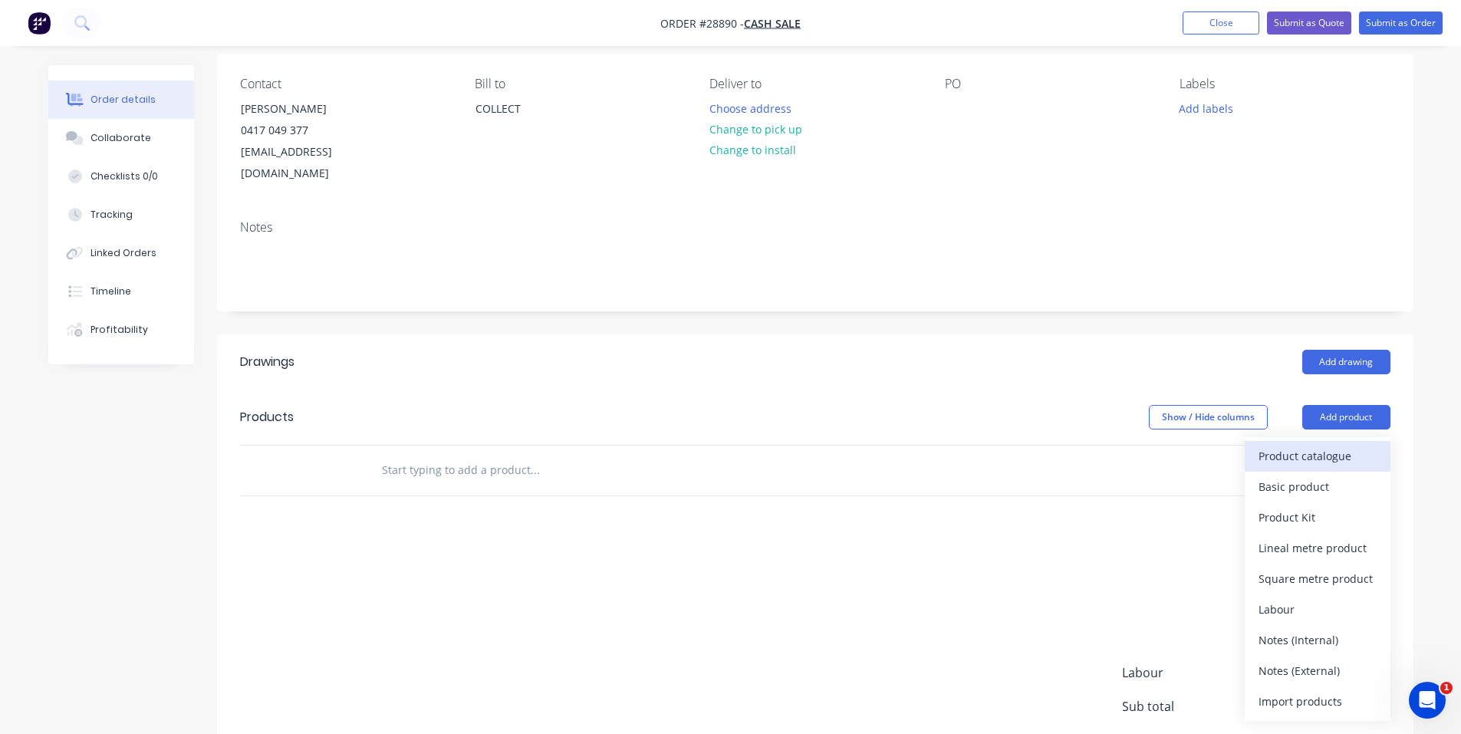
click at [1332, 445] on div "Product catalogue" at bounding box center [1318, 456] width 118 height 22
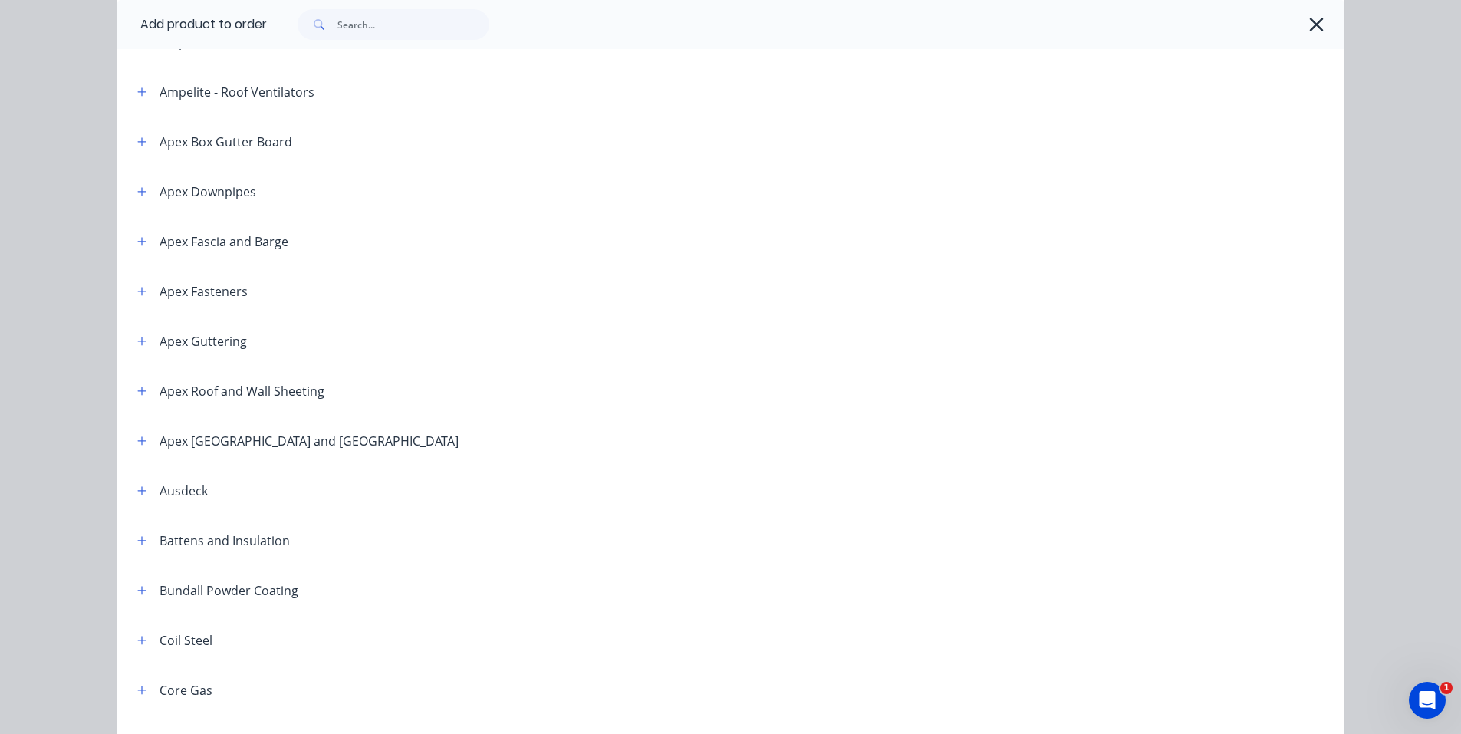
scroll to position [230, 0]
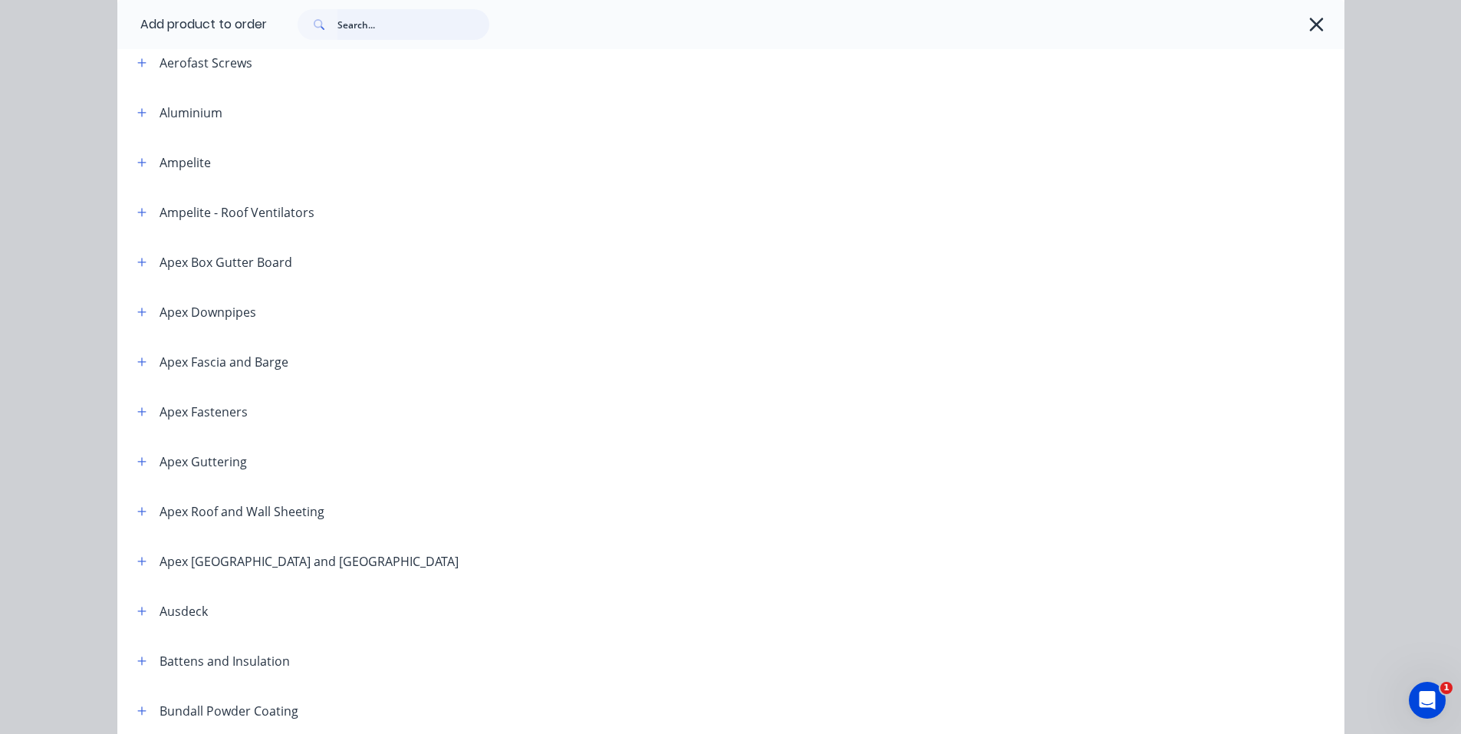
click at [367, 31] on input "text" at bounding box center [413, 24] width 152 height 31
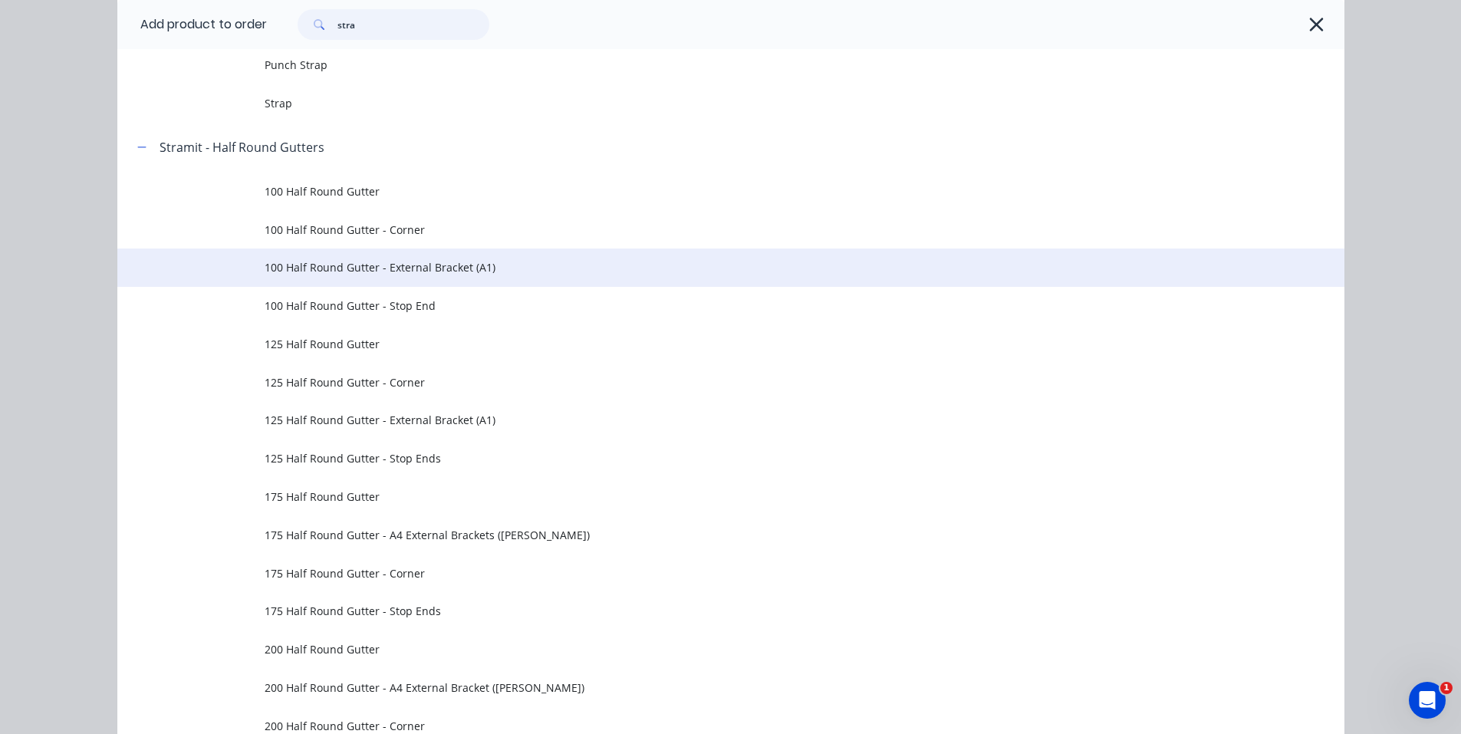
scroll to position [1917, 0]
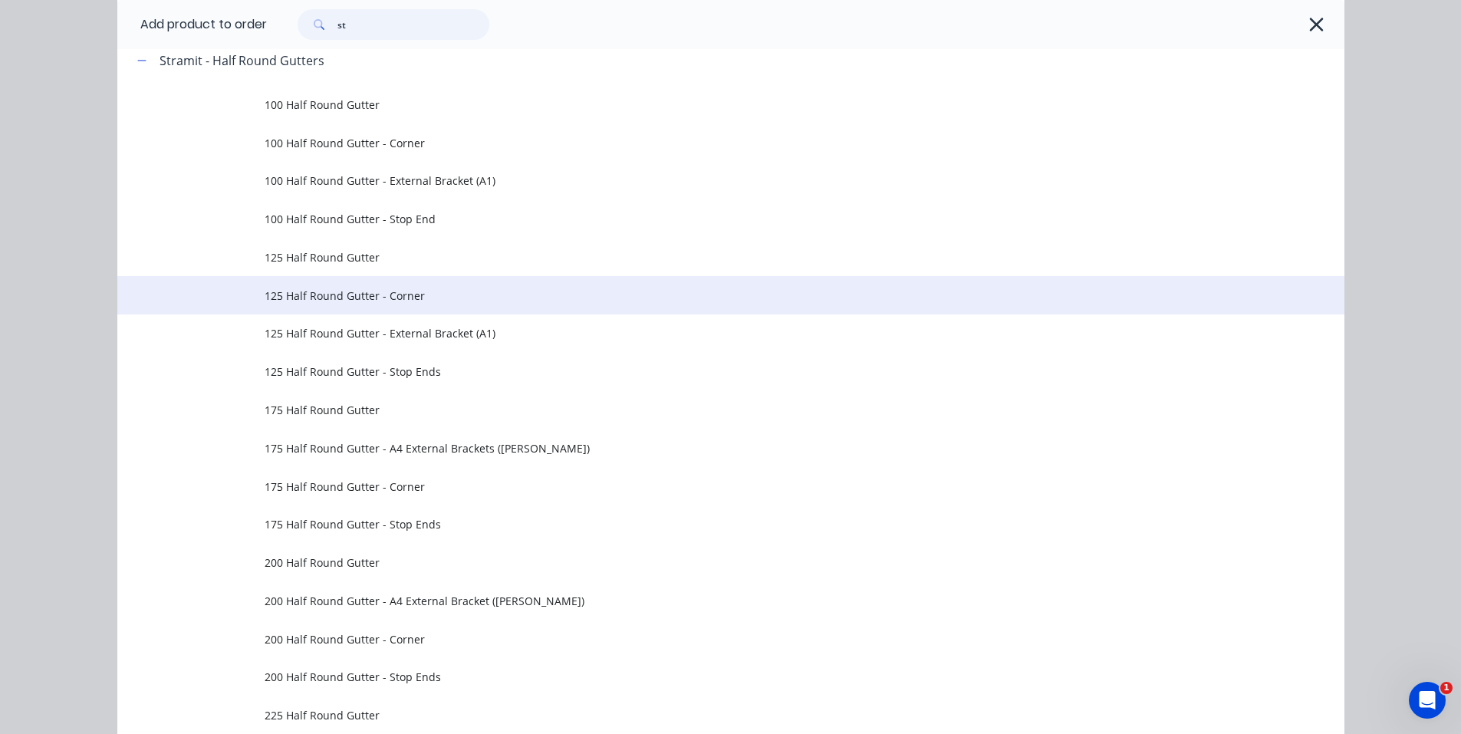
type input "s"
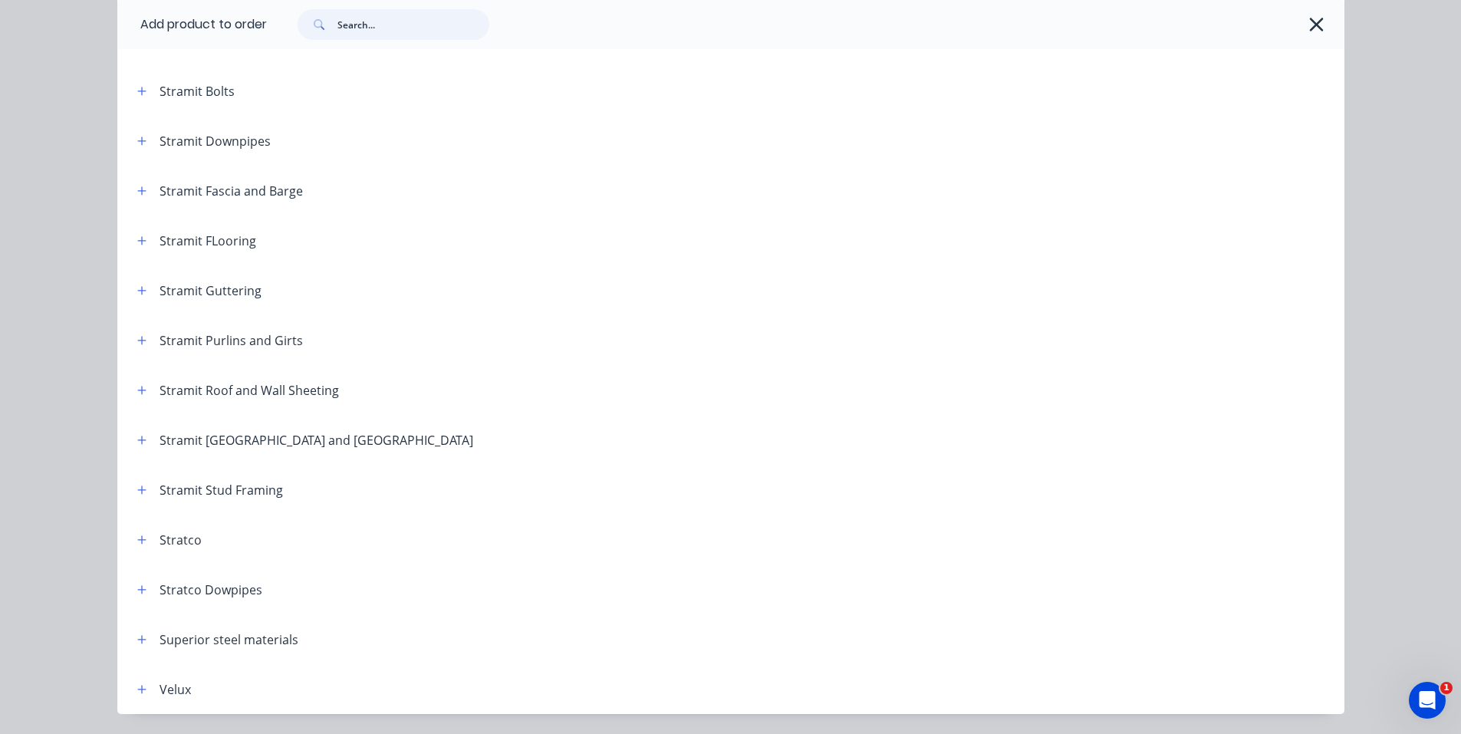
scroll to position [2531, 0]
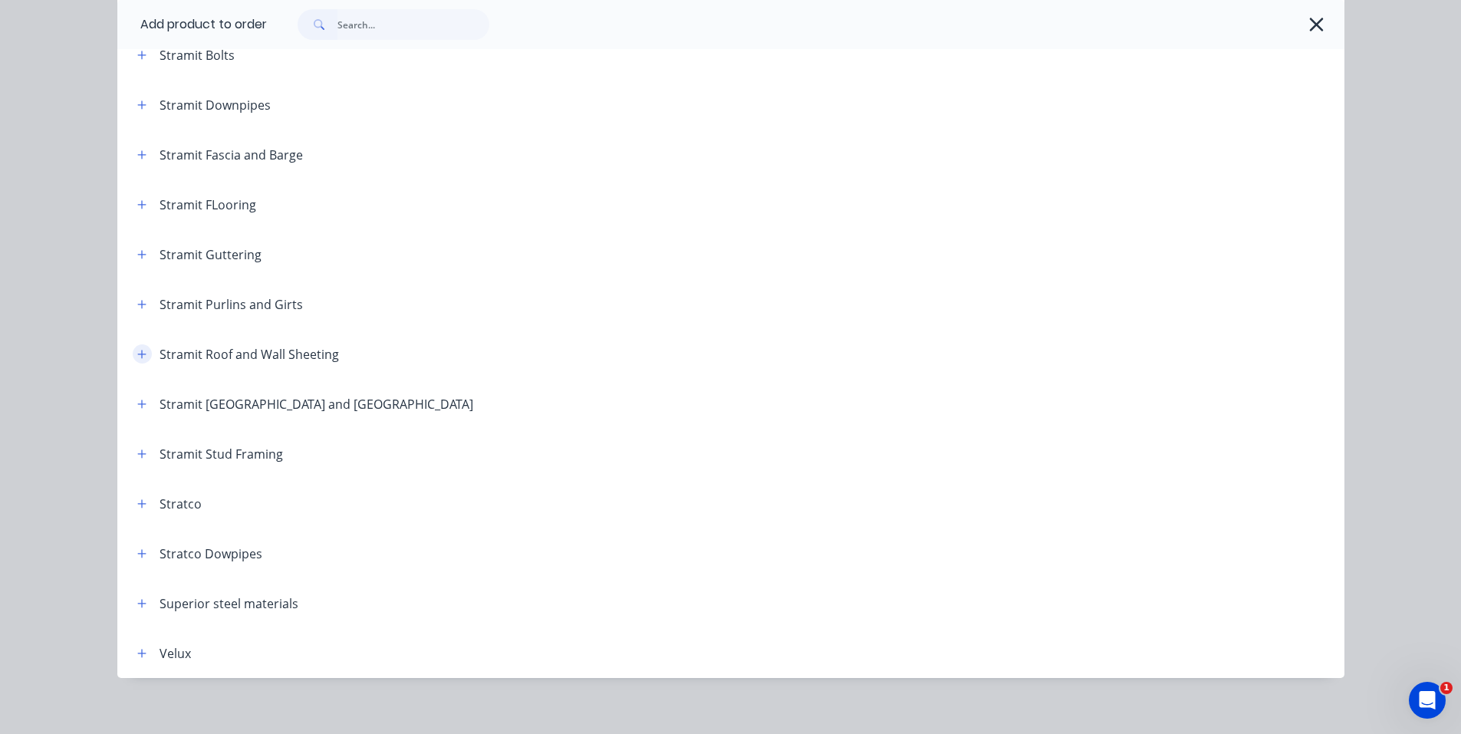
click at [137, 354] on icon "button" at bounding box center [141, 354] width 8 height 8
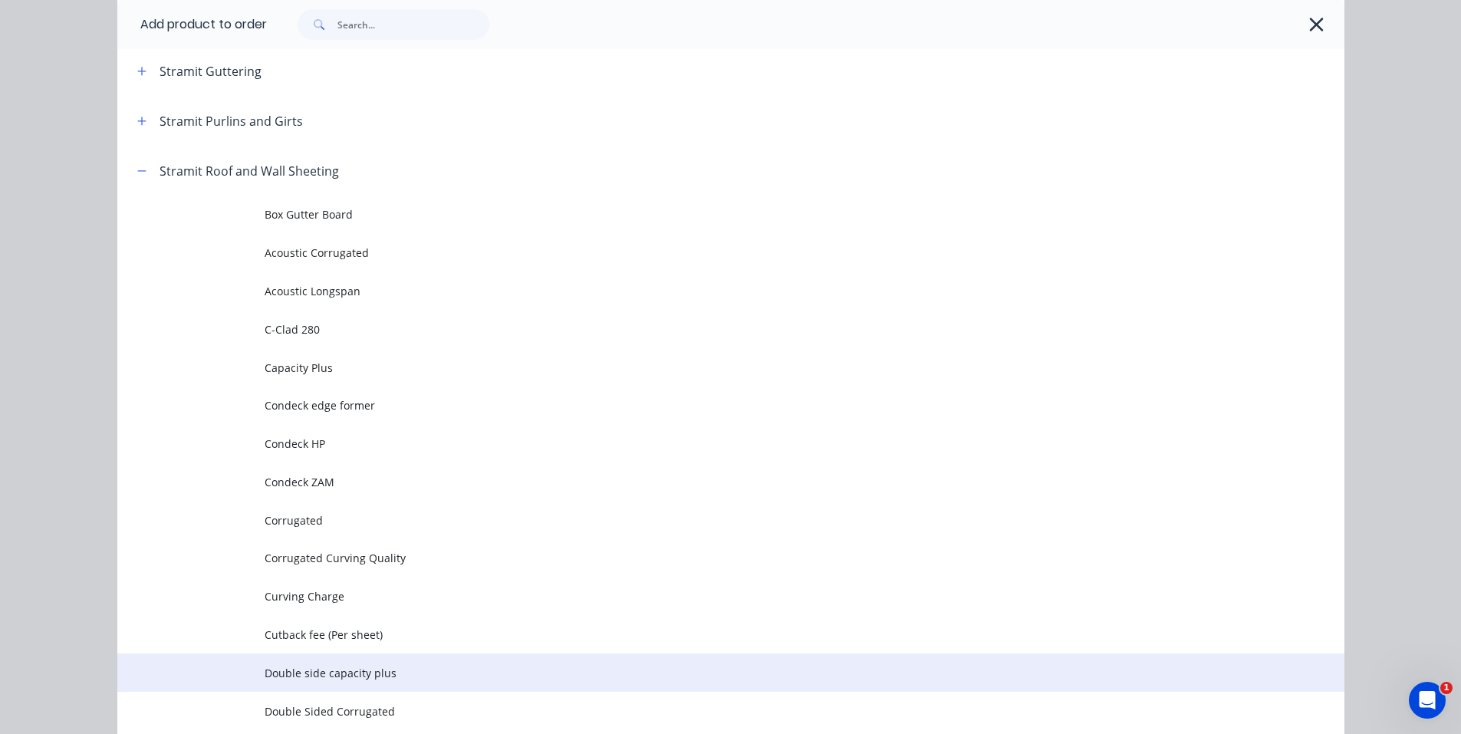
scroll to position [2761, 0]
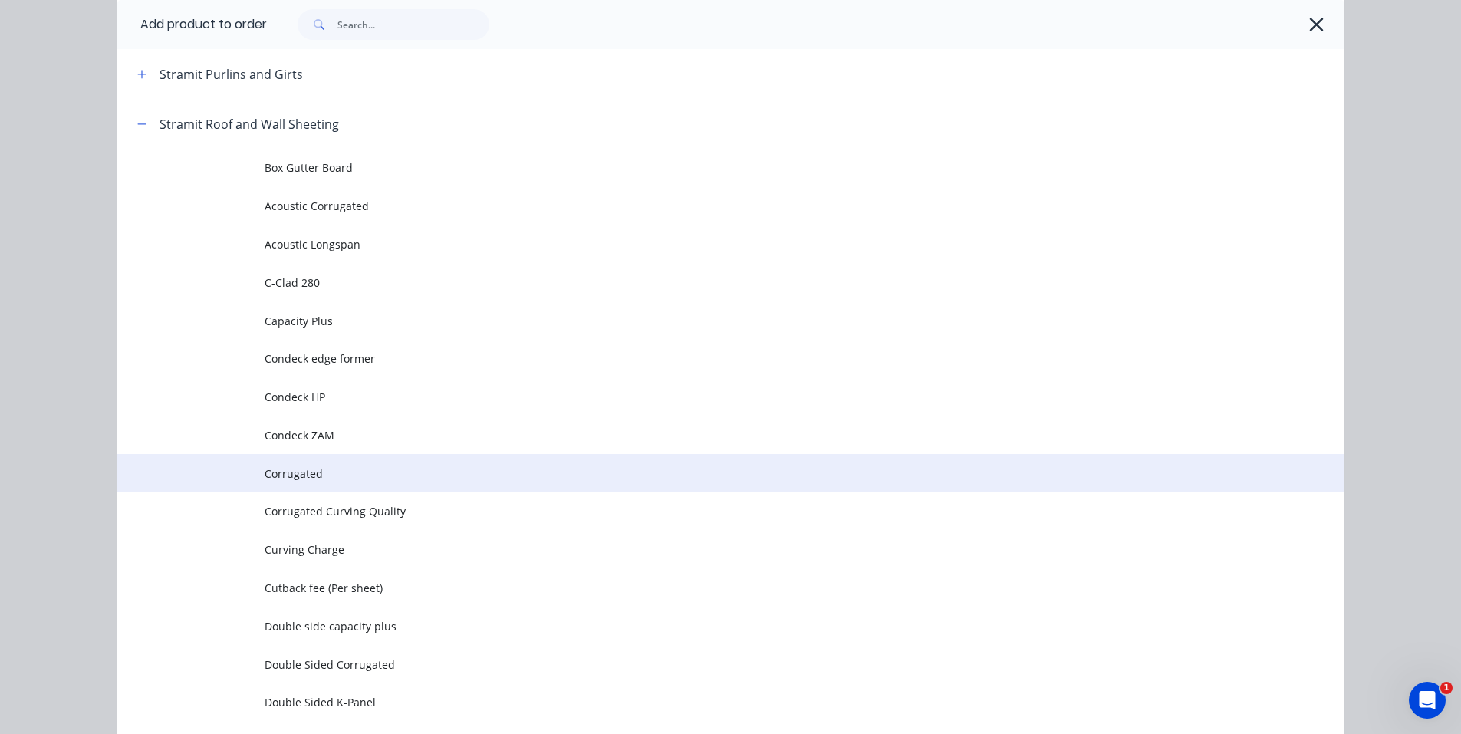
click at [321, 472] on span "Corrugated" at bounding box center [697, 474] width 864 height 16
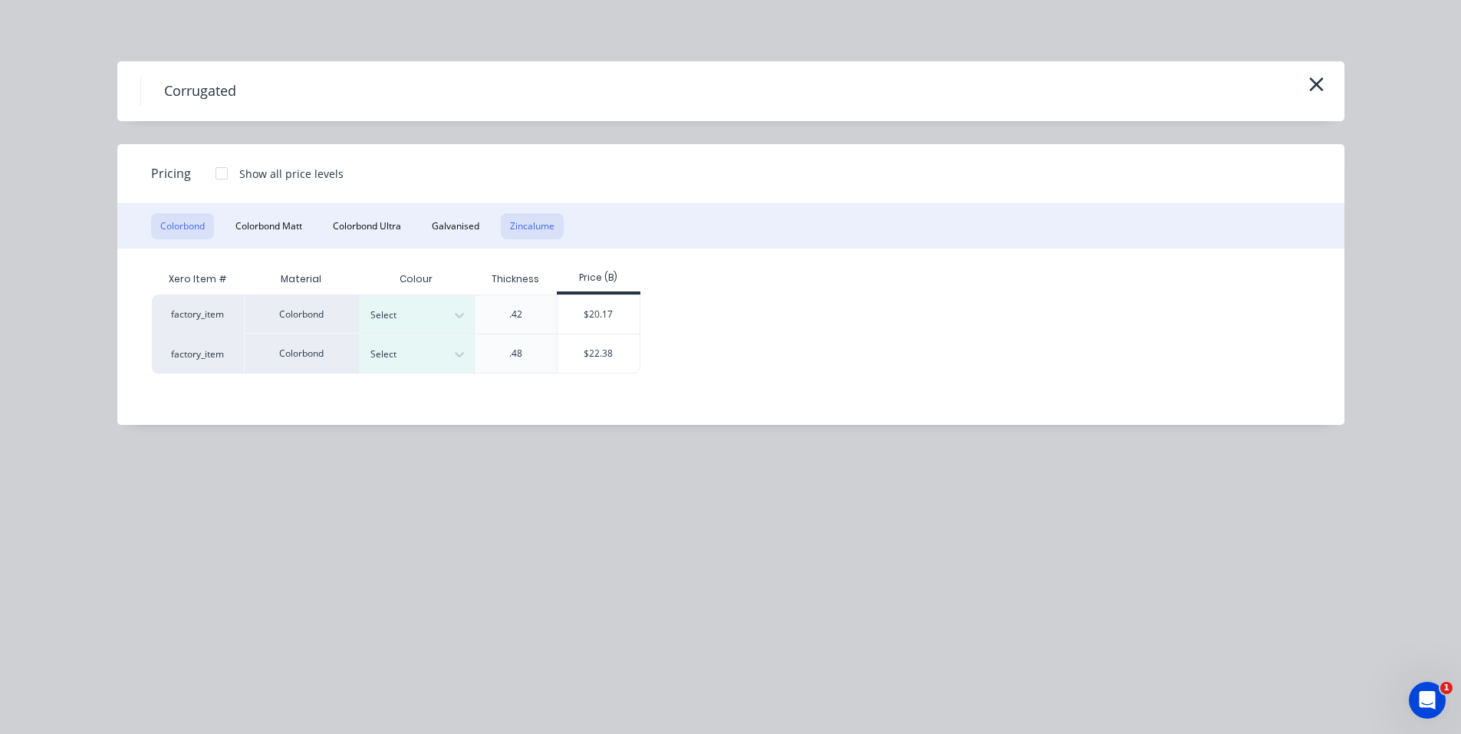
click at [526, 228] on button "Zincalume" at bounding box center [532, 226] width 63 height 26
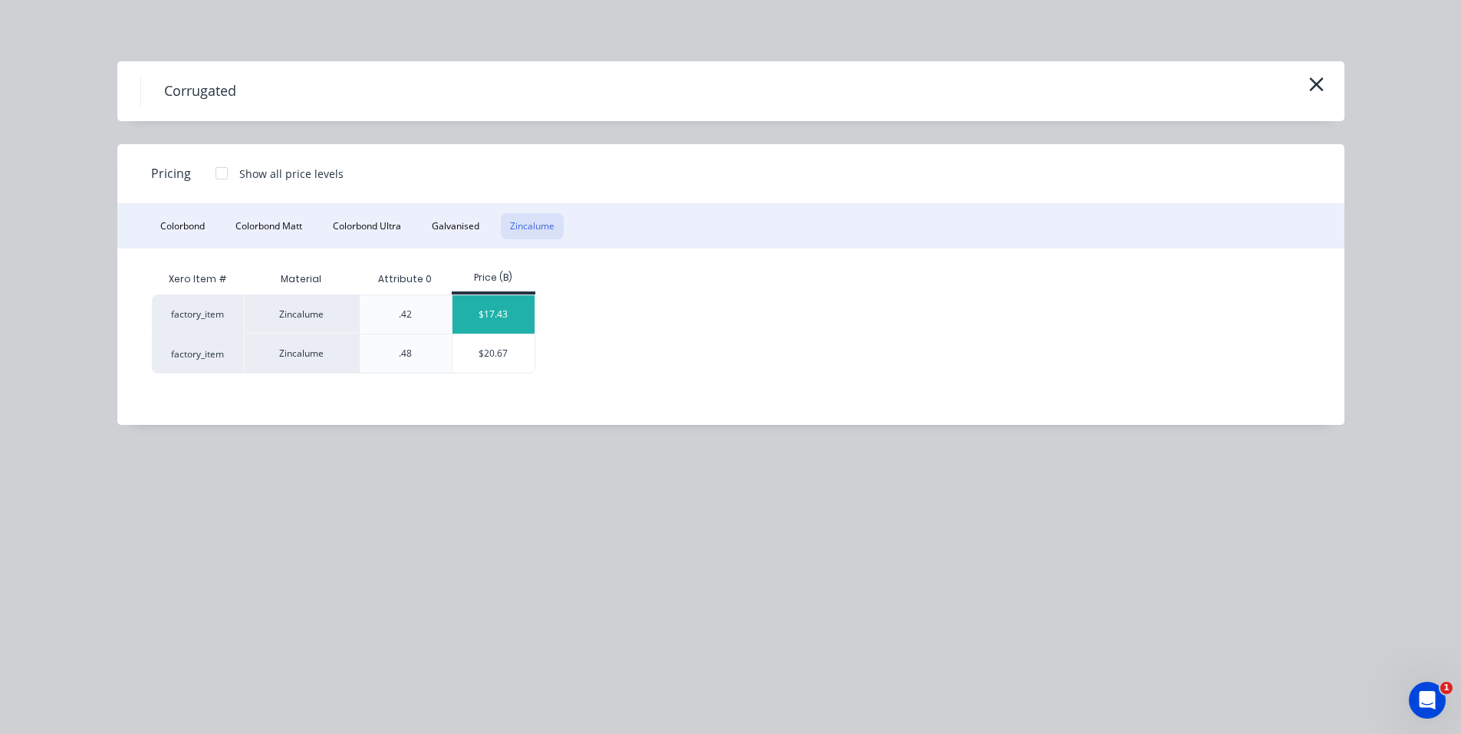
click at [492, 306] on div "$17.43" at bounding box center [493, 314] width 82 height 38
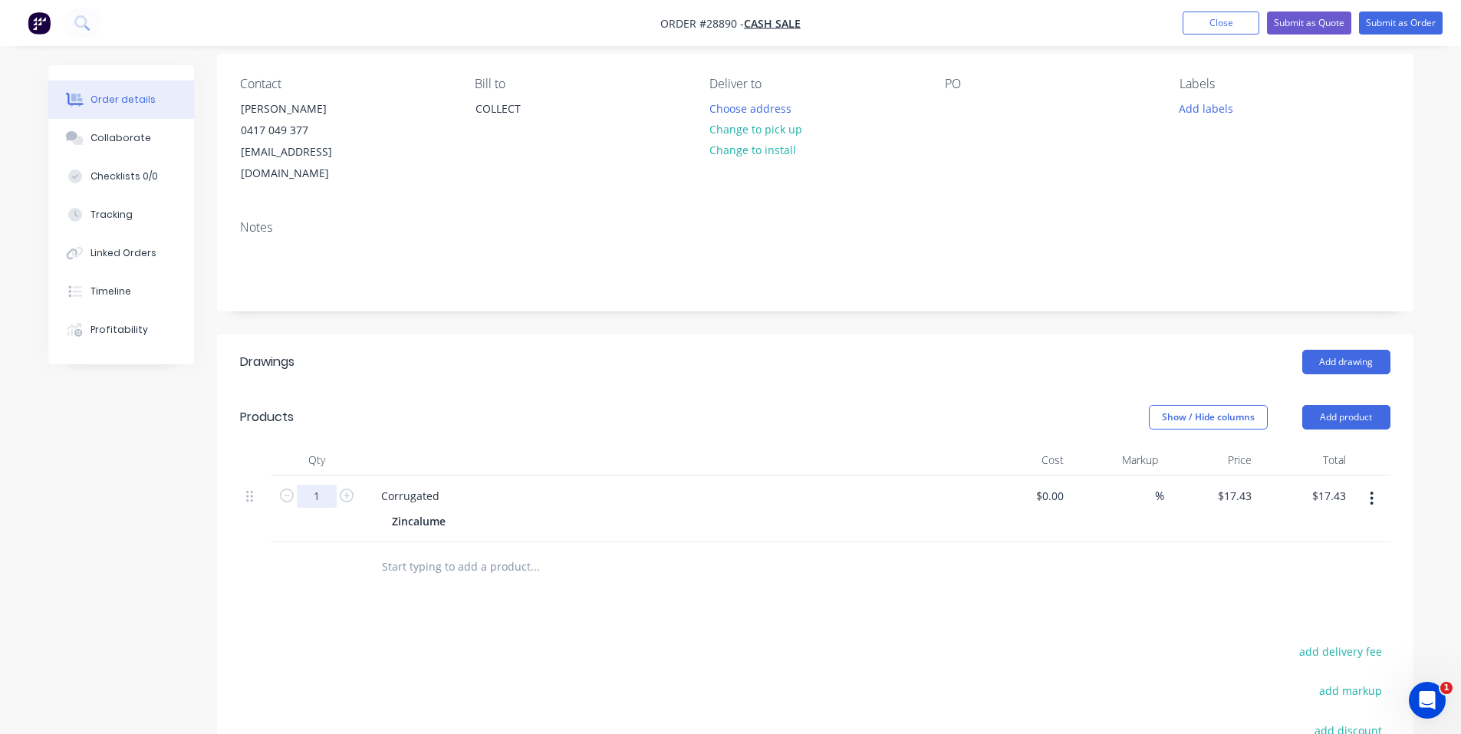
click at [321, 485] on input "1" at bounding box center [317, 496] width 40 height 23
type input "160.02"
type input "$2,789.15"
click at [441, 485] on div "Corrugated" at bounding box center [410, 496] width 83 height 22
click at [447, 485] on div "Corrugated" at bounding box center [410, 496] width 83 height 22
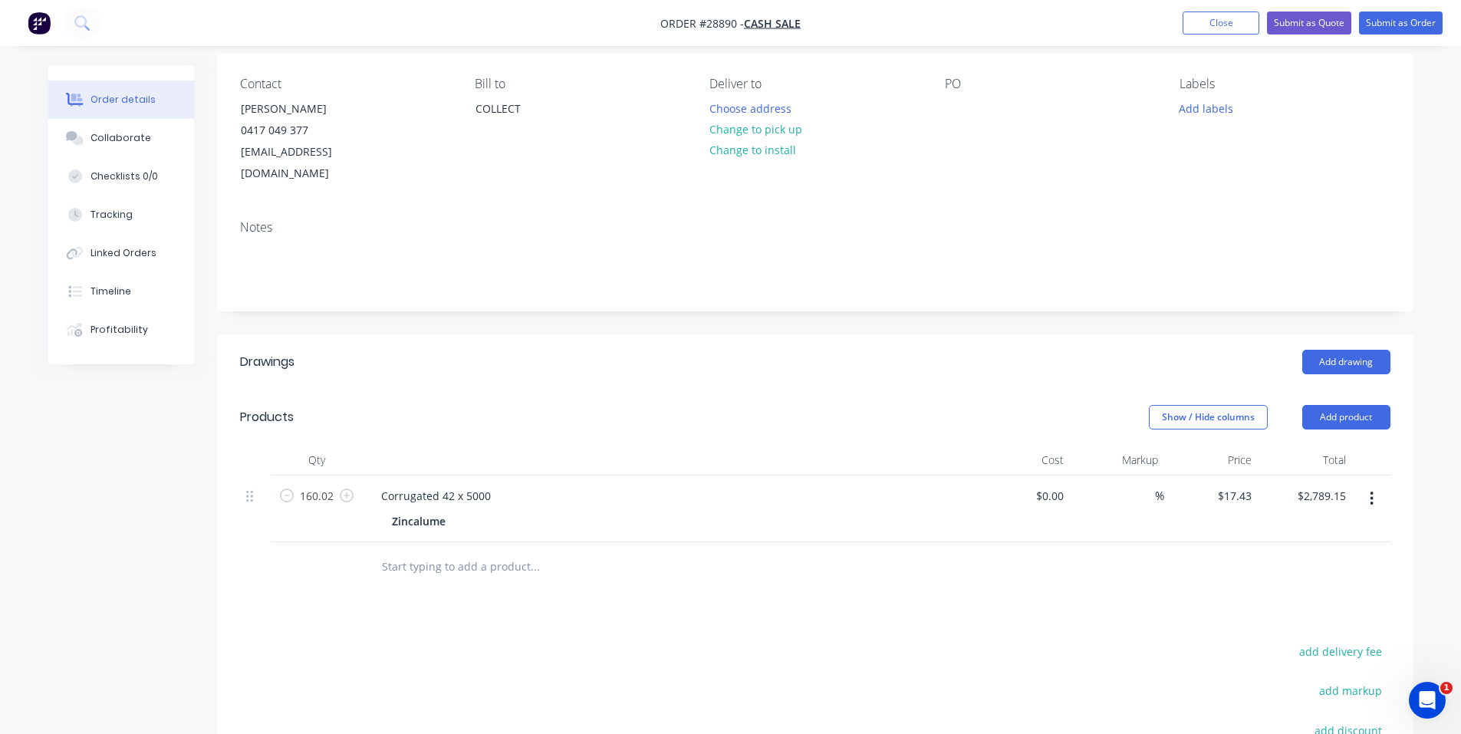
click at [629, 390] on header "Products Show / Hide columns Add product" at bounding box center [815, 417] width 1196 height 55
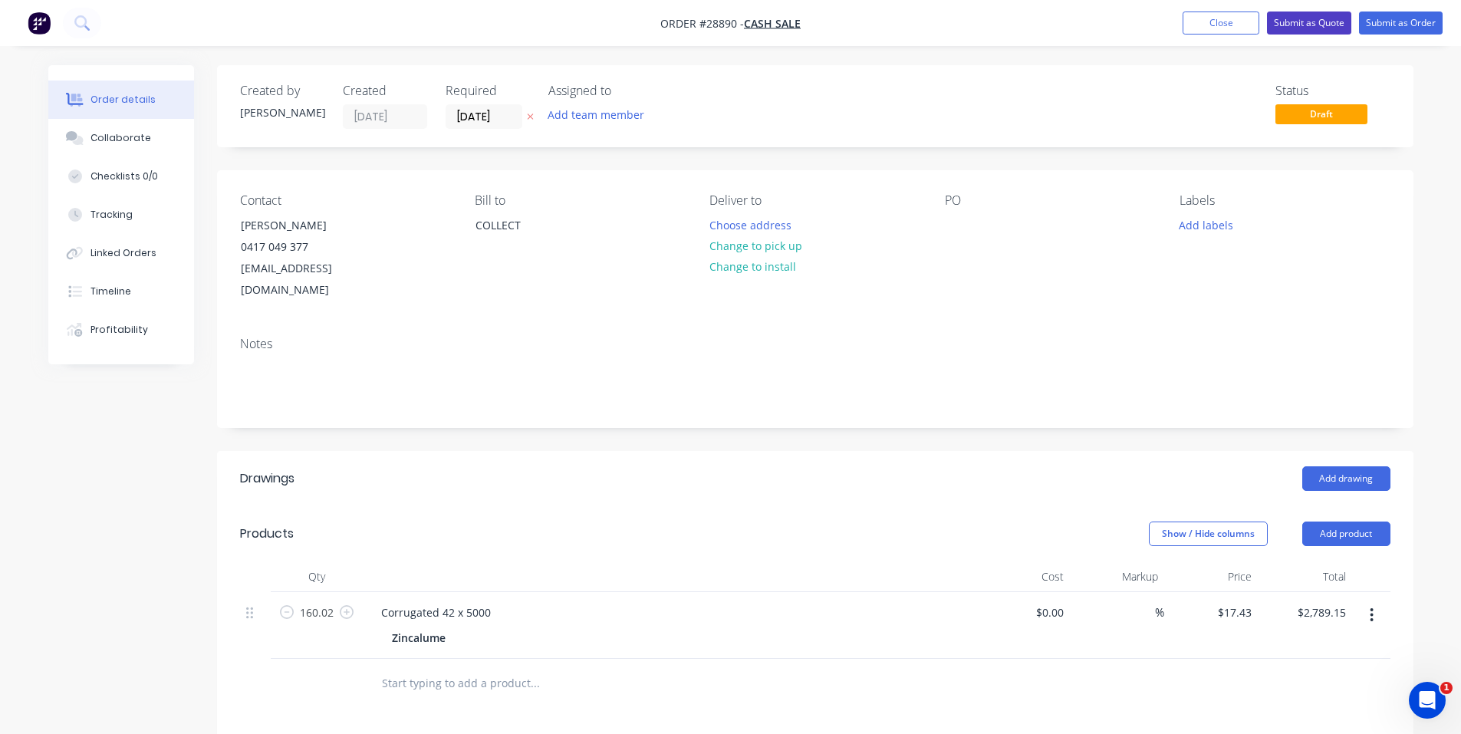
click at [1319, 25] on button "Submit as Quote" at bounding box center [1309, 23] width 84 height 23
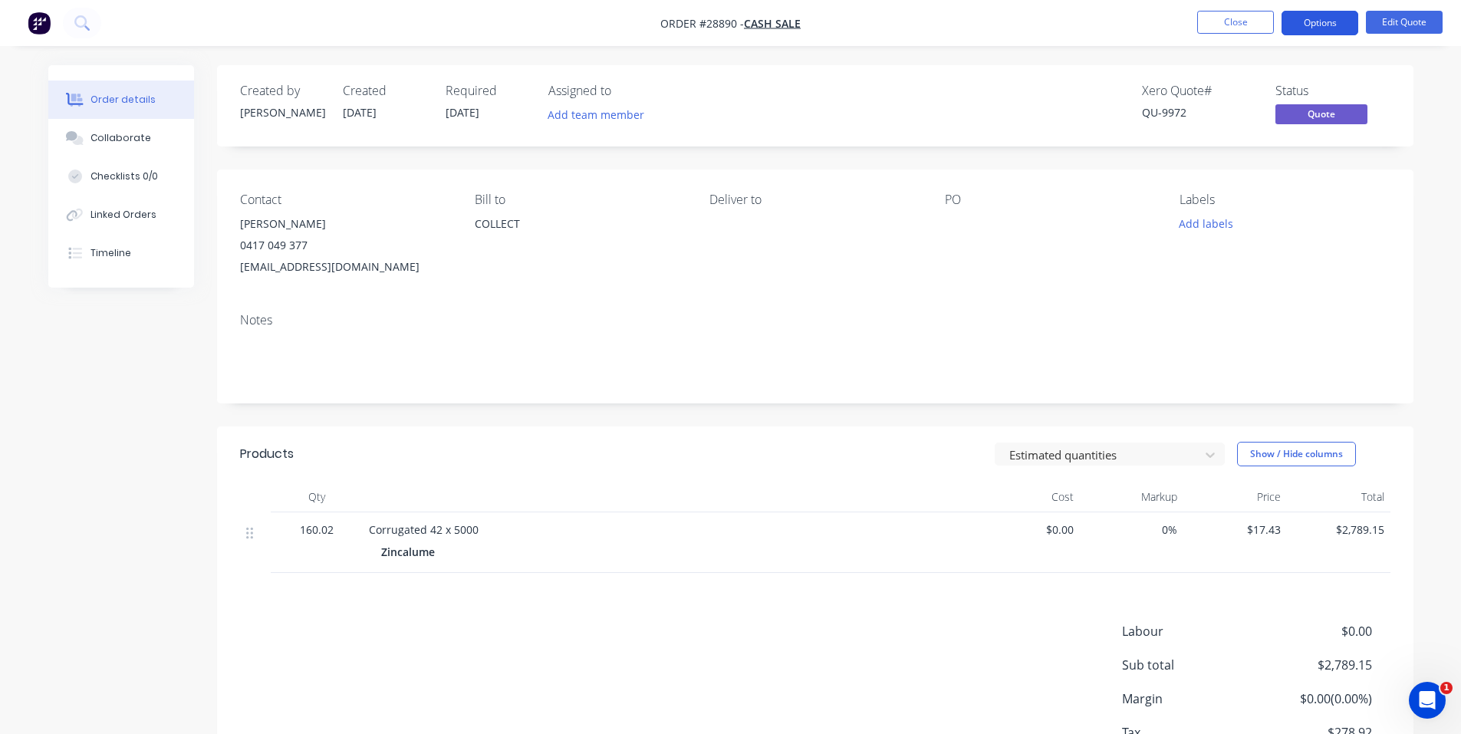
click at [1331, 21] on button "Options" at bounding box center [1320, 23] width 77 height 25
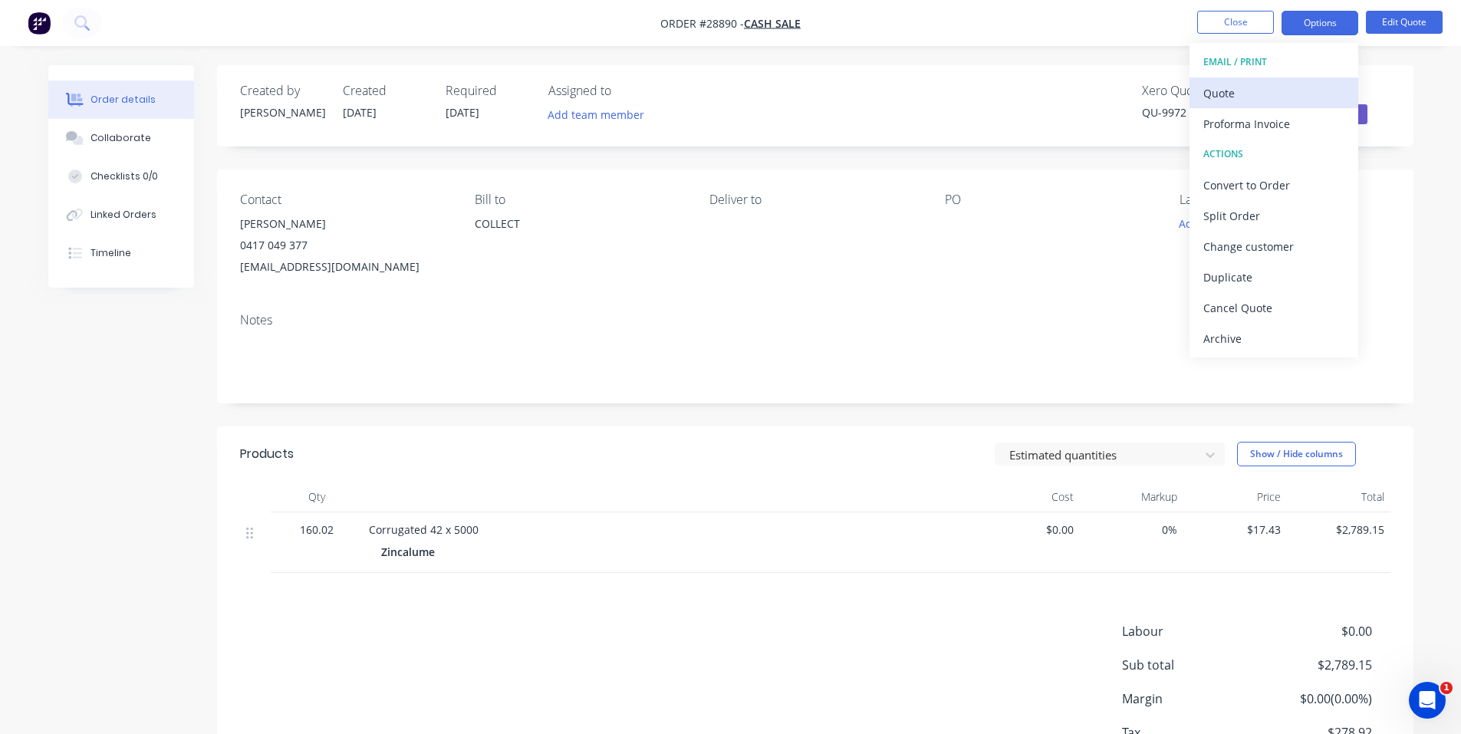
click at [1256, 101] on div "Quote" at bounding box center [1273, 93] width 141 height 22
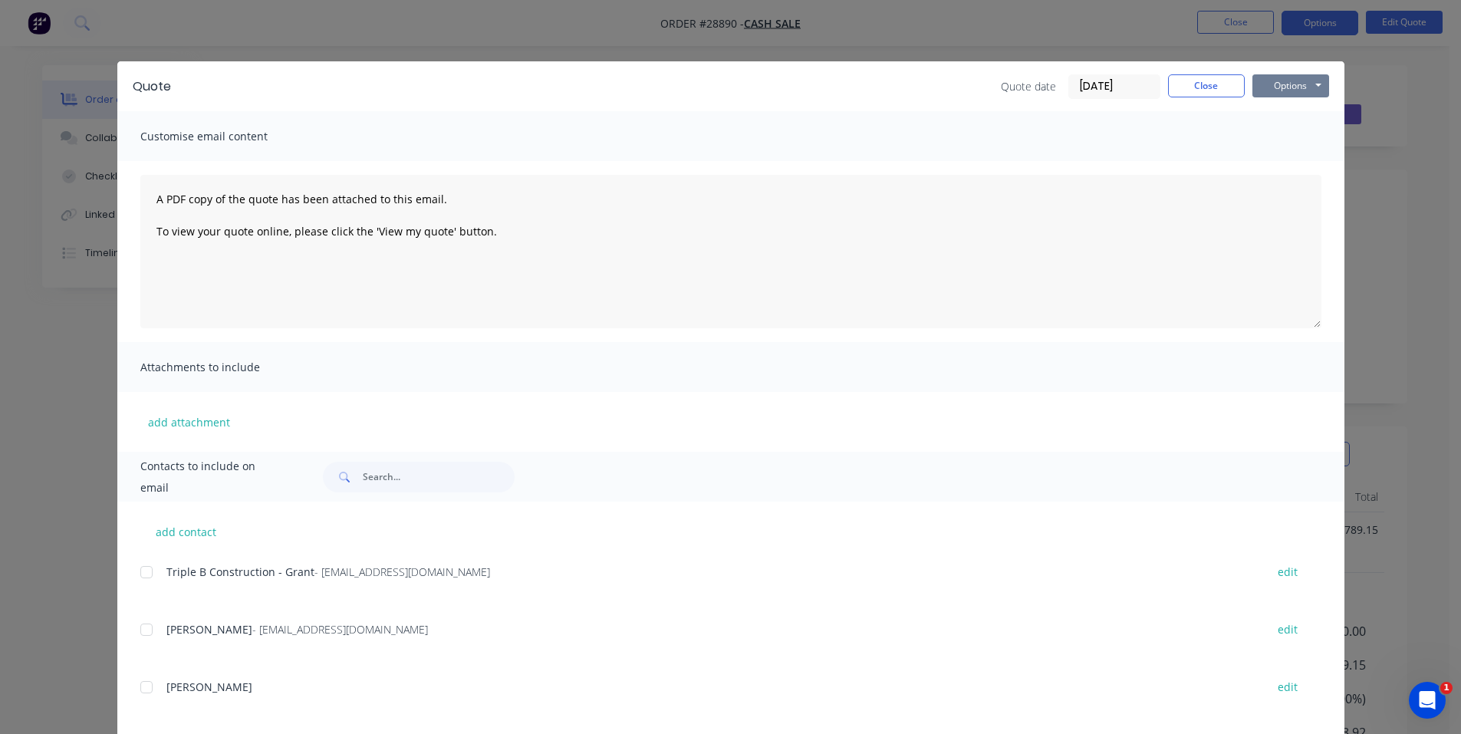
click at [1302, 83] on button "Options" at bounding box center [1290, 85] width 77 height 23
click at [1311, 133] on button "Print" at bounding box center [1301, 138] width 98 height 25
